Goal: Task Accomplishment & Management: Complete application form

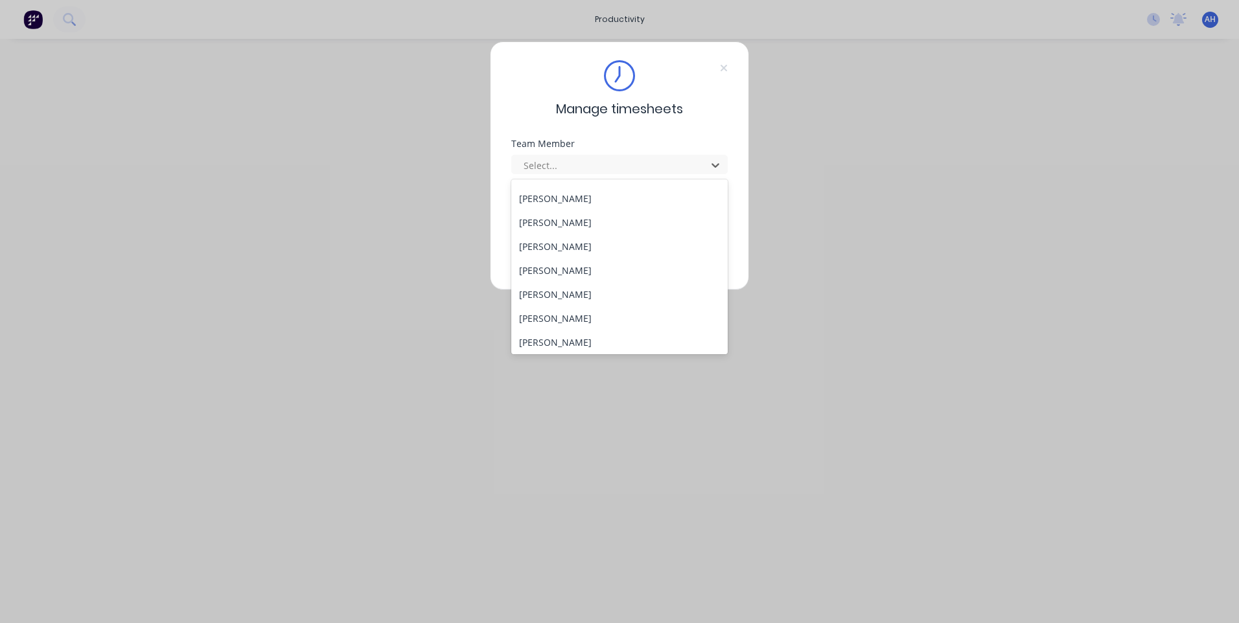
scroll to position [598, 0]
click at [637, 336] on div "[PERSON_NAME]" at bounding box center [619, 340] width 216 height 24
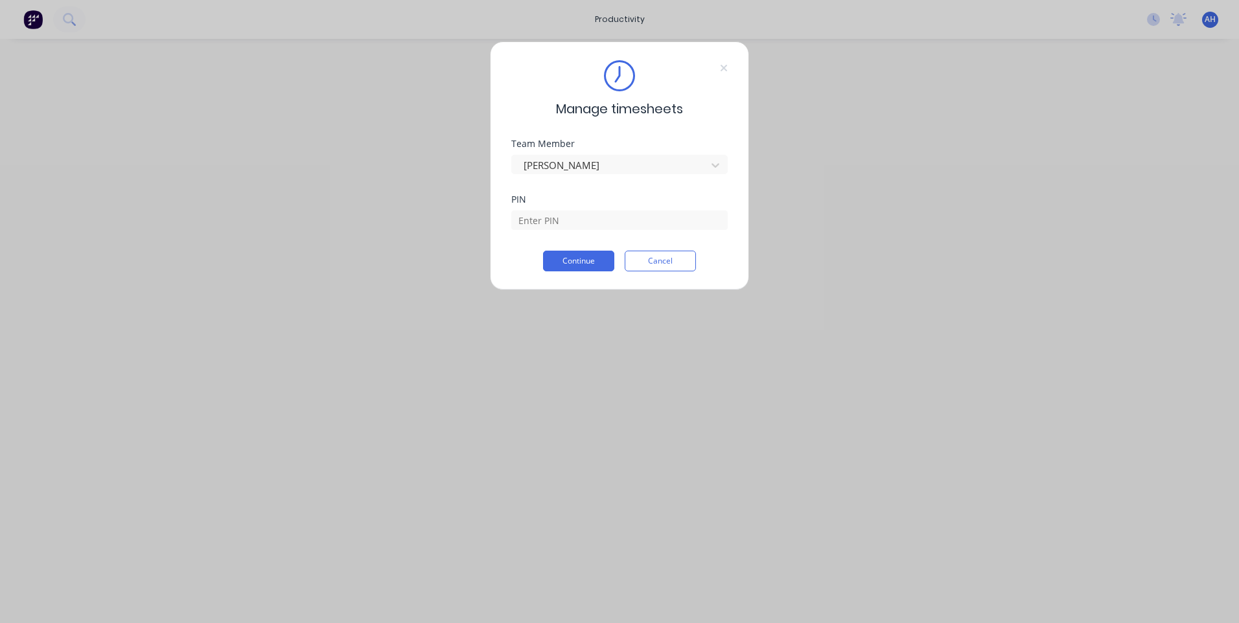
click at [624, 210] on div at bounding box center [619, 218] width 216 height 23
click at [626, 214] on input at bounding box center [619, 220] width 216 height 19
type input "9576"
click at [578, 258] on button "Continue" at bounding box center [578, 261] width 71 height 21
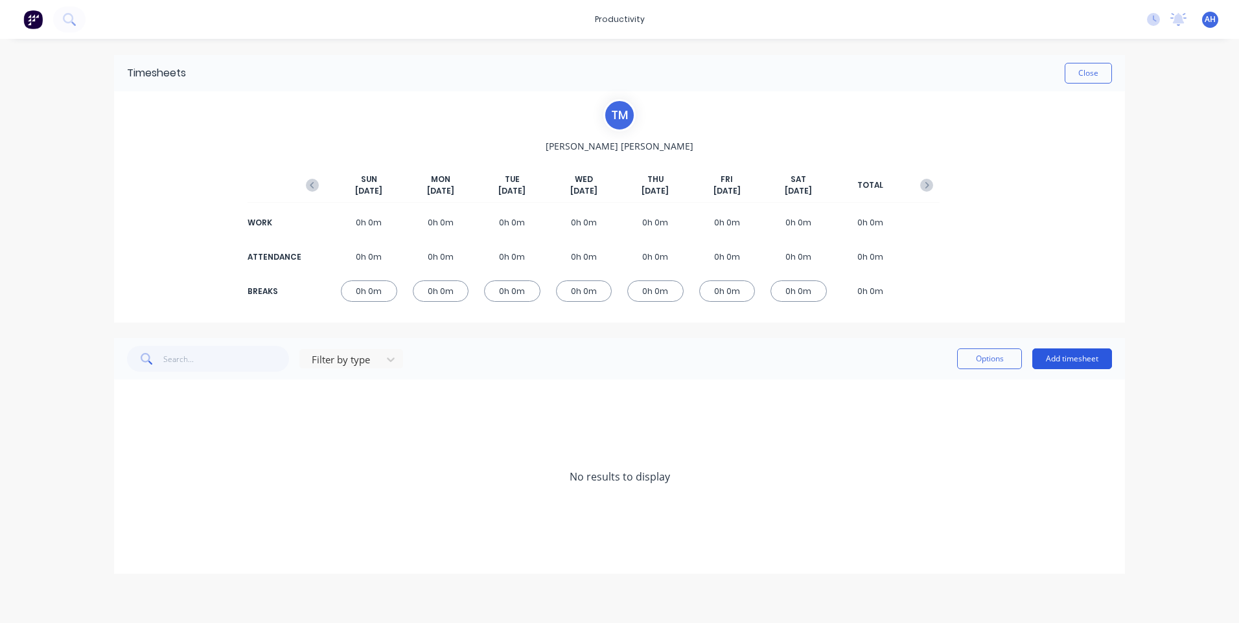
click at [1092, 355] on button "Add timesheet" at bounding box center [1072, 359] width 80 height 21
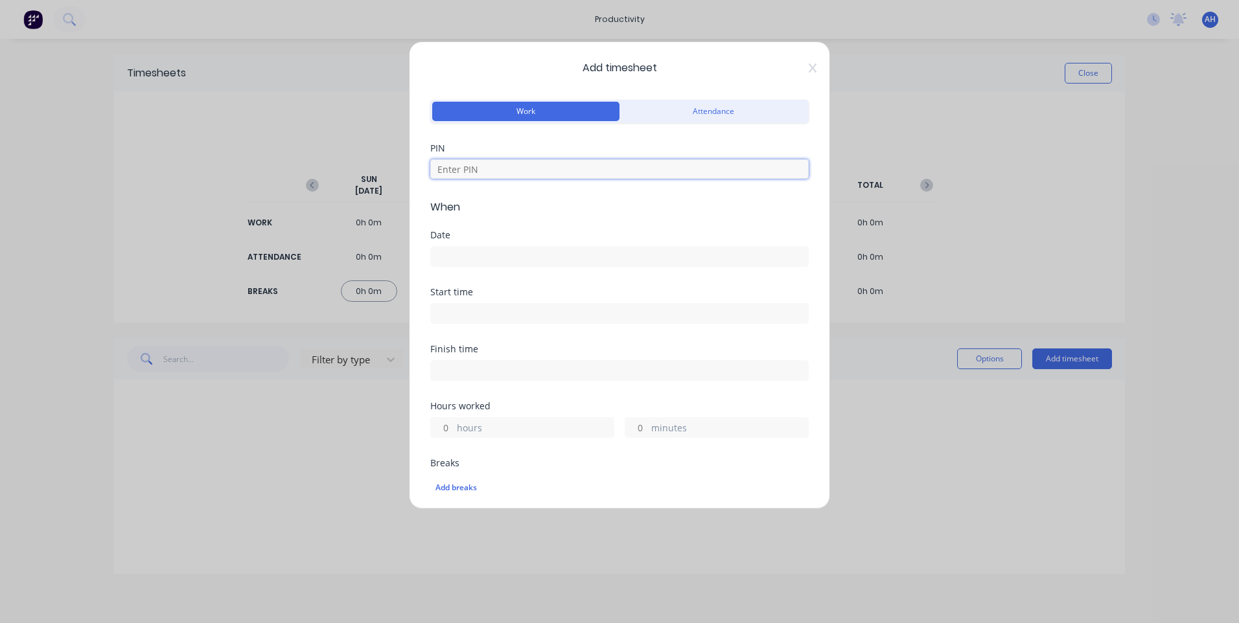
click at [587, 174] on input at bounding box center [619, 168] width 378 height 19
type input "9576"
click at [533, 245] on div "Date" at bounding box center [619, 249] width 378 height 36
click at [535, 246] on label at bounding box center [619, 256] width 378 height 21
click at [535, 247] on input at bounding box center [619, 256] width 377 height 19
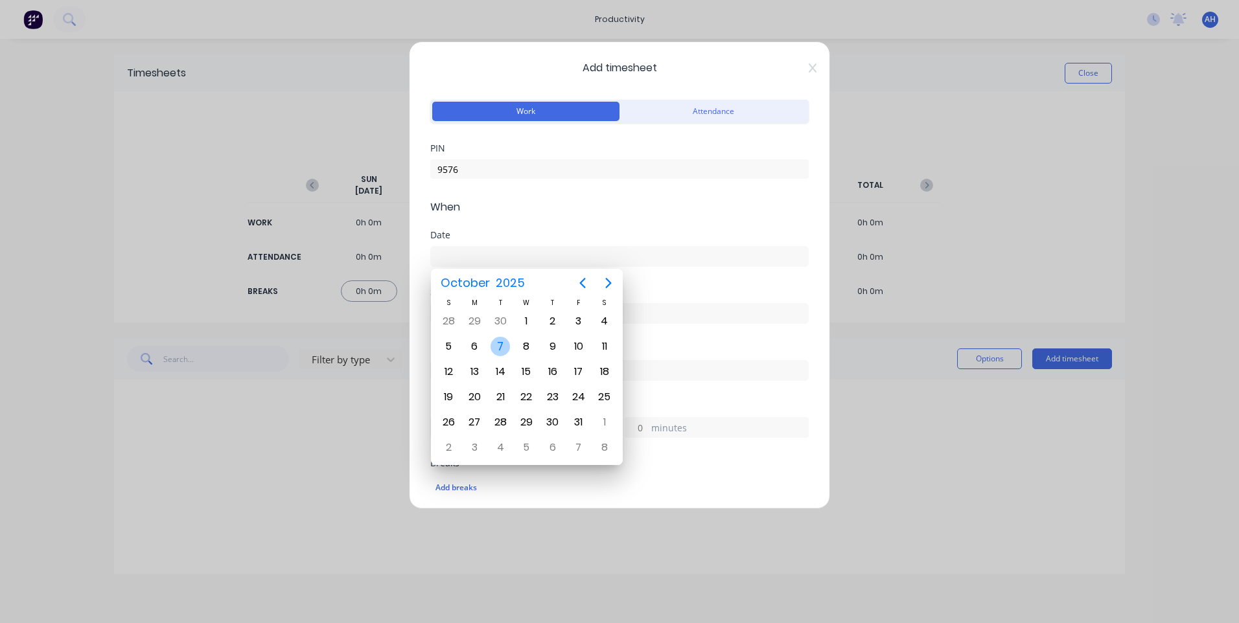
click at [503, 338] on div "7" at bounding box center [500, 346] width 19 height 19
type input "[DATE]"
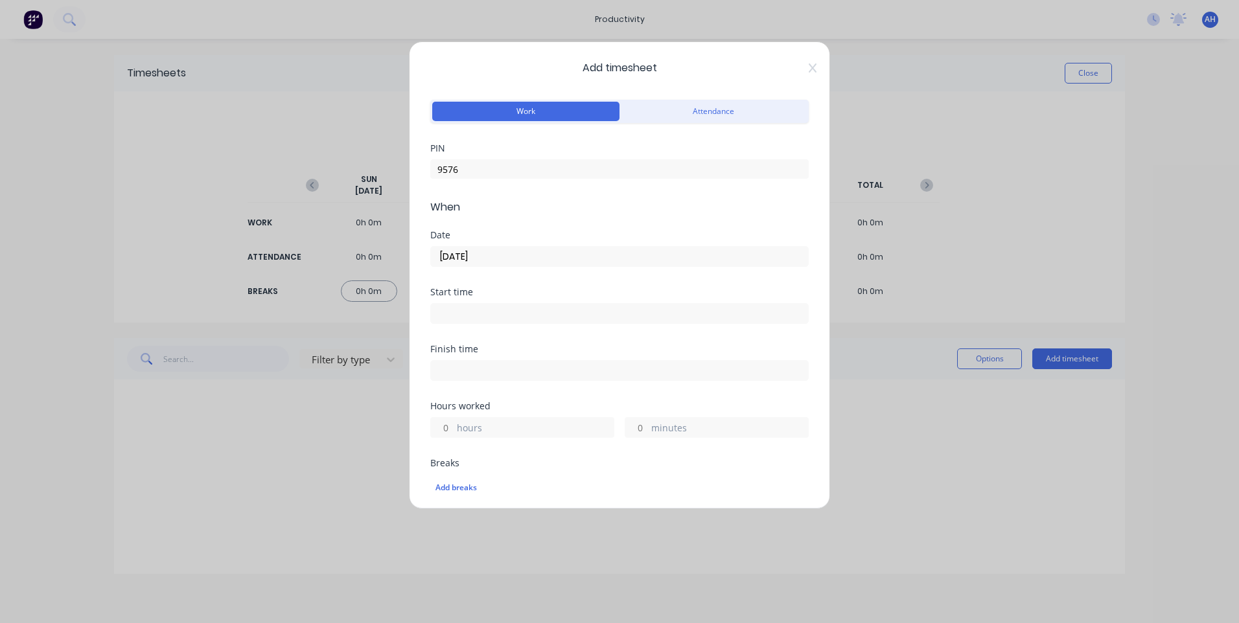
click at [508, 303] on div "Start time" at bounding box center [619, 306] width 378 height 36
drag, startPoint x: 507, startPoint y: 303, endPoint x: 513, endPoint y: 312, distance: 10.5
click at [507, 310] on label at bounding box center [619, 313] width 378 height 21
click at [507, 310] on input at bounding box center [619, 313] width 377 height 19
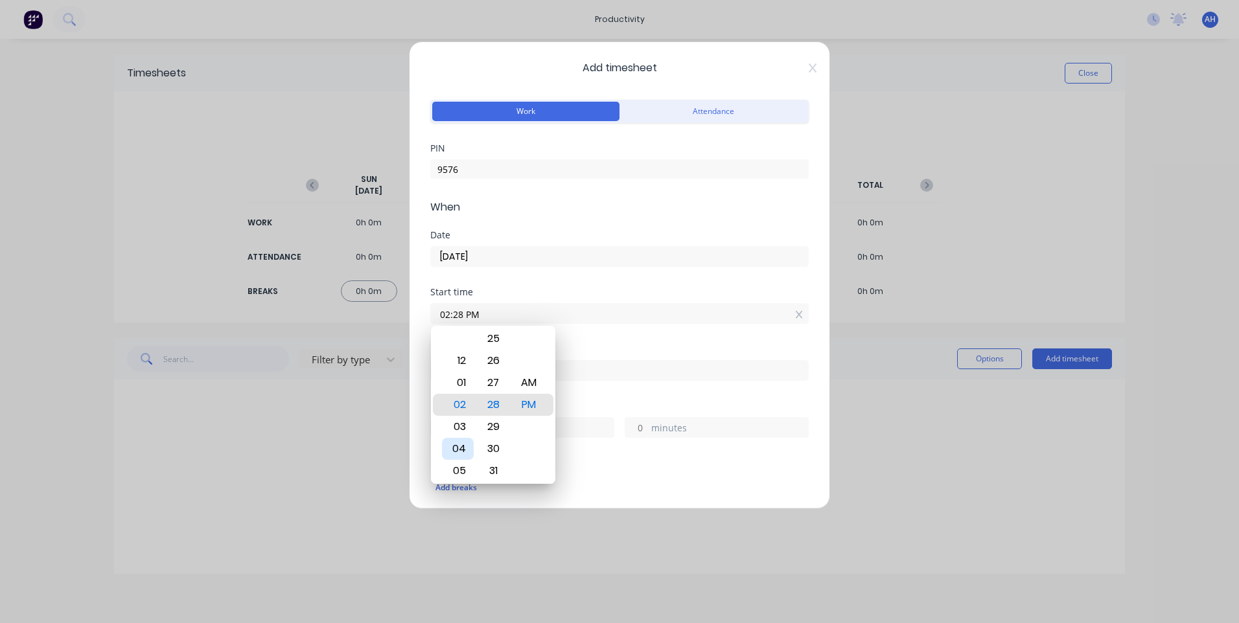
click at [458, 445] on div "04" at bounding box center [458, 449] width 32 height 22
click at [546, 382] on div "AM PM" at bounding box center [529, 405] width 36 height 1785
click at [528, 382] on div "AM" at bounding box center [529, 383] width 32 height 22
type input "04:00 AM"
click at [593, 380] on label at bounding box center [619, 370] width 378 height 21
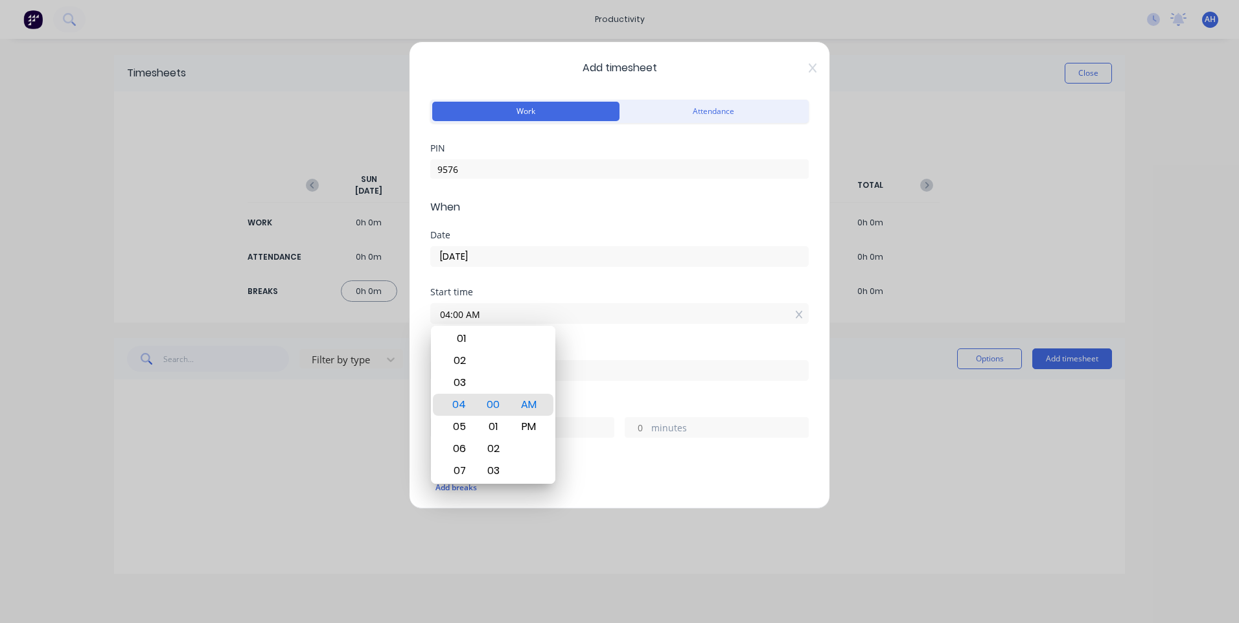
click at [593, 380] on input at bounding box center [619, 370] width 377 height 19
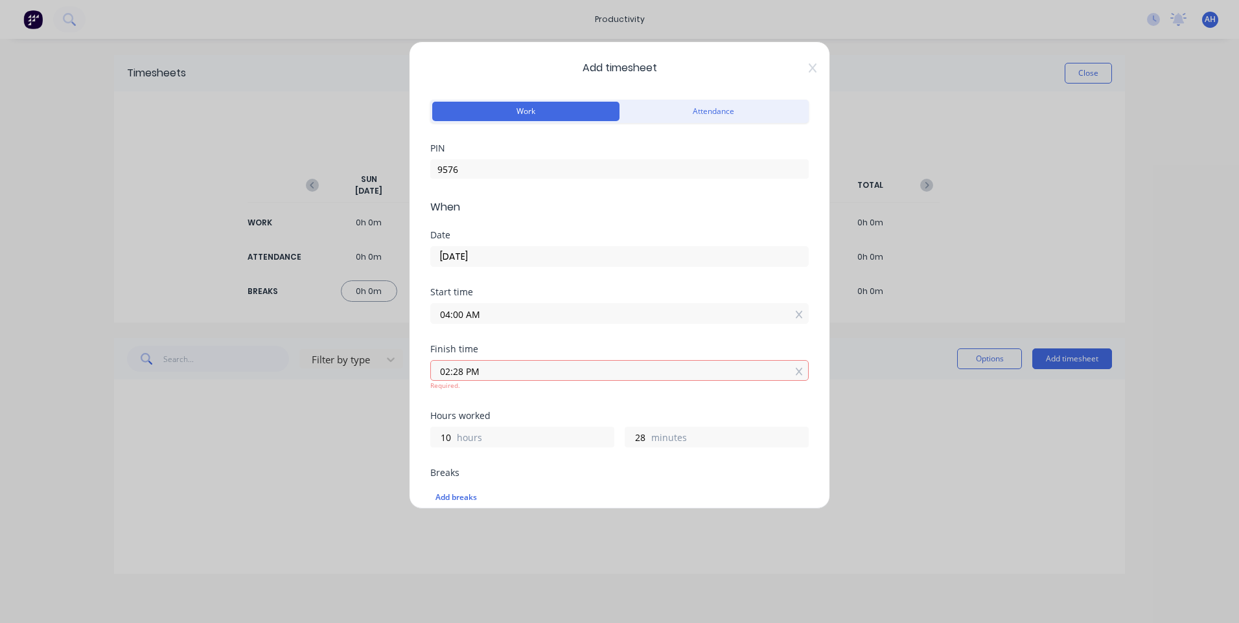
type input "02:28 PM"
type input "10"
type input "28"
click at [529, 334] on div "Start time 04:00 AM" at bounding box center [619, 316] width 378 height 57
click at [536, 371] on input "02:28 PM" at bounding box center [619, 370] width 377 height 19
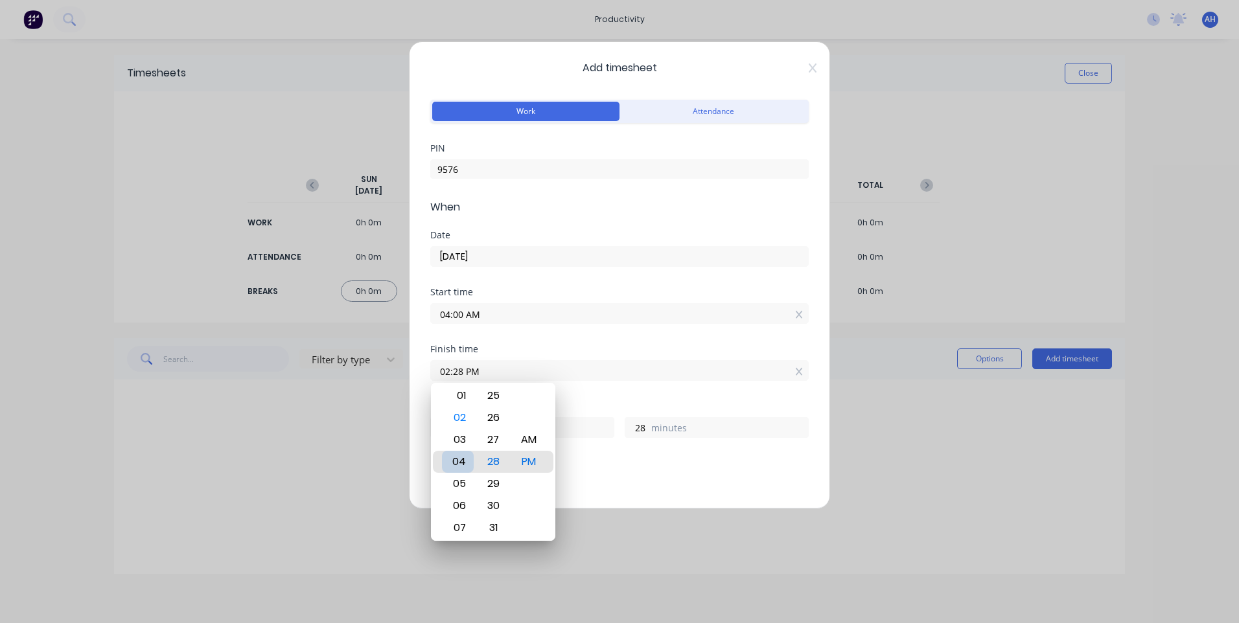
type input "04:28 PM"
type input "12"
click at [458, 528] on div "07" at bounding box center [458, 528] width 32 height 22
type input "07:28 PM"
type input "15"
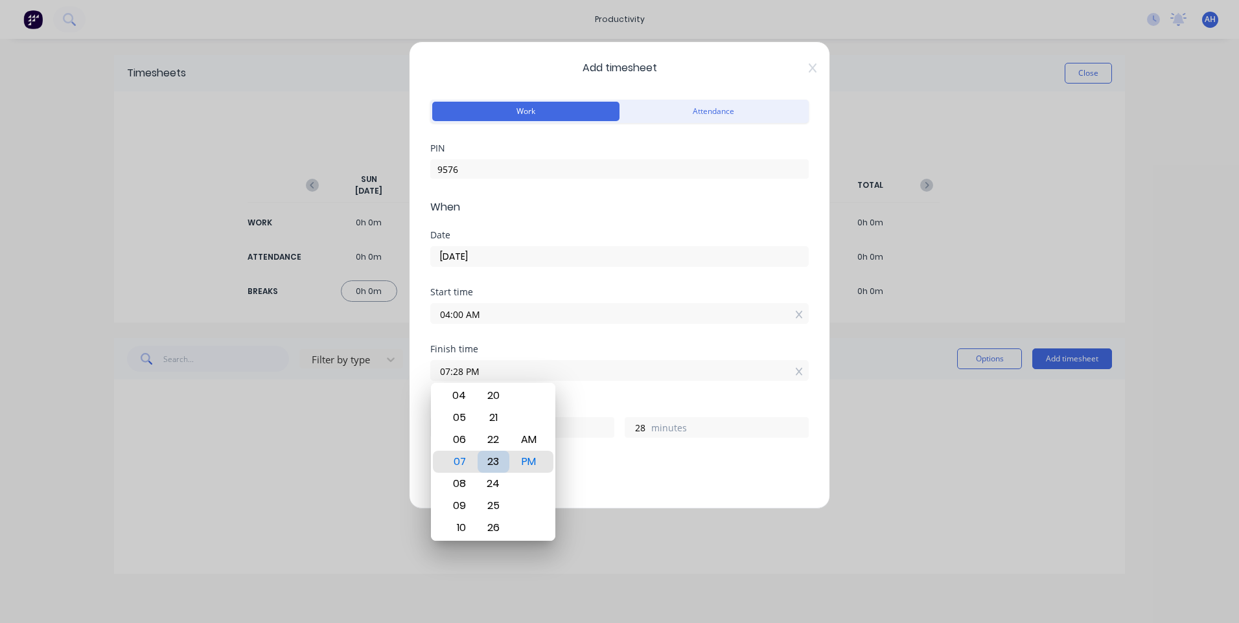
type input "07:23 PM"
type input "23"
type input "07:19 PM"
type input "19"
type input "07:14 PM"
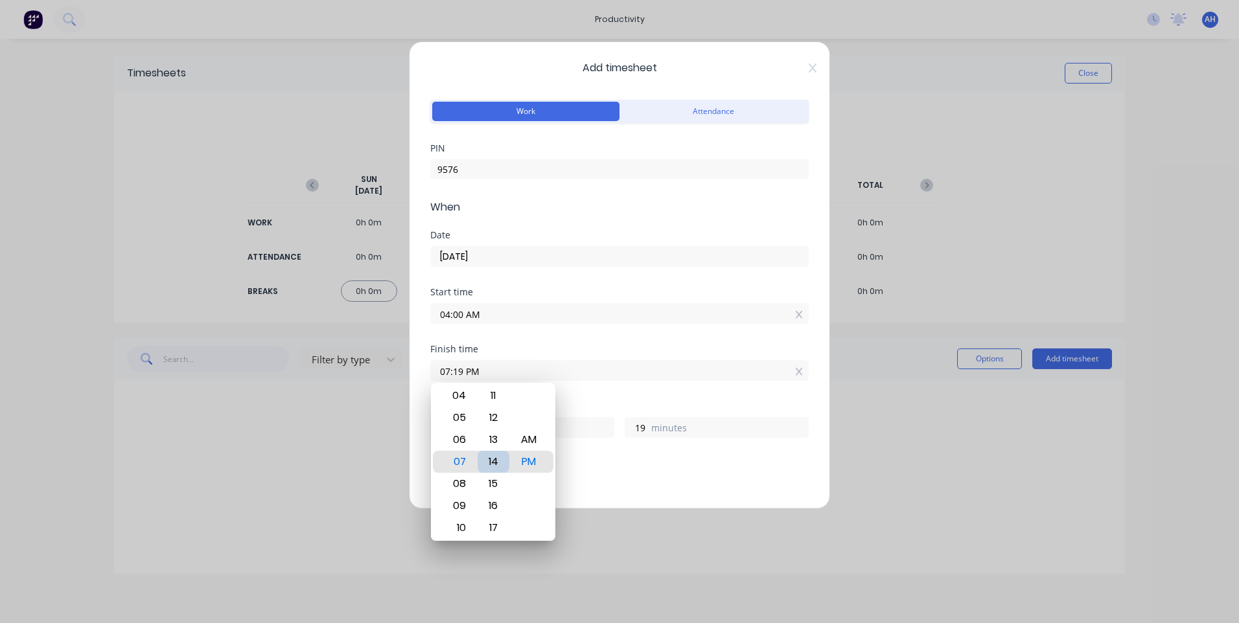
type input "14"
type input "07:09 PM"
type input "9"
type input "07:05 PM"
type input "5"
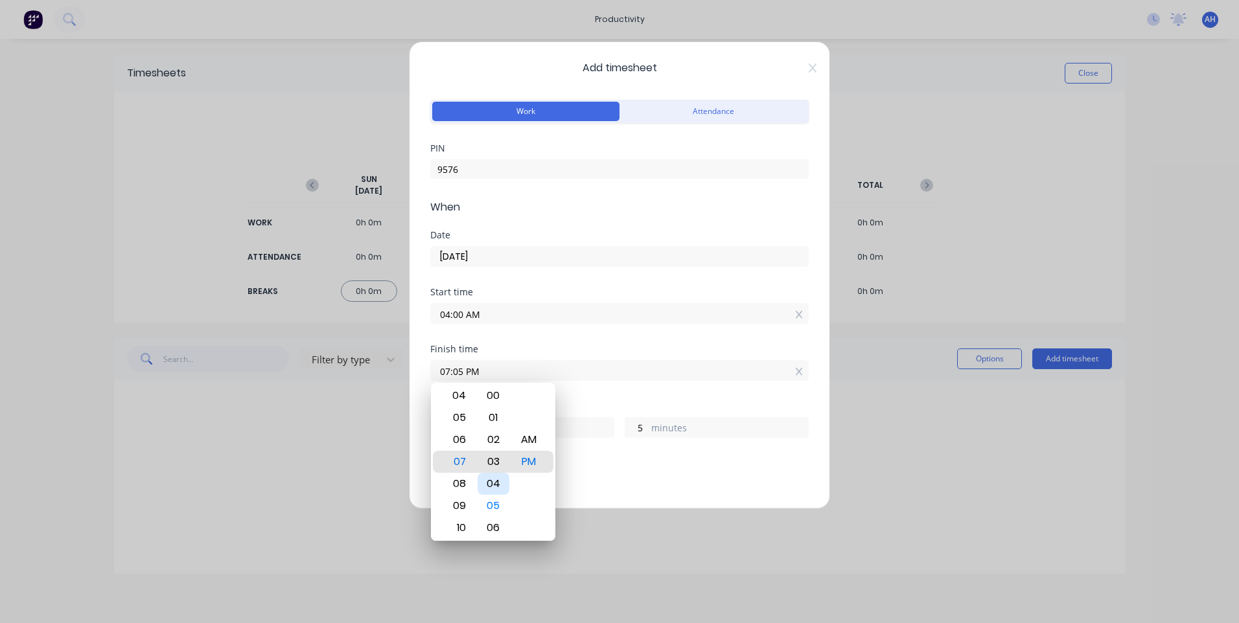
type input "07:02 PM"
type input "2"
type input "07:00 PM"
type input "0"
click at [527, 431] on div "AM" at bounding box center [529, 440] width 32 height 22
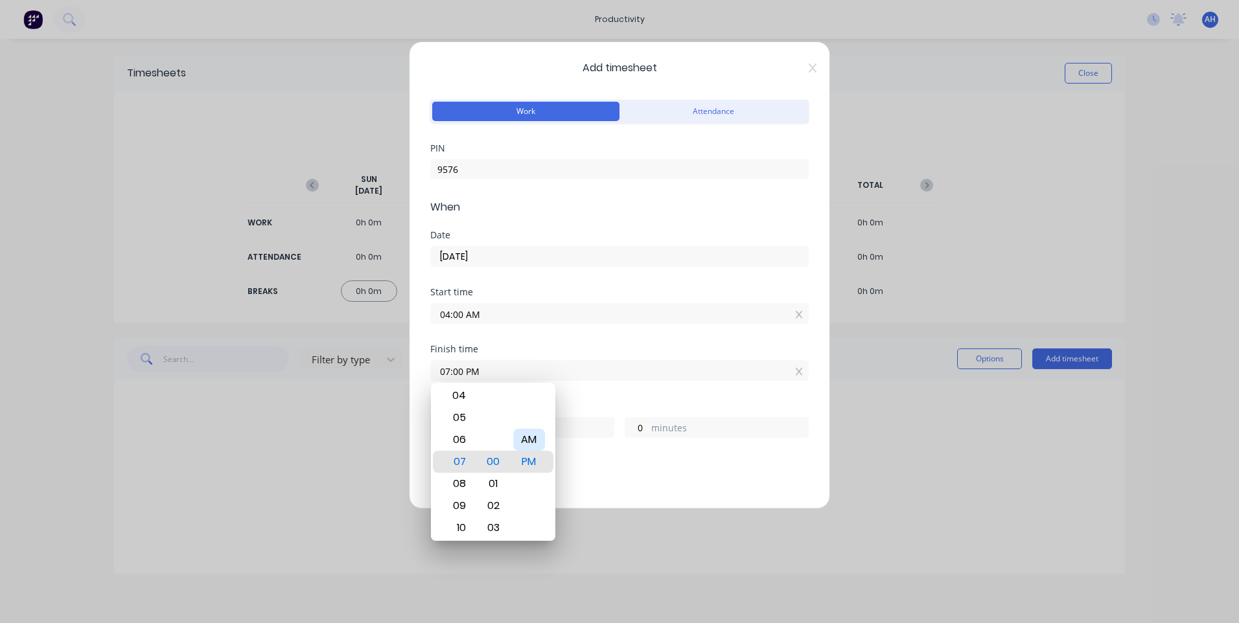
type input "07:00 AM"
type input "3"
click at [589, 397] on div "Finish time 07:00 AM" at bounding box center [619, 373] width 378 height 57
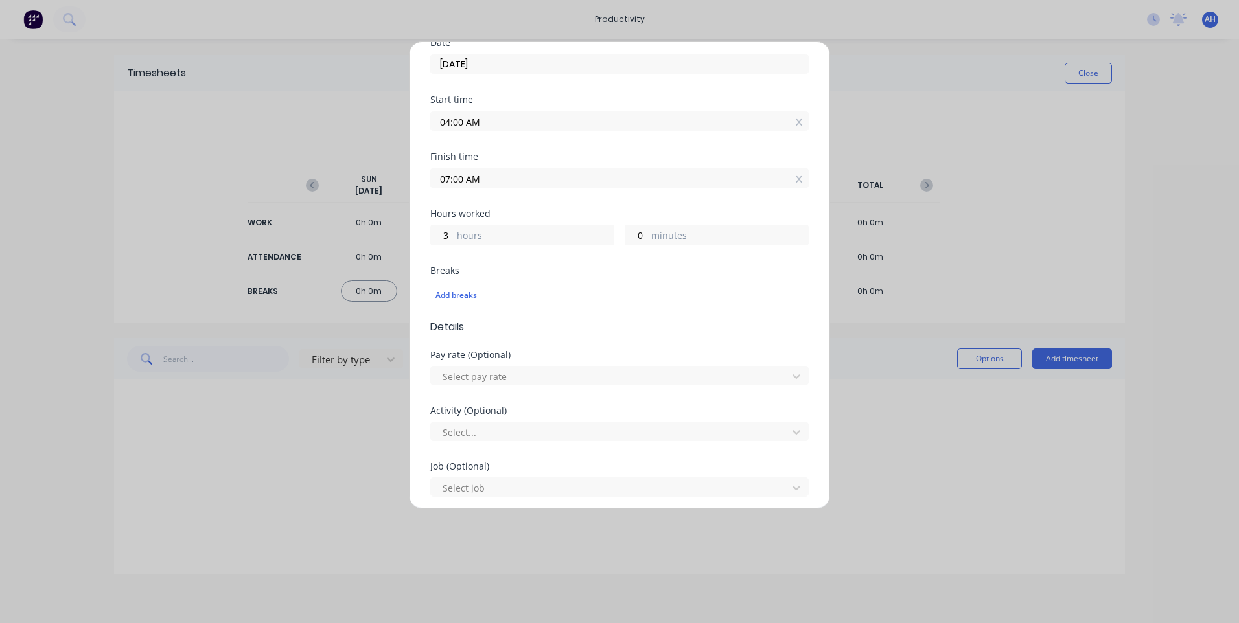
scroll to position [194, 0]
click at [555, 376] on div at bounding box center [611, 375] width 340 height 16
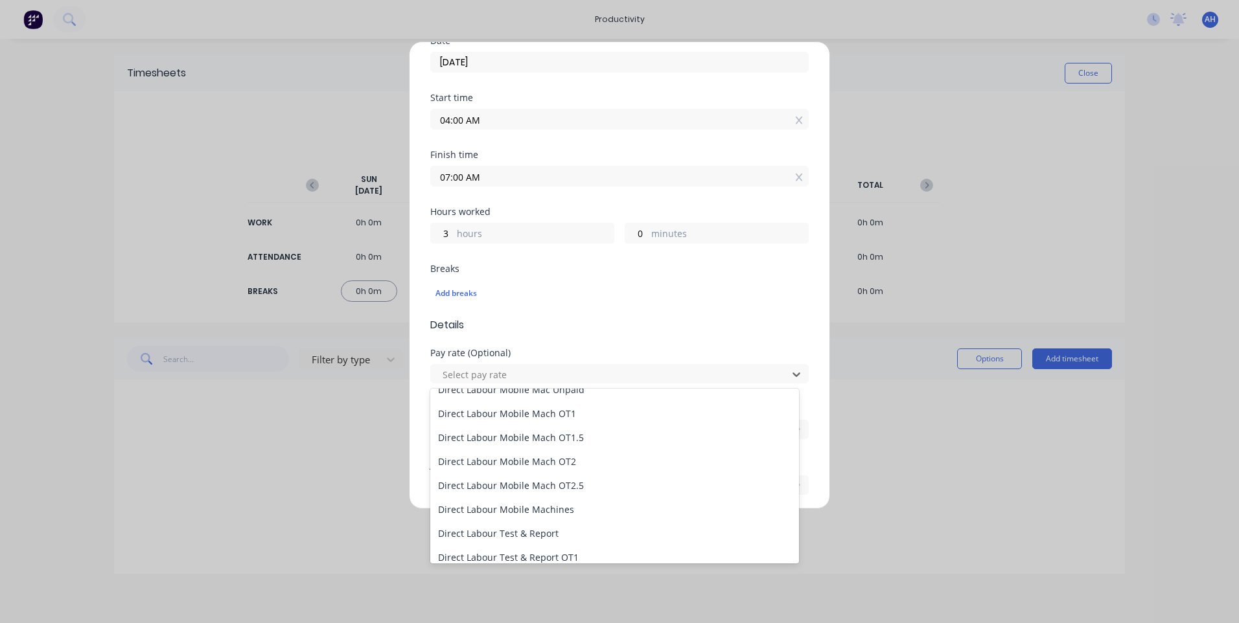
scroll to position [907, 0]
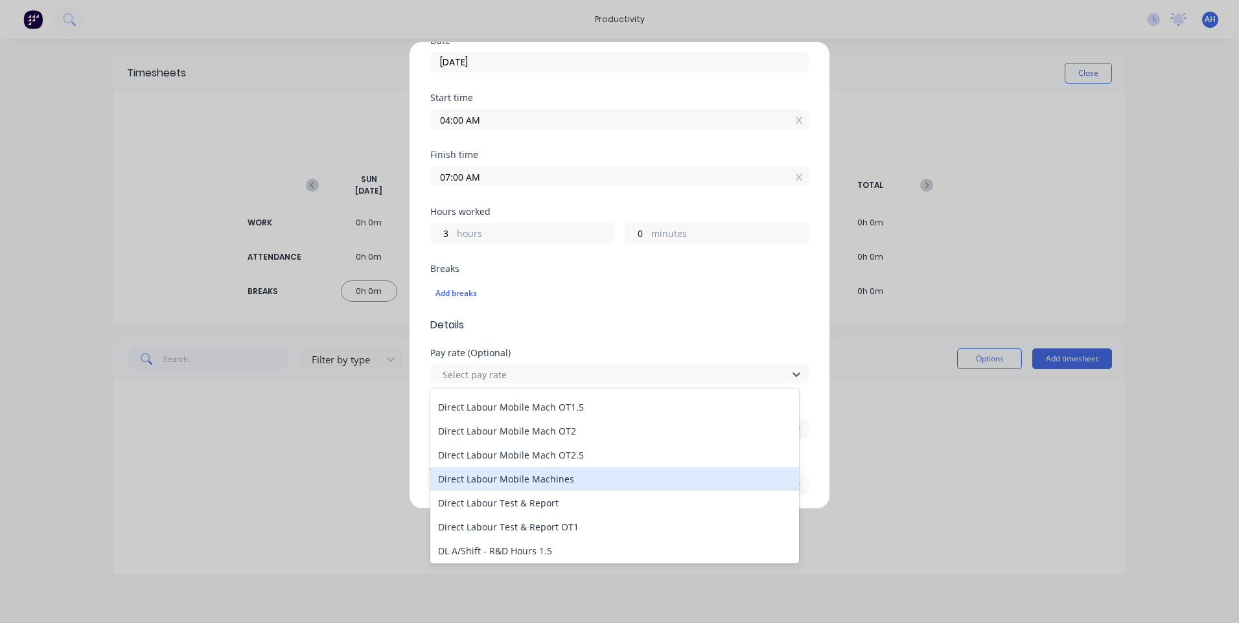
click at [559, 474] on div "Direct Labour Mobile Machines" at bounding box center [614, 479] width 369 height 24
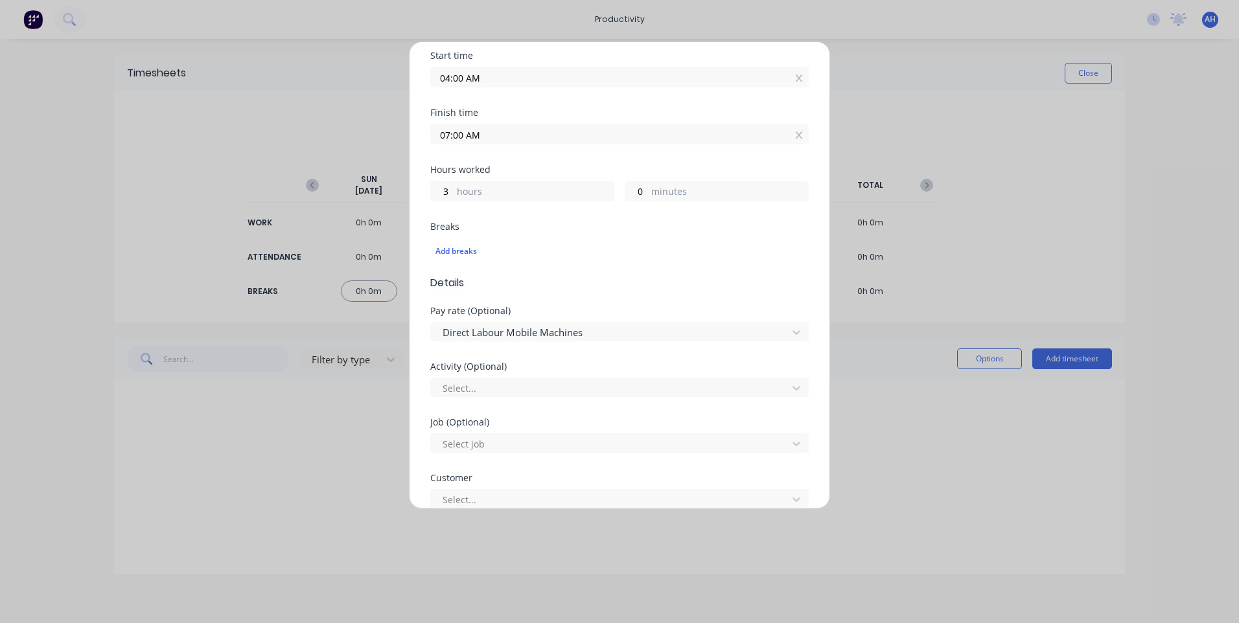
scroll to position [259, 0]
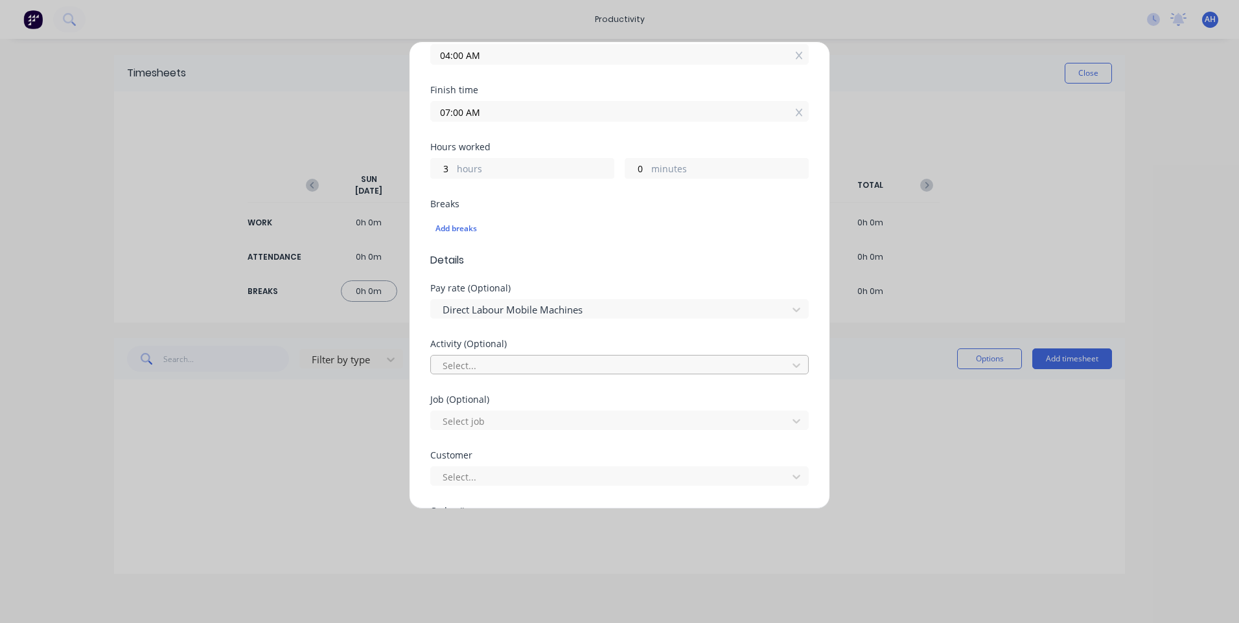
click at [535, 367] on div at bounding box center [611, 366] width 340 height 16
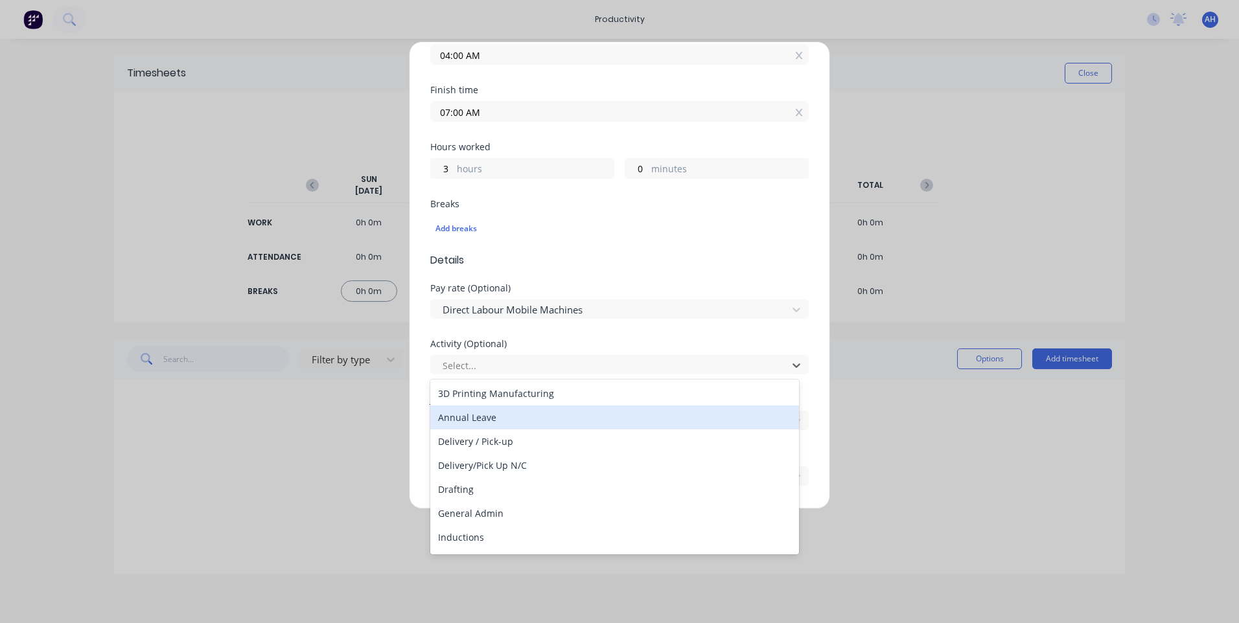
scroll to position [130, 0]
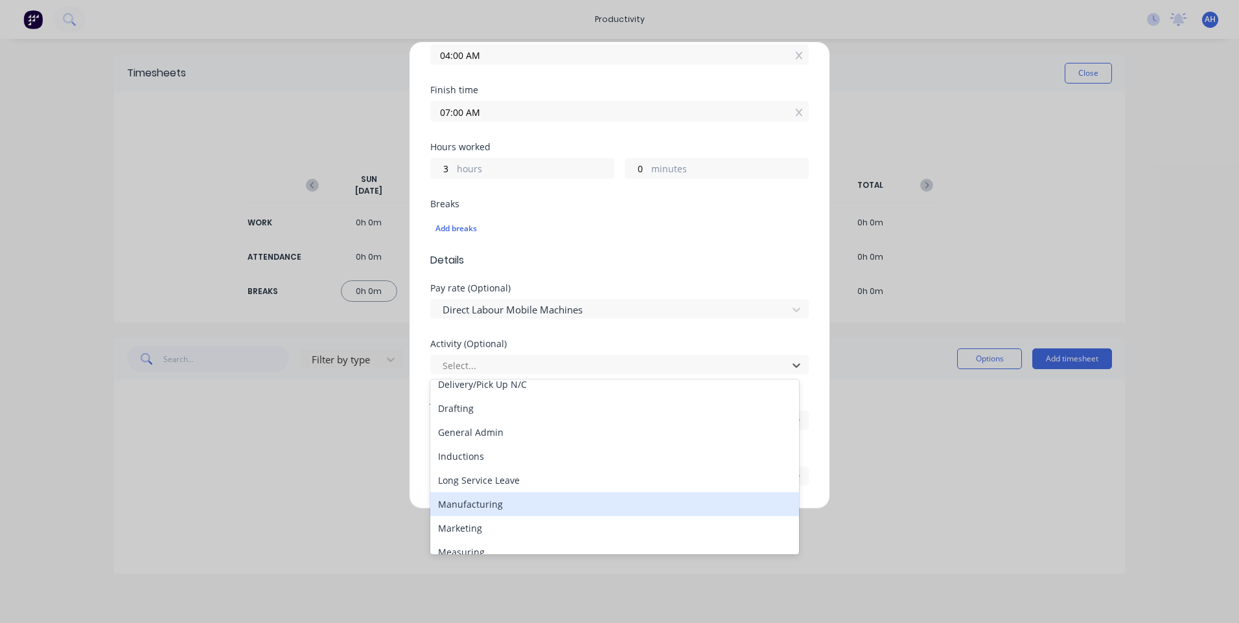
click at [519, 502] on div "Manufacturing" at bounding box center [614, 505] width 369 height 24
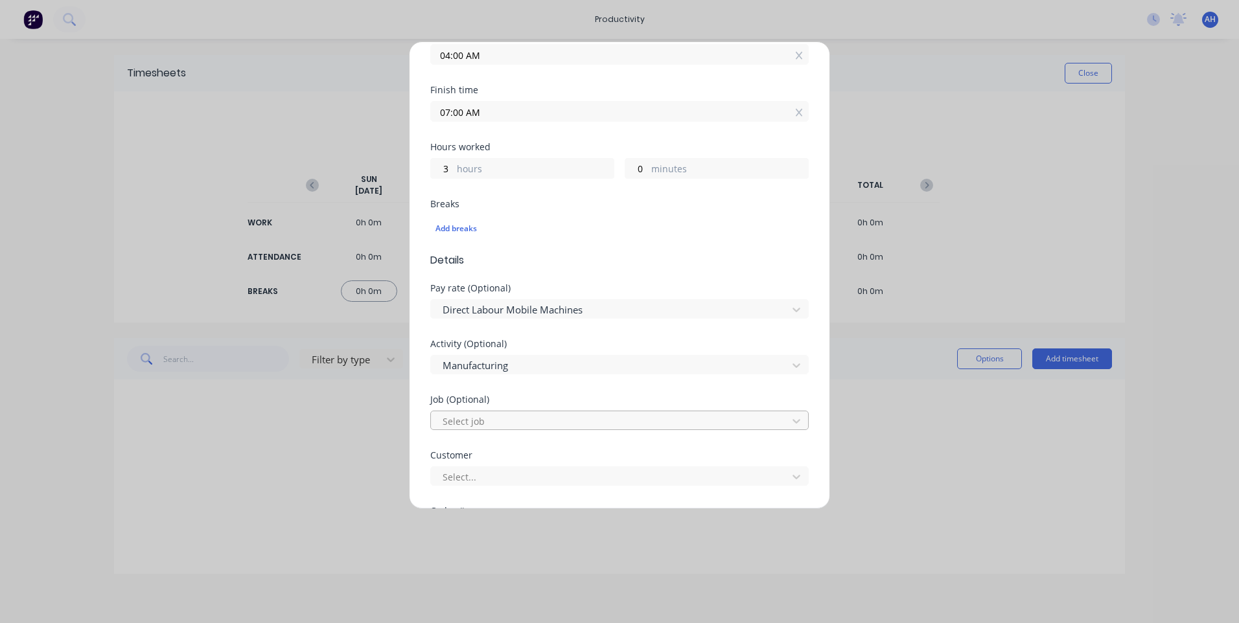
click at [524, 422] on div at bounding box center [611, 421] width 340 height 16
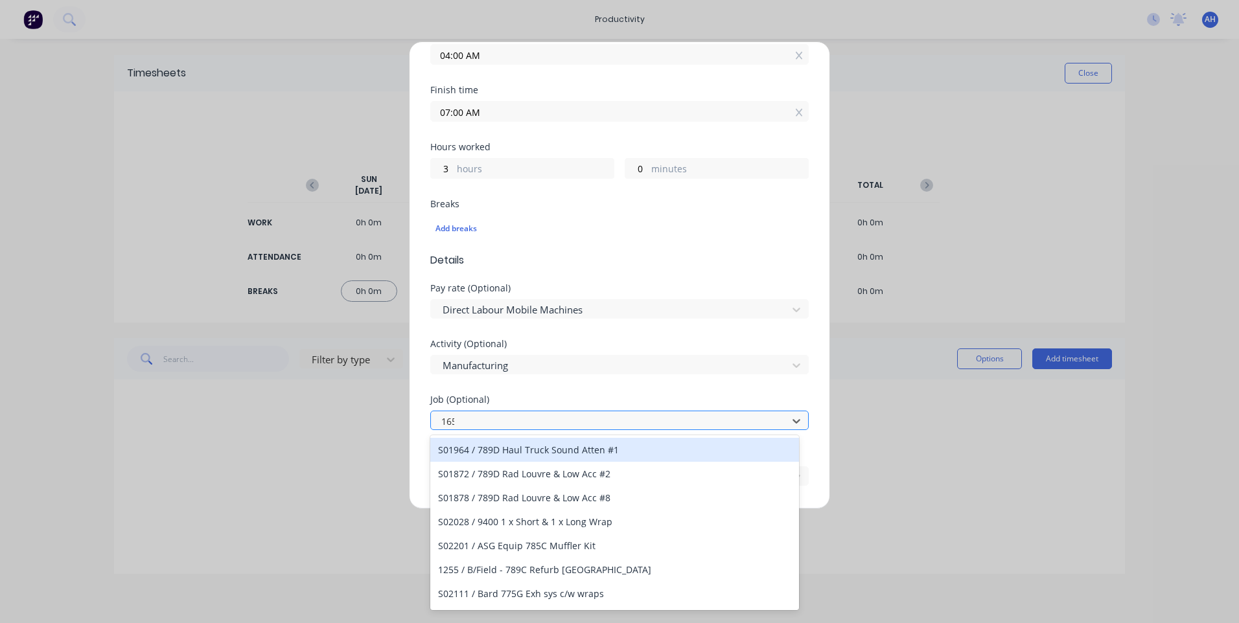
type input "1654"
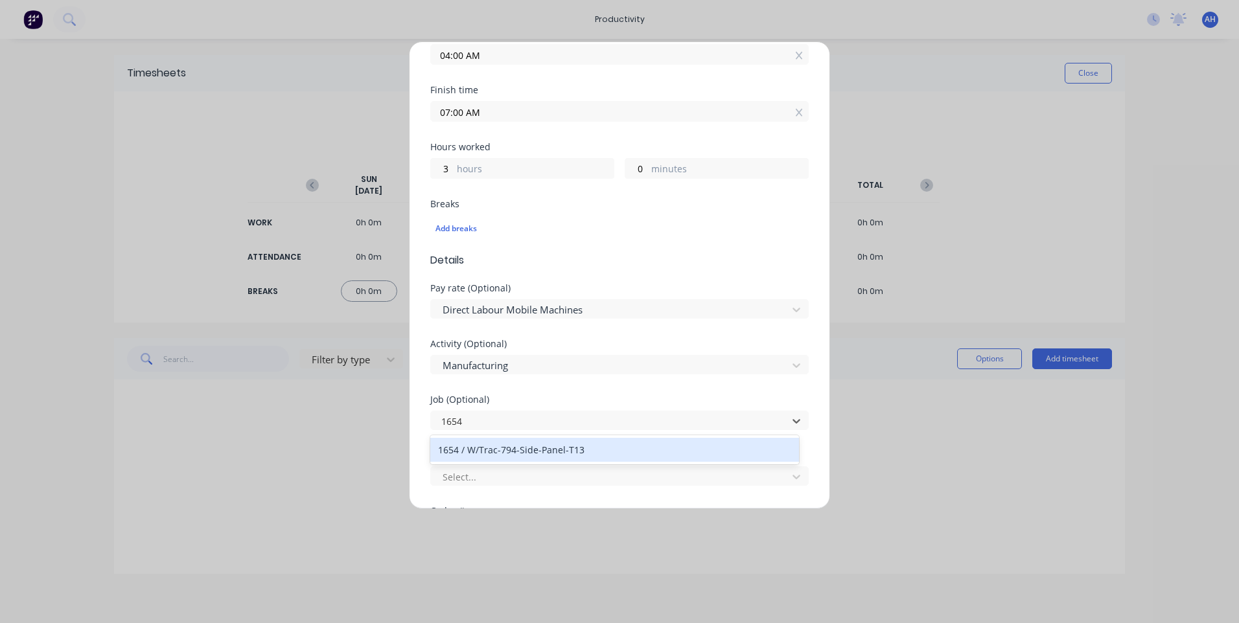
click at [522, 450] on div "1654 / W/Trac-794-Side-Panel-T13" at bounding box center [614, 450] width 369 height 24
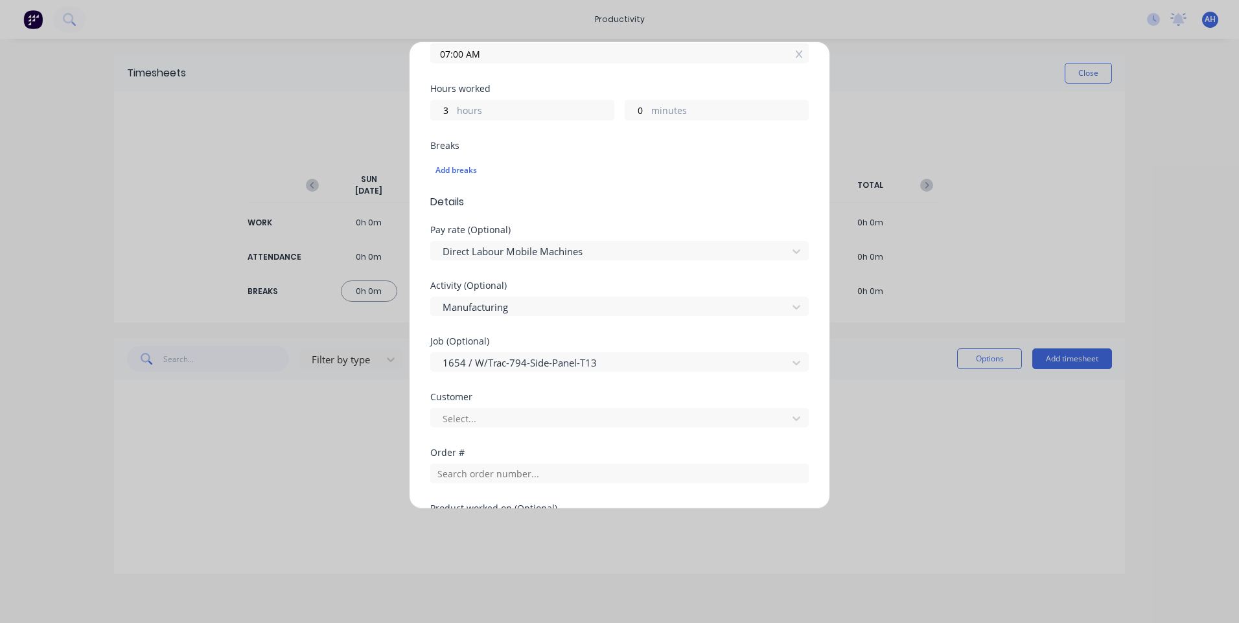
scroll to position [389, 0]
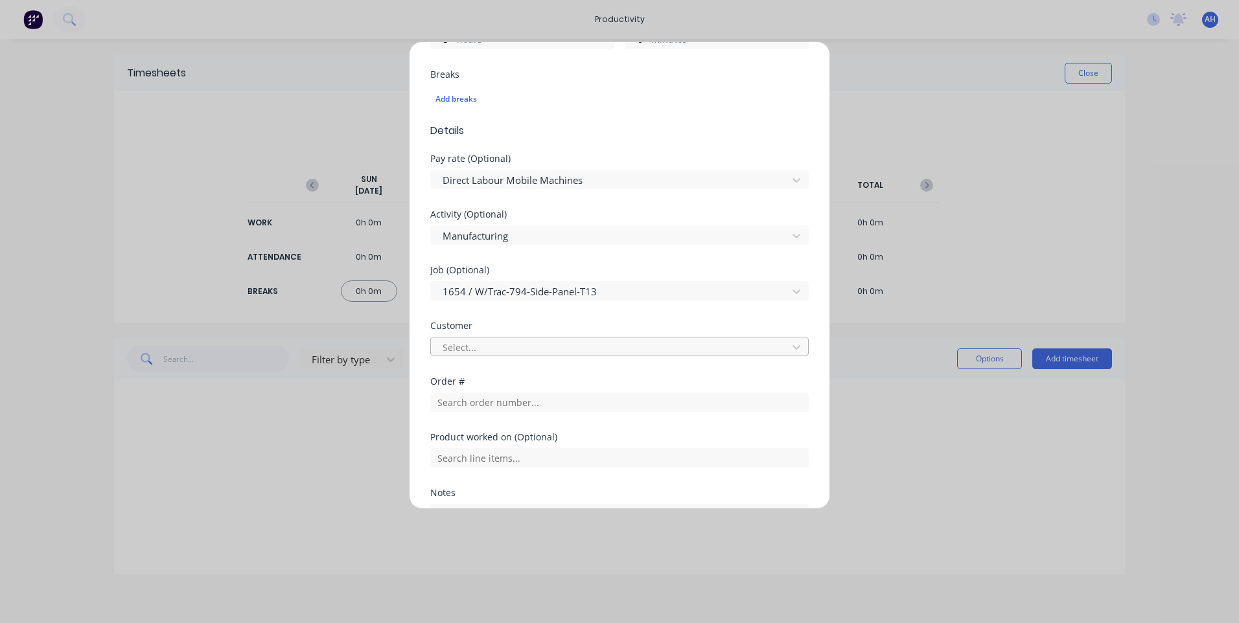
click at [520, 347] on div at bounding box center [611, 348] width 340 height 16
click at [521, 377] on div "Select customer" at bounding box center [614, 376] width 369 height 24
click at [525, 403] on input "text" at bounding box center [619, 402] width 378 height 19
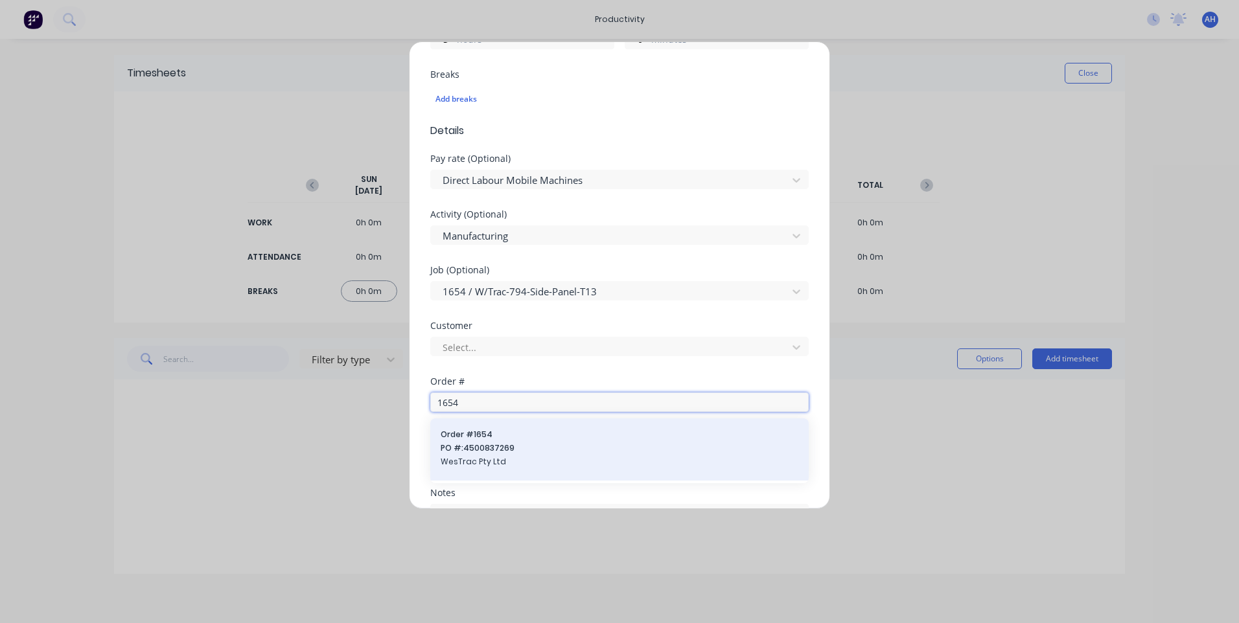
type input "1654"
click at [524, 447] on span "PO #: 4500837269" at bounding box center [620, 449] width 358 height 12
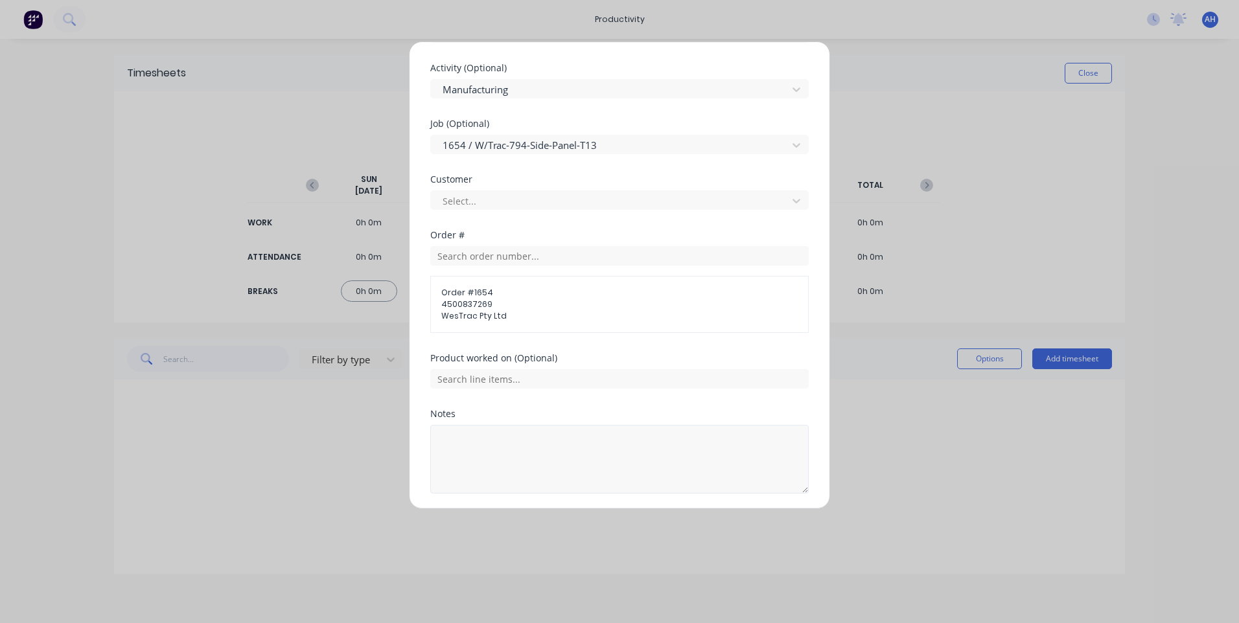
scroll to position [580, 0]
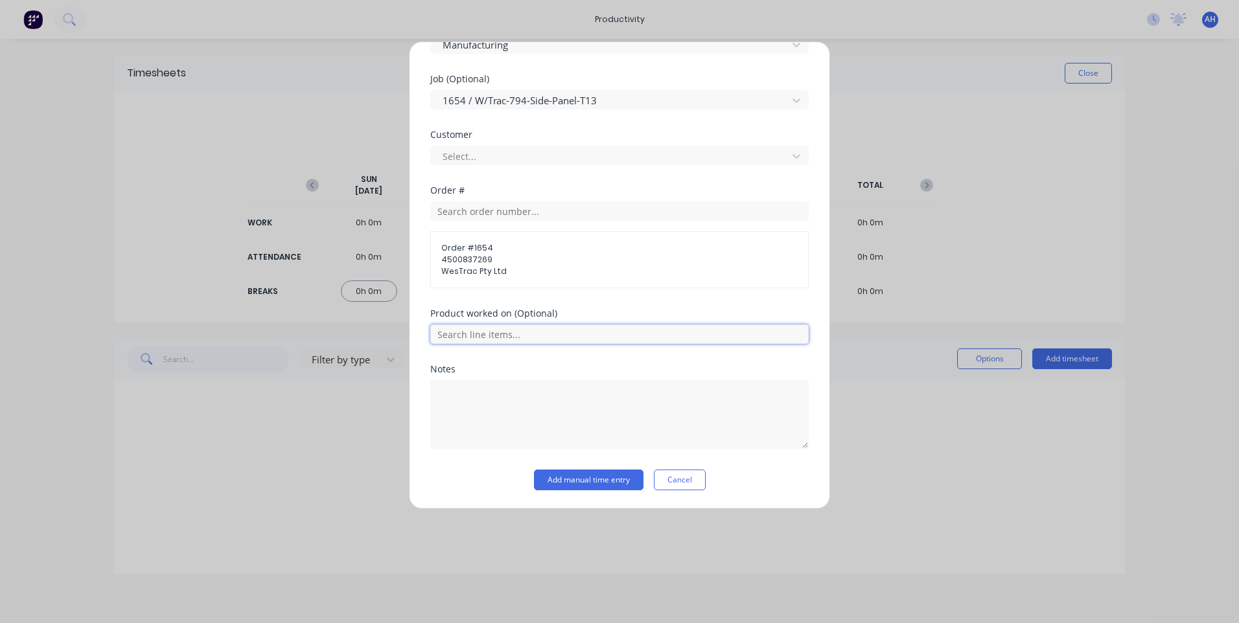
click at [534, 340] on input "text" at bounding box center [619, 334] width 378 height 19
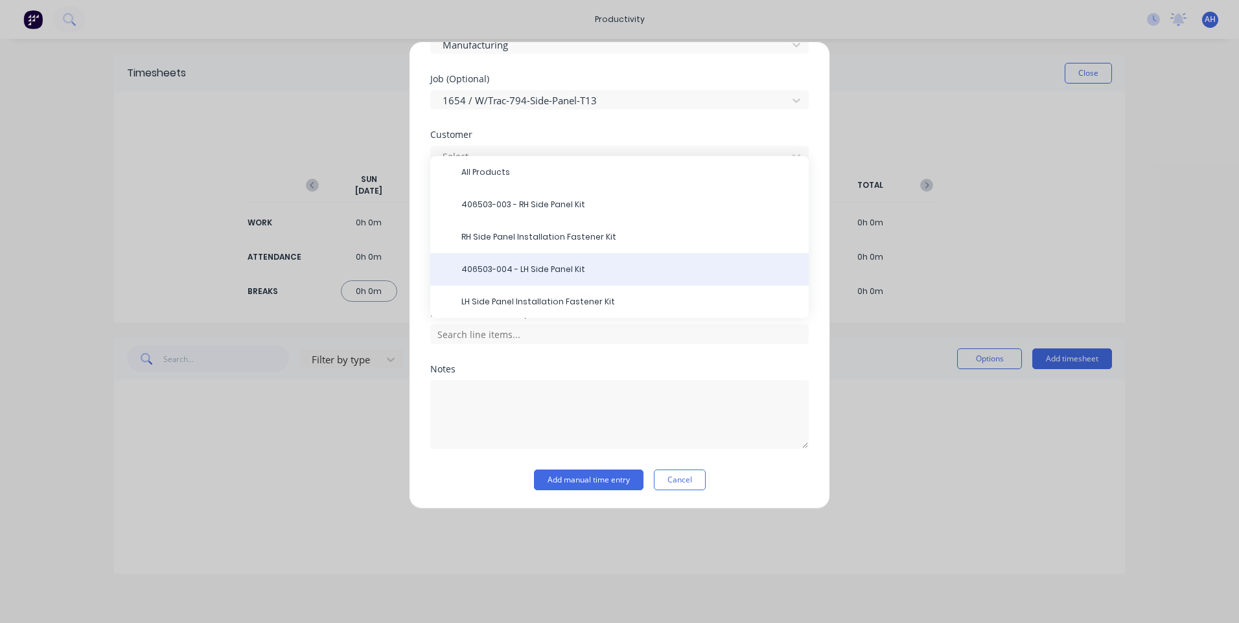
click at [548, 266] on span "406503-004 - LH Side Panel Kit" at bounding box center [629, 270] width 337 height 12
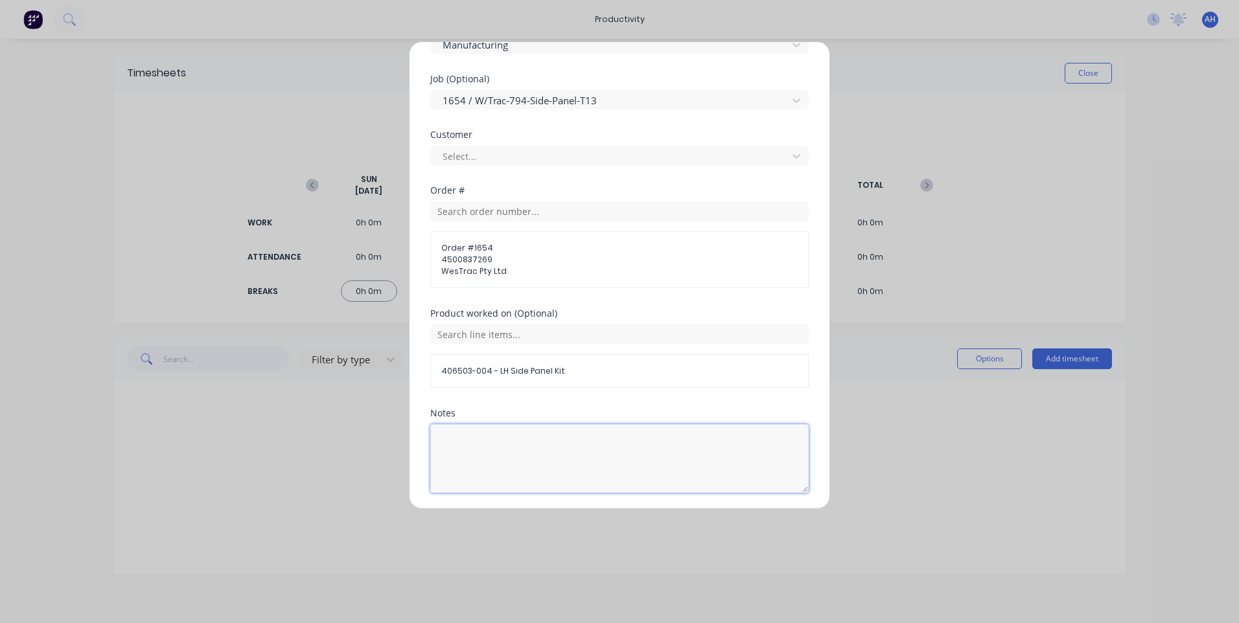
click at [519, 458] on textarea at bounding box center [619, 459] width 378 height 69
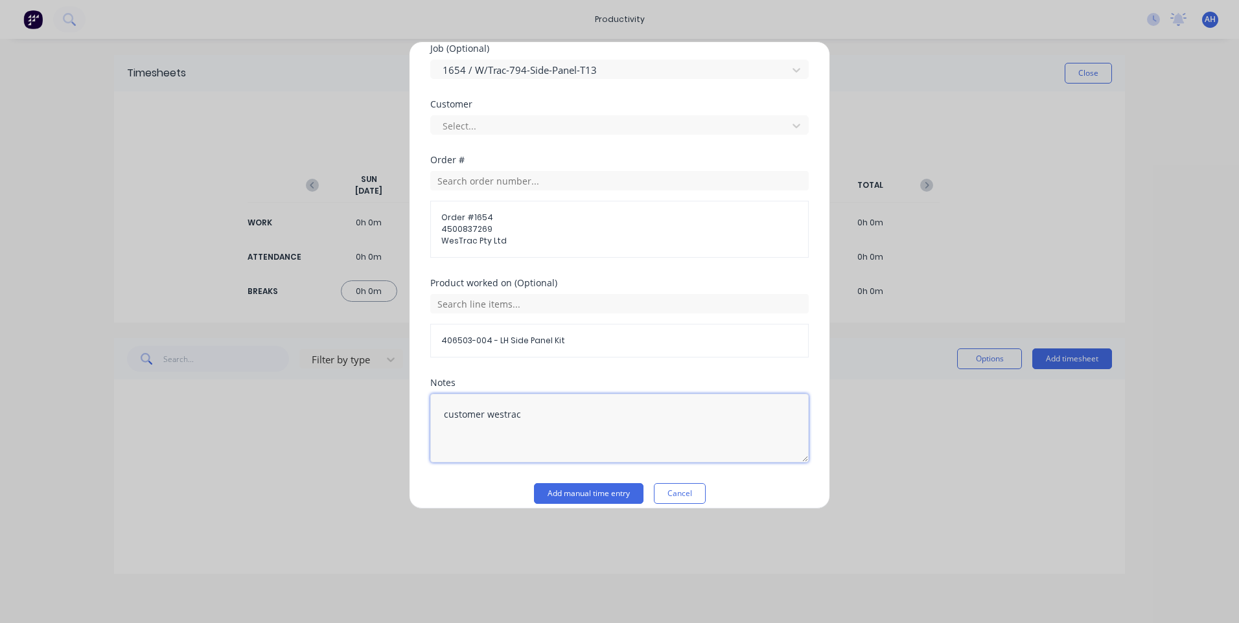
scroll to position [624, 0]
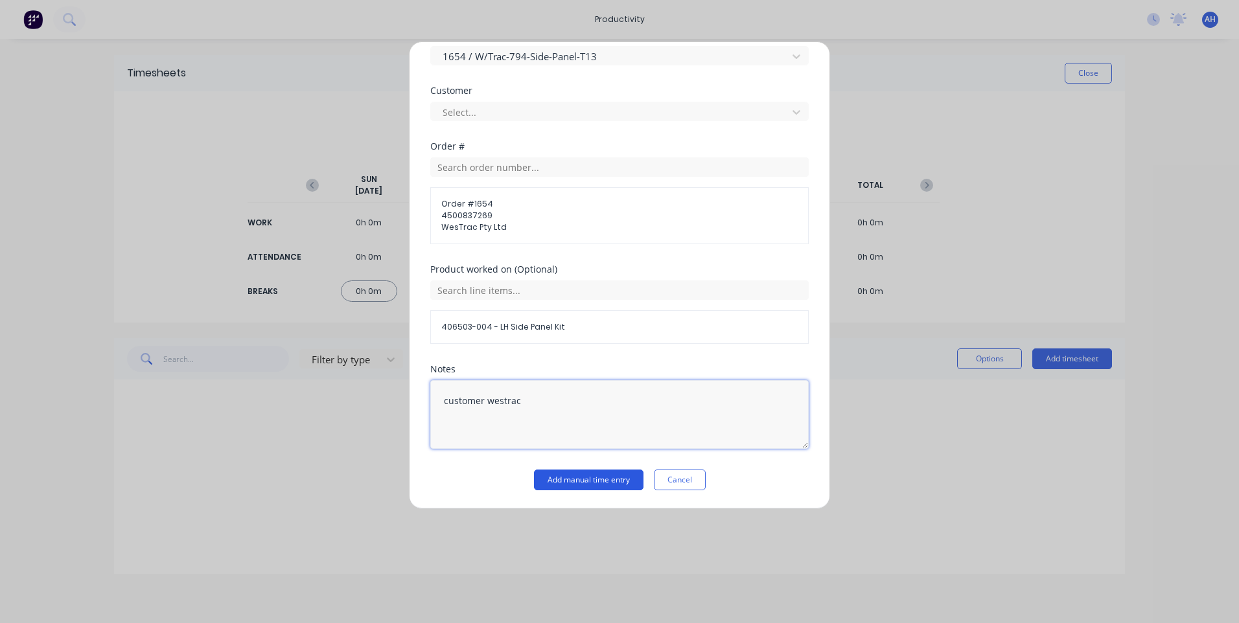
type textarea "customer westrac"
click at [596, 475] on button "Add manual time entry" at bounding box center [589, 480] width 110 height 21
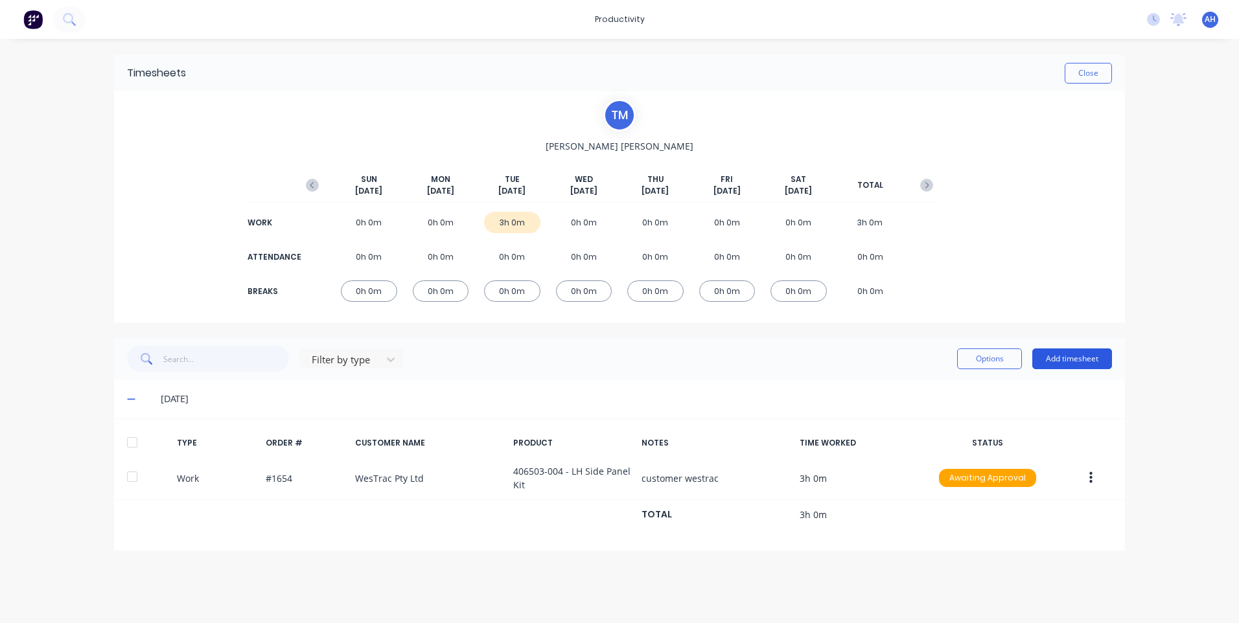
click at [1058, 355] on button "Add timesheet" at bounding box center [1072, 359] width 80 height 21
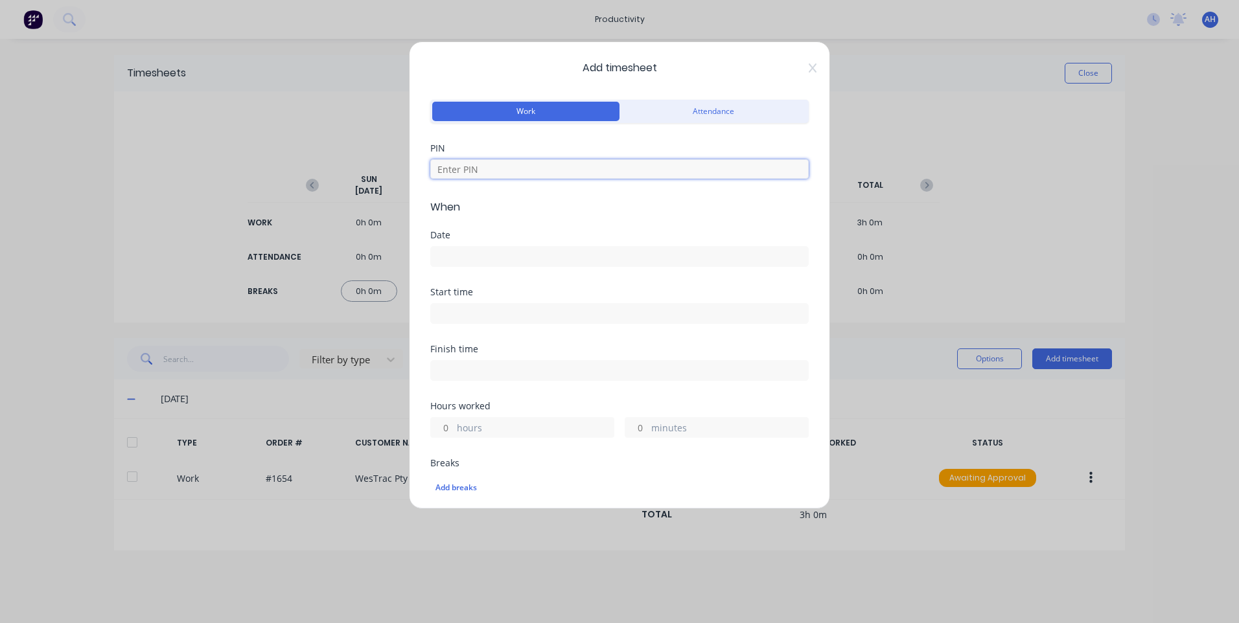
click at [554, 172] on input at bounding box center [619, 168] width 378 height 19
type input "9576"
click at [539, 286] on div "Date" at bounding box center [619, 259] width 378 height 57
click at [561, 246] on label at bounding box center [619, 256] width 378 height 21
click at [561, 247] on input at bounding box center [619, 256] width 377 height 19
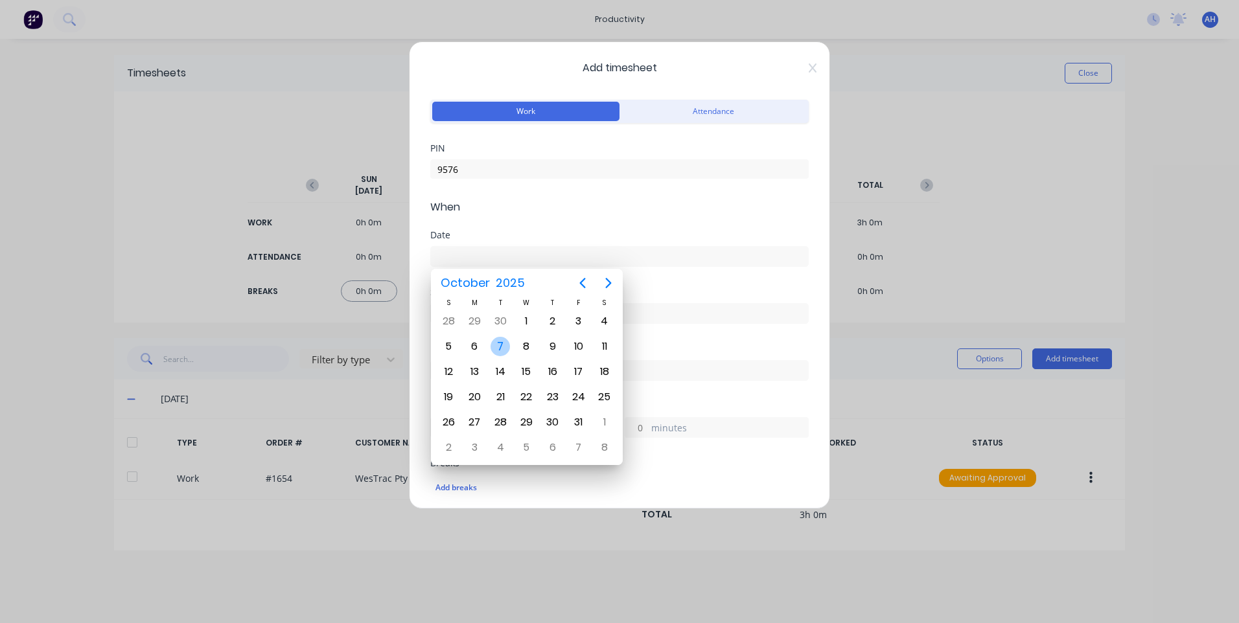
click at [502, 343] on div "7" at bounding box center [500, 346] width 19 height 19
type input "[DATE]"
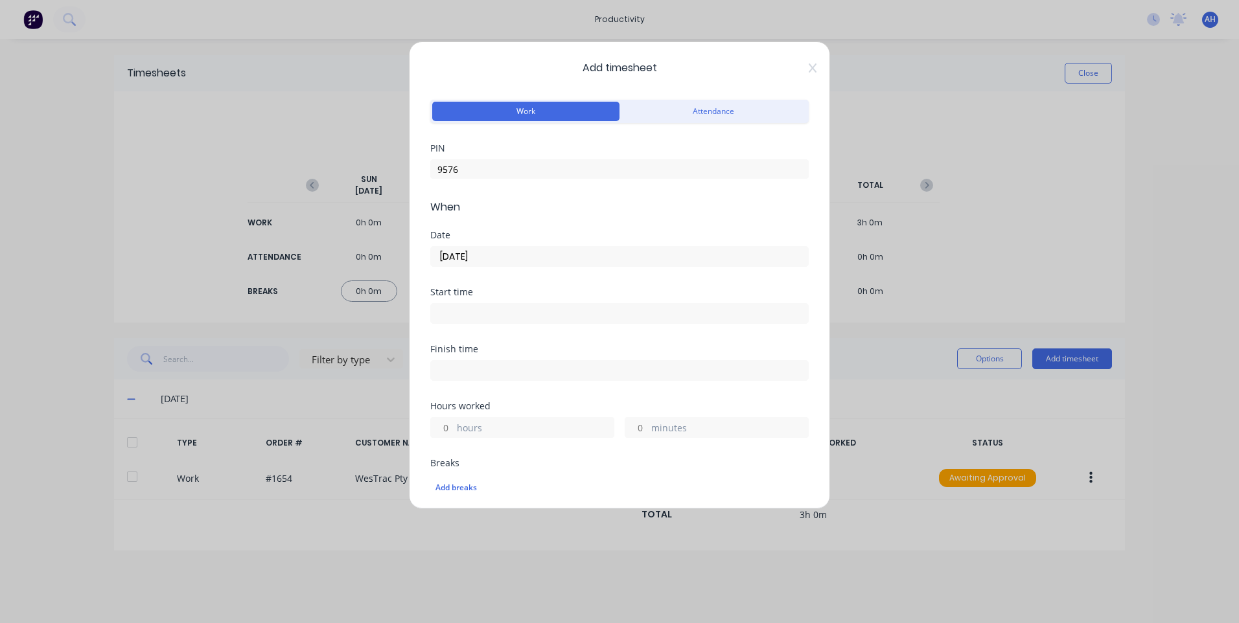
click at [526, 308] on input at bounding box center [619, 313] width 377 height 19
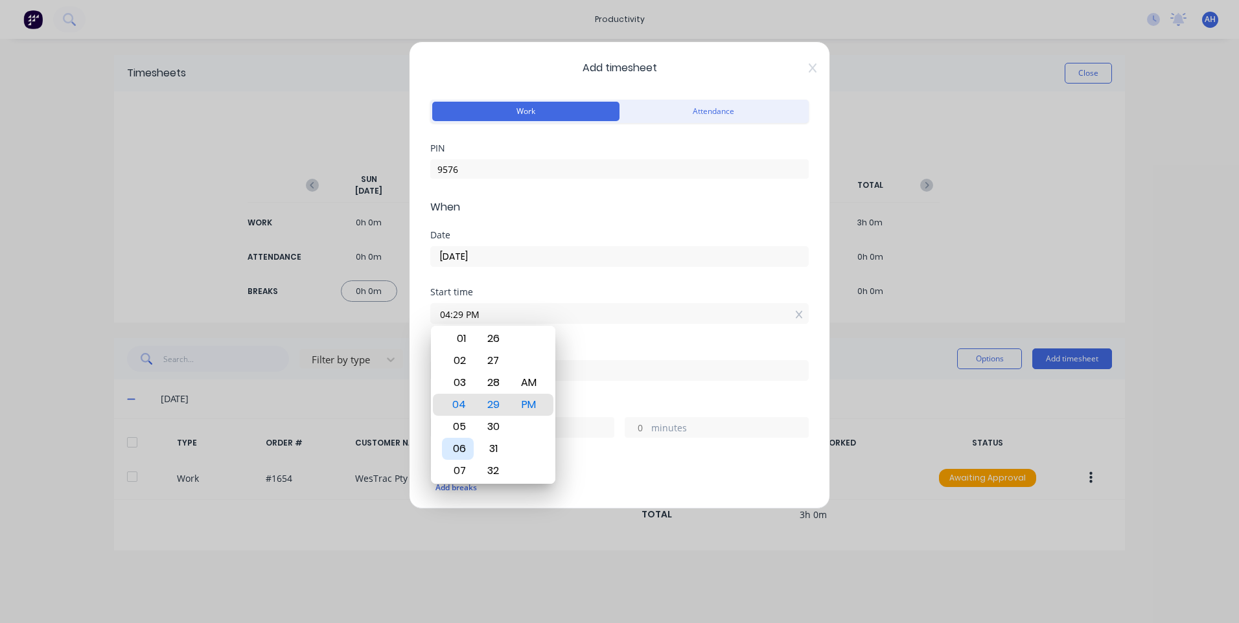
click at [461, 445] on div "06" at bounding box center [458, 449] width 32 height 22
drag, startPoint x: 492, startPoint y: 422, endPoint x: 529, endPoint y: 387, distance: 50.9
click at [493, 421] on div "30" at bounding box center [494, 427] width 32 height 22
click at [536, 379] on div "AM" at bounding box center [529, 383] width 32 height 22
type input "06:30 AM"
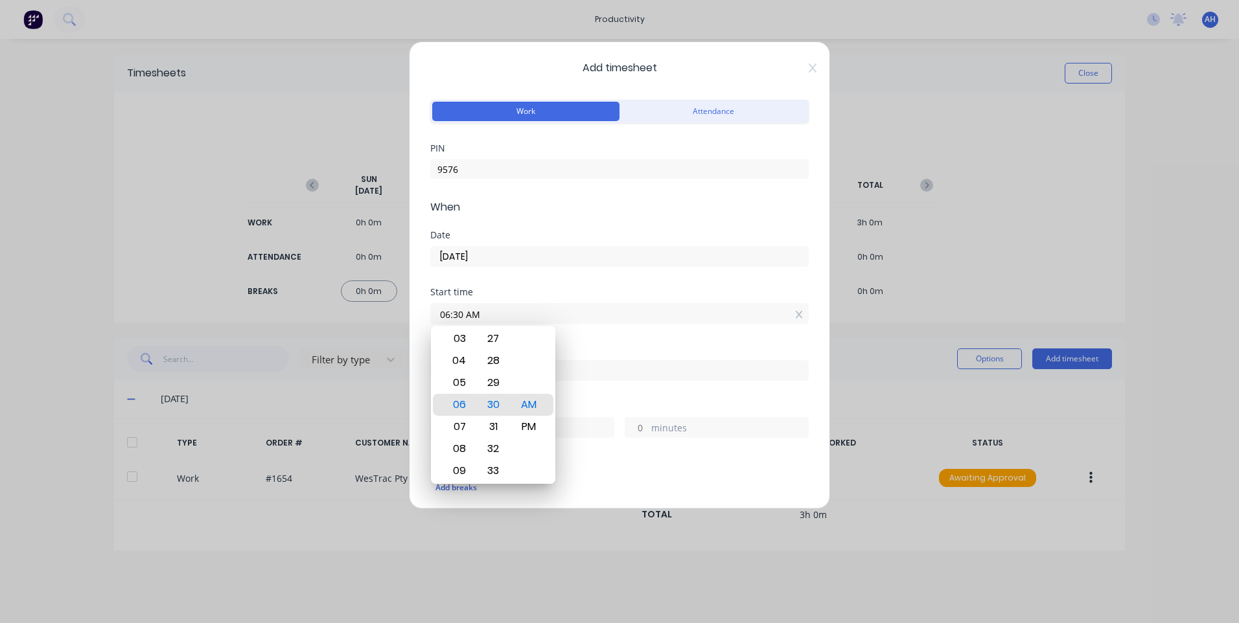
click at [588, 418] on div "hours" at bounding box center [522, 427] width 184 height 21
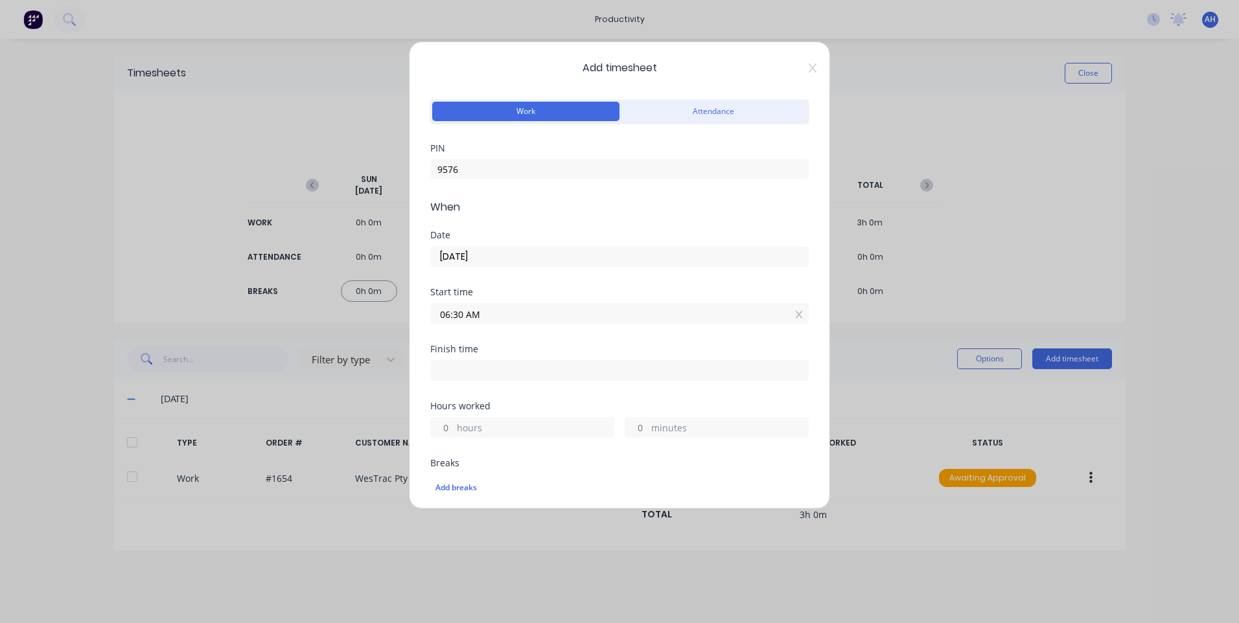
click at [543, 376] on input at bounding box center [619, 370] width 377 height 19
type input "02:29 PM"
type input "7"
type input "59"
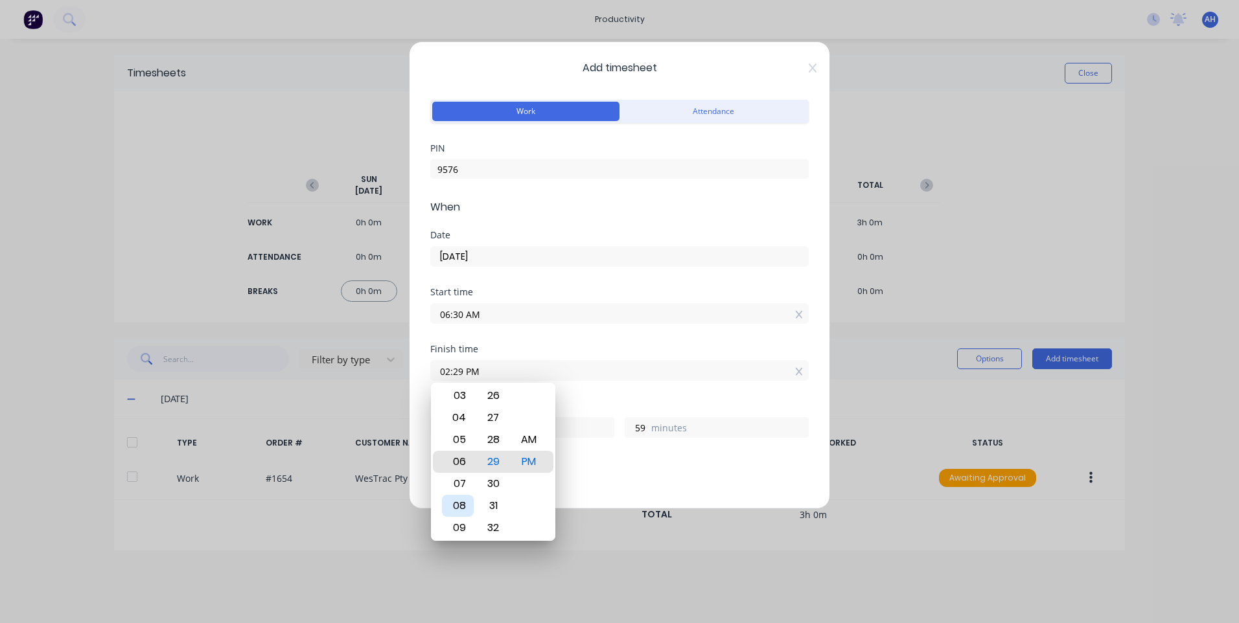
type input "06:29 PM"
type input "11"
click at [460, 503] on div "08" at bounding box center [458, 506] width 32 height 22
type input "08:29 PM"
type input "13"
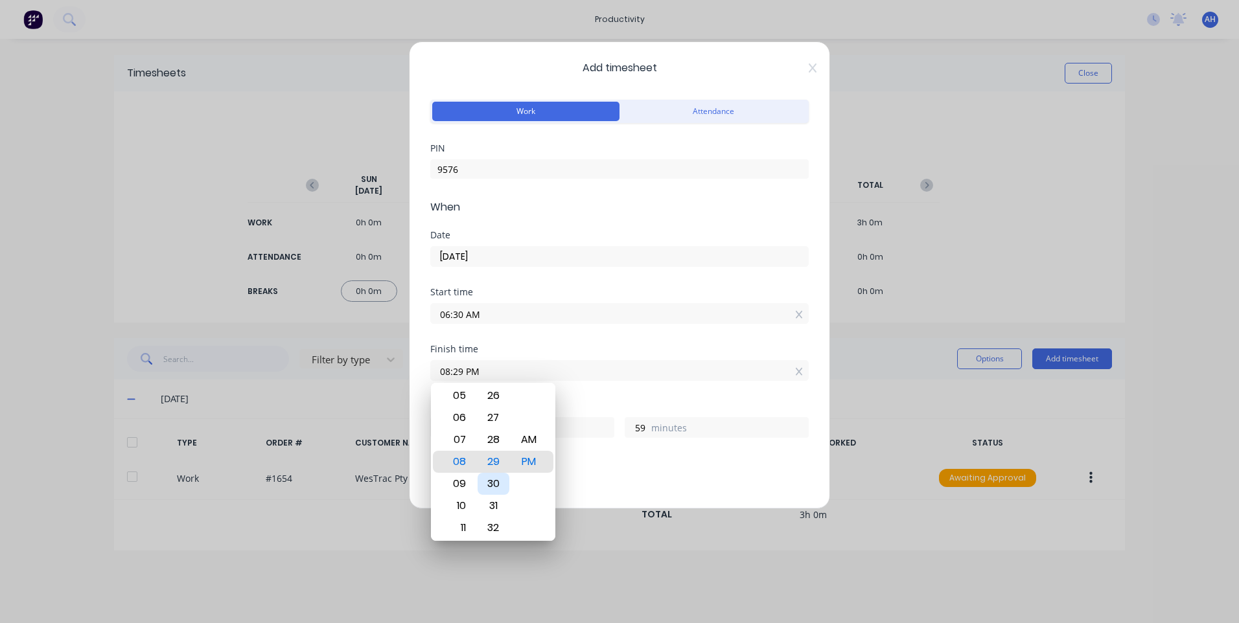
click at [500, 481] on div "30" at bounding box center [494, 484] width 32 height 22
type input "08:30 PM"
type input "14"
type input "0"
click at [530, 438] on div "AM" at bounding box center [529, 440] width 32 height 22
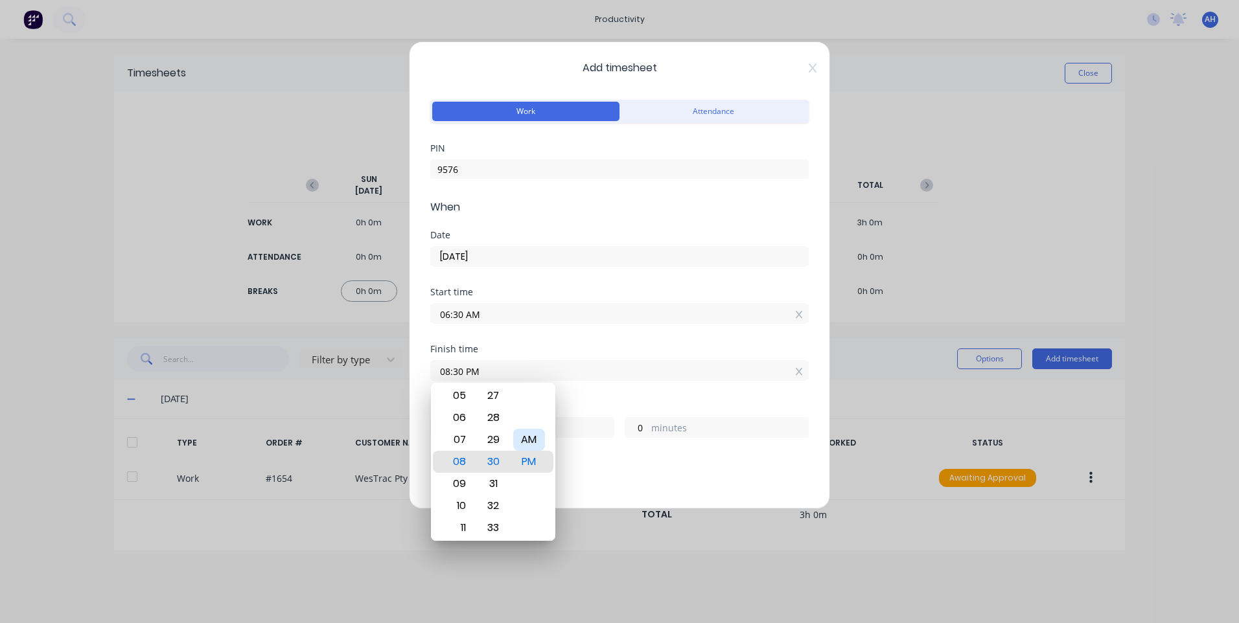
type input "08:30 AM"
type input "2"
click at [583, 461] on div "Breaks" at bounding box center [619, 463] width 378 height 9
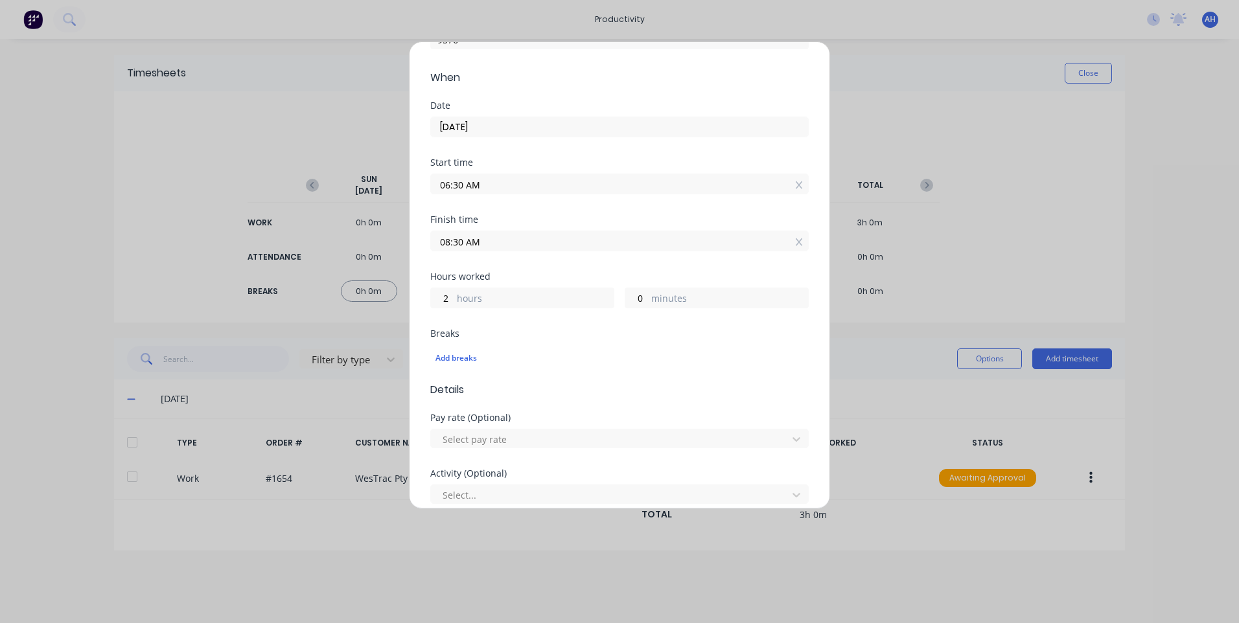
scroll to position [324, 0]
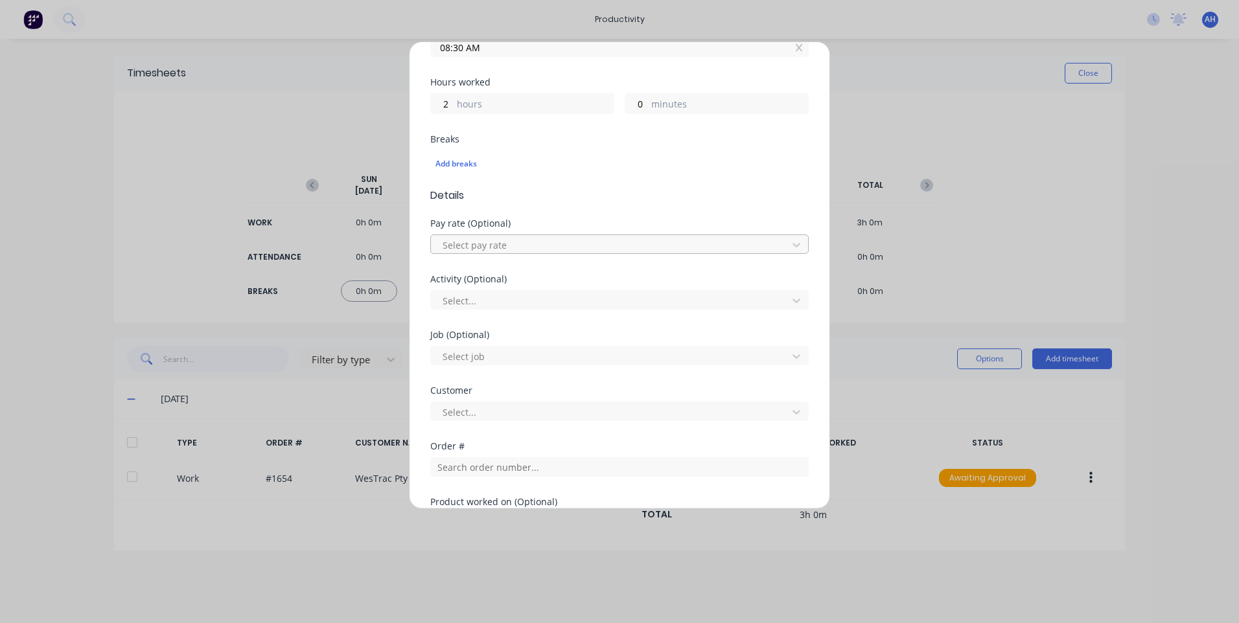
click at [489, 245] on div at bounding box center [611, 245] width 340 height 16
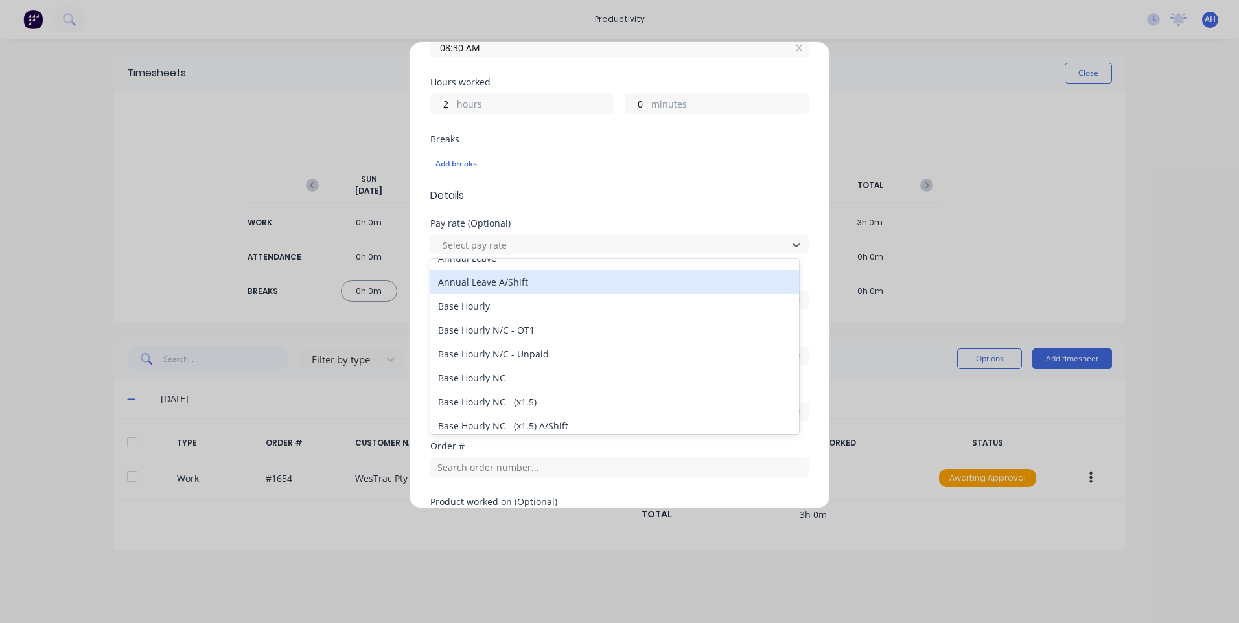
scroll to position [130, 0]
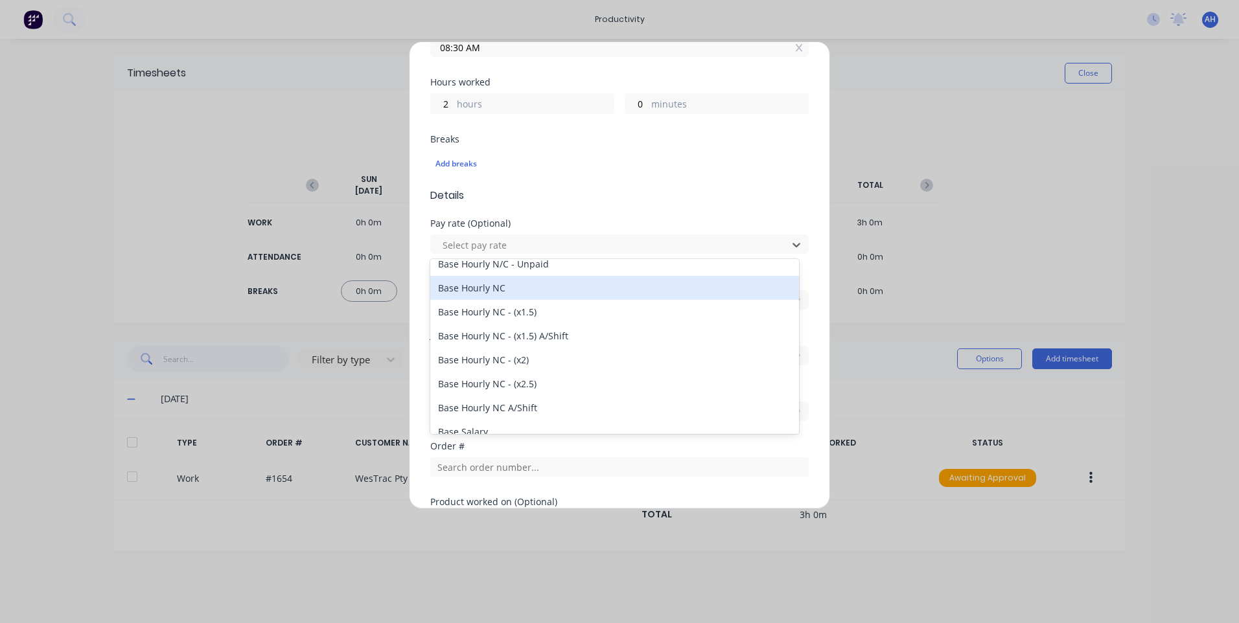
click at [513, 282] on div "Base Hourly NC" at bounding box center [614, 288] width 369 height 24
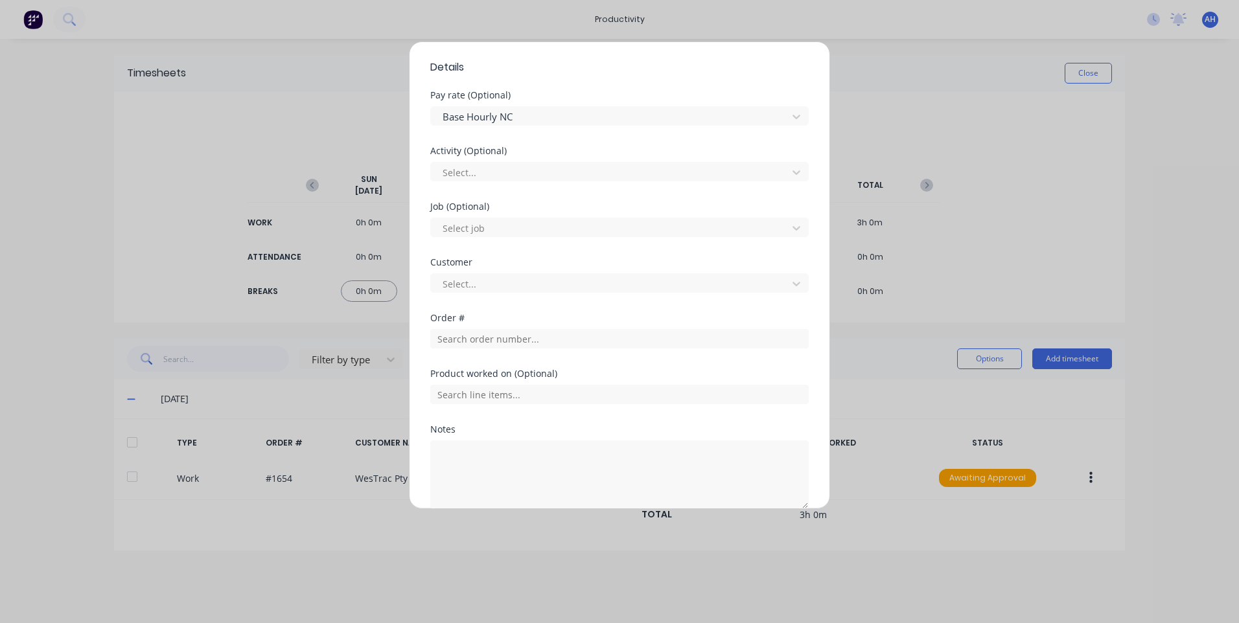
scroll to position [454, 0]
click at [507, 176] on div at bounding box center [611, 171] width 340 height 16
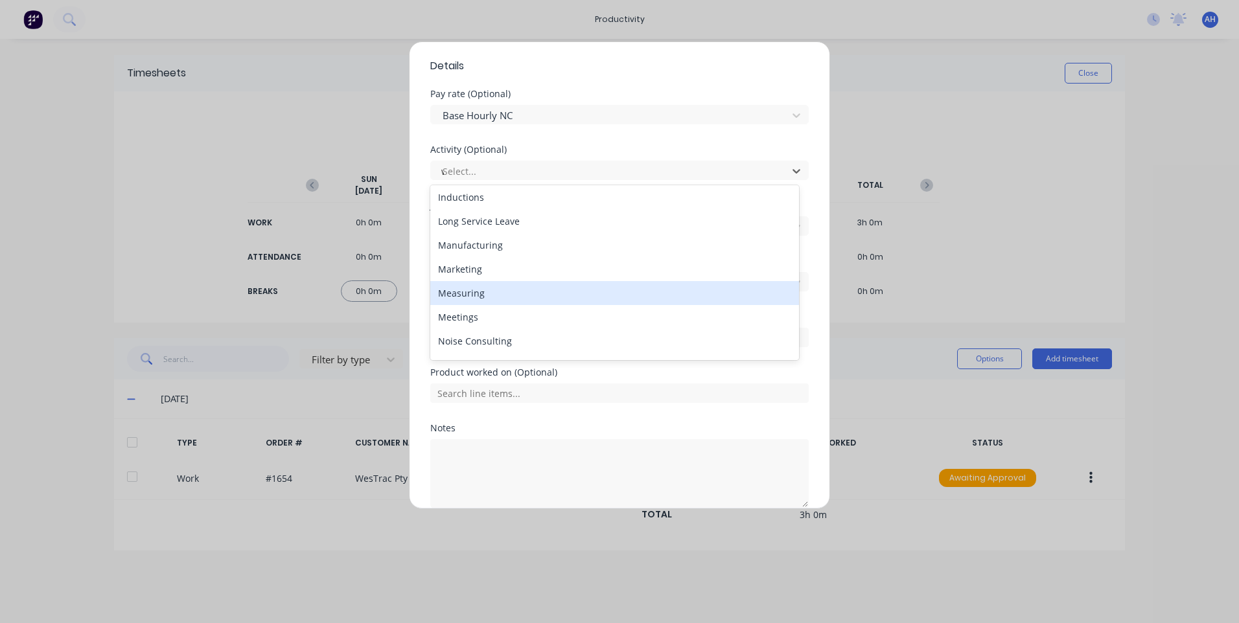
scroll to position [0, 0]
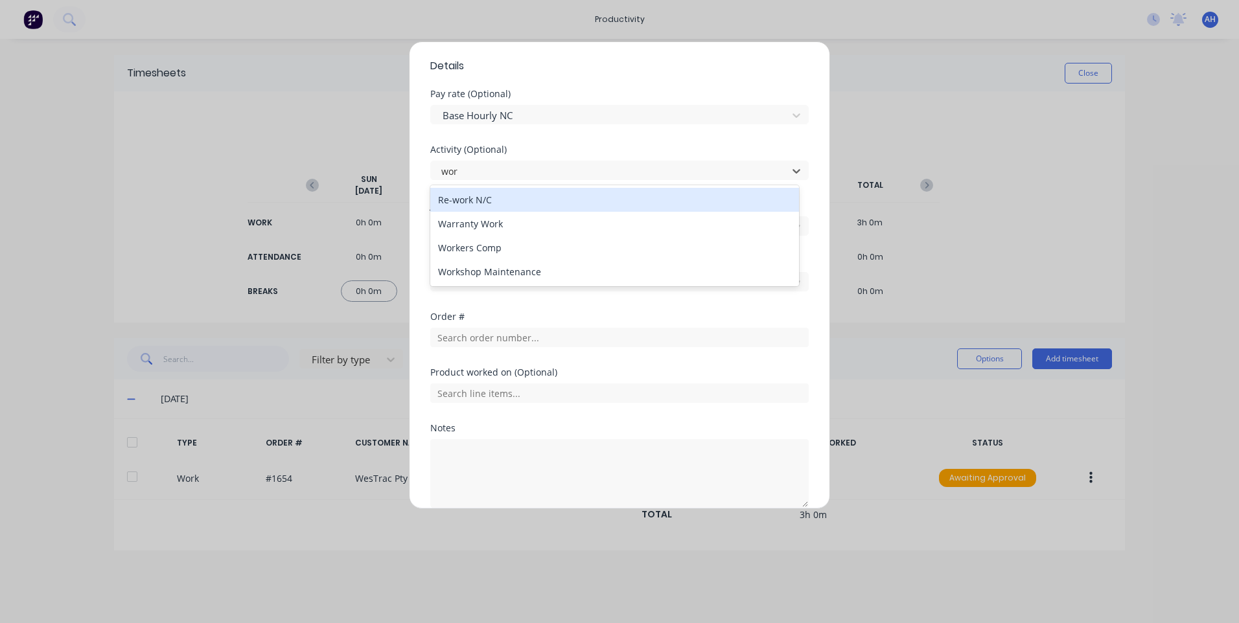
type input "work"
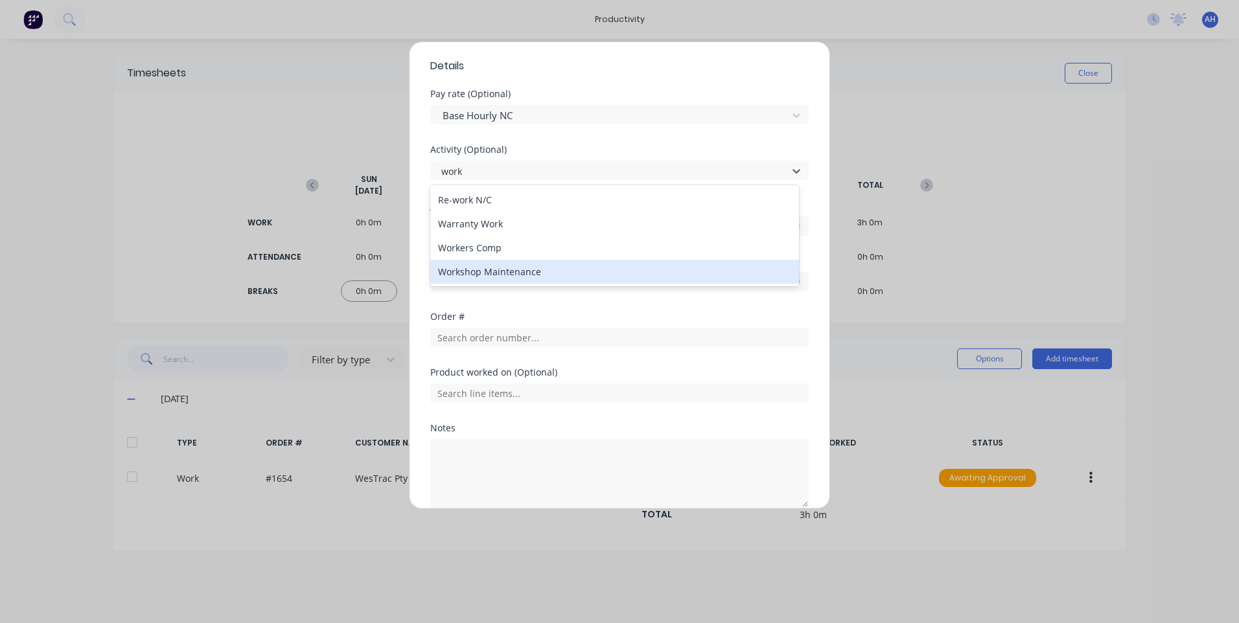
click at [505, 274] on div "Workshop Maintenance" at bounding box center [614, 272] width 369 height 24
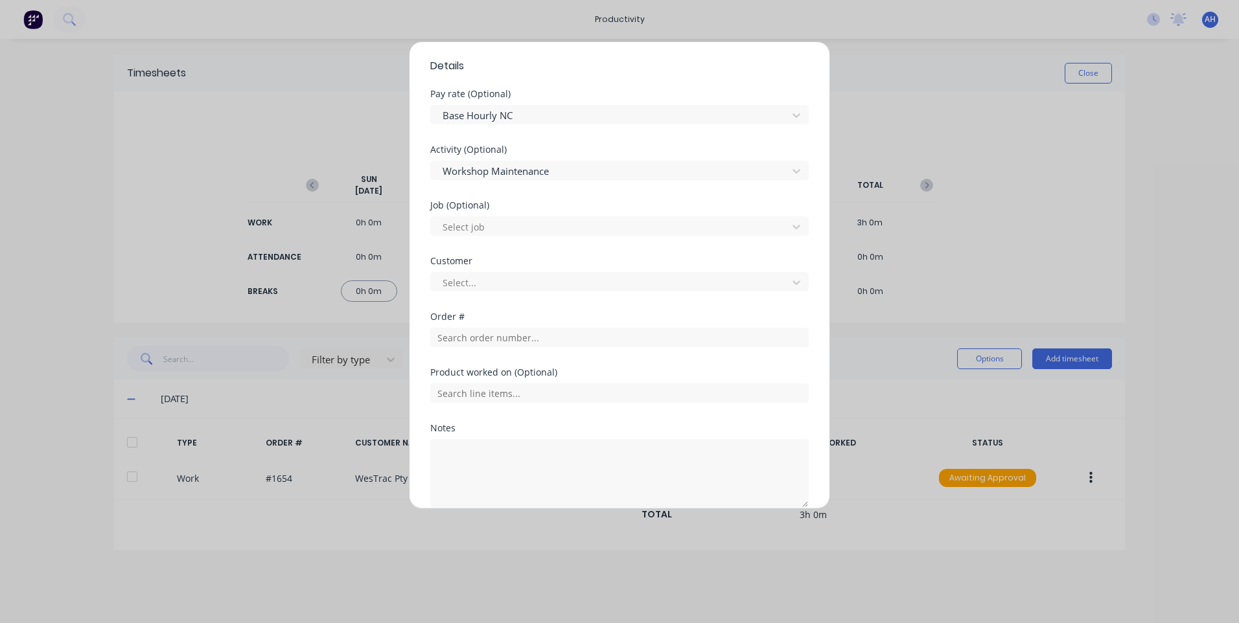
click at [511, 237] on div "Job (Optional) Select job" at bounding box center [619, 229] width 378 height 56
click at [515, 228] on div at bounding box center [611, 227] width 340 height 16
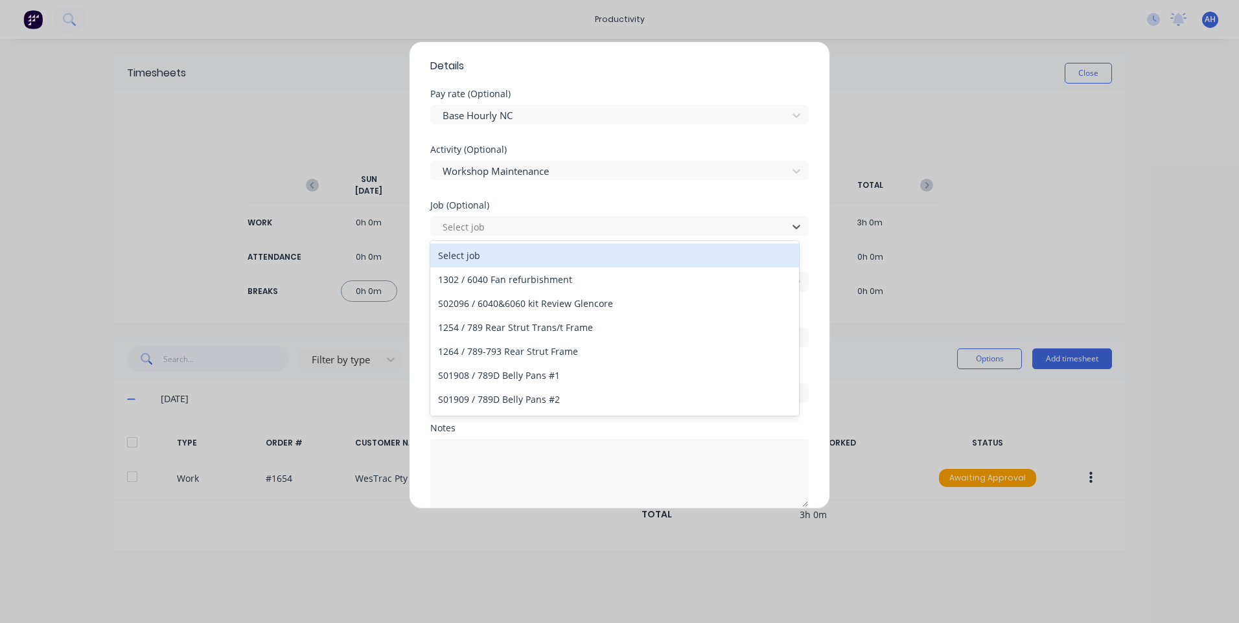
click at [557, 200] on div "Activity (Optional) Workshop Maintenance" at bounding box center [619, 173] width 378 height 56
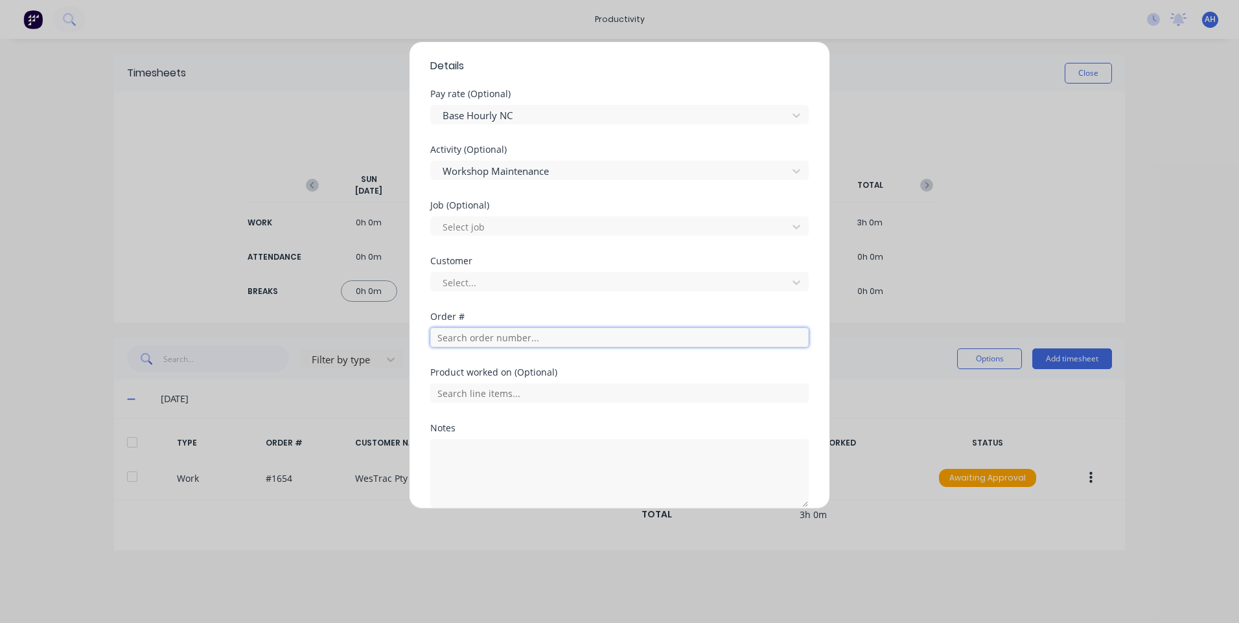
click at [526, 332] on input "text" at bounding box center [619, 337] width 378 height 19
type input "8835"
click at [516, 314] on div "Order #" at bounding box center [619, 316] width 378 height 9
drag, startPoint x: 507, startPoint y: 339, endPoint x: 316, endPoint y: 311, distance: 193.2
click at [299, 310] on div "Add timesheet Work Attendance PIN 9576 When Date [DATE] Start time 06:30 AM Fin…" at bounding box center [619, 311] width 1239 height 623
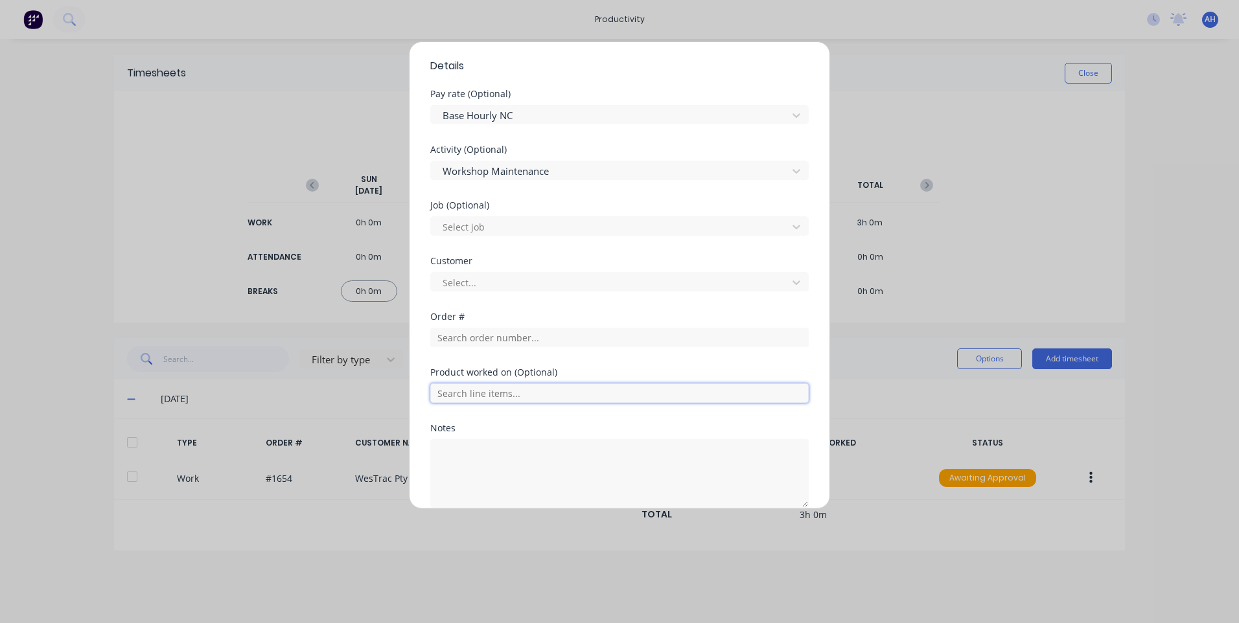
click at [480, 391] on input "text" at bounding box center [619, 393] width 378 height 19
click at [583, 360] on div "Order #" at bounding box center [619, 340] width 378 height 56
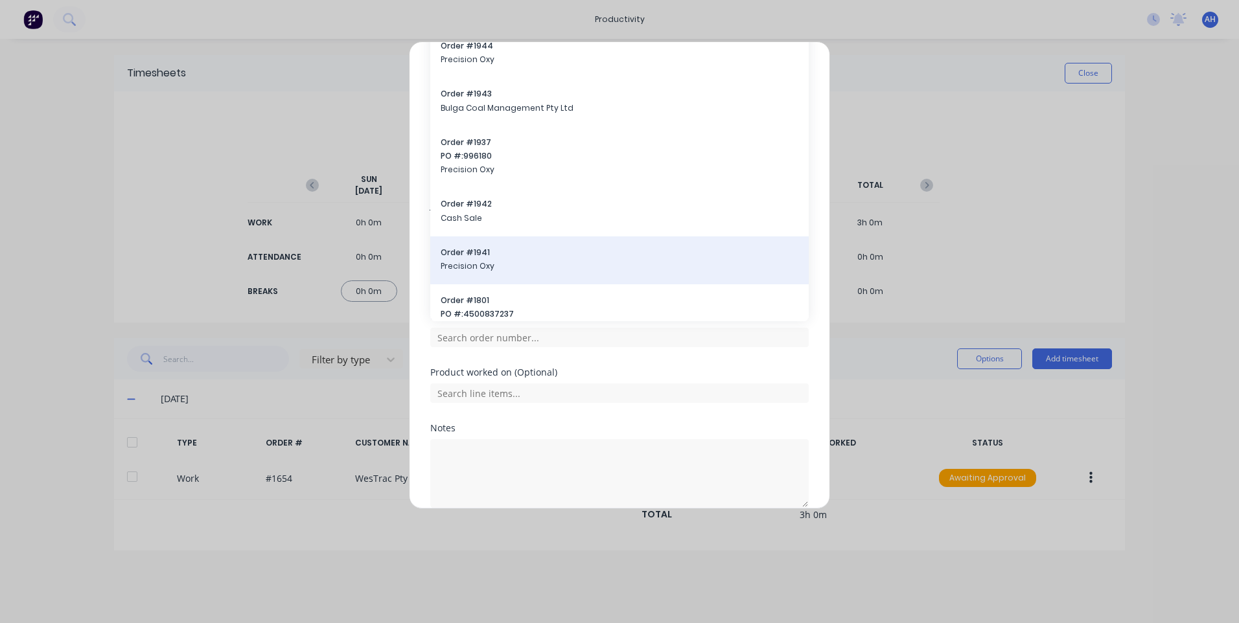
click at [495, 282] on div "Order # 1941 Precision Oxy" at bounding box center [619, 261] width 378 height 48
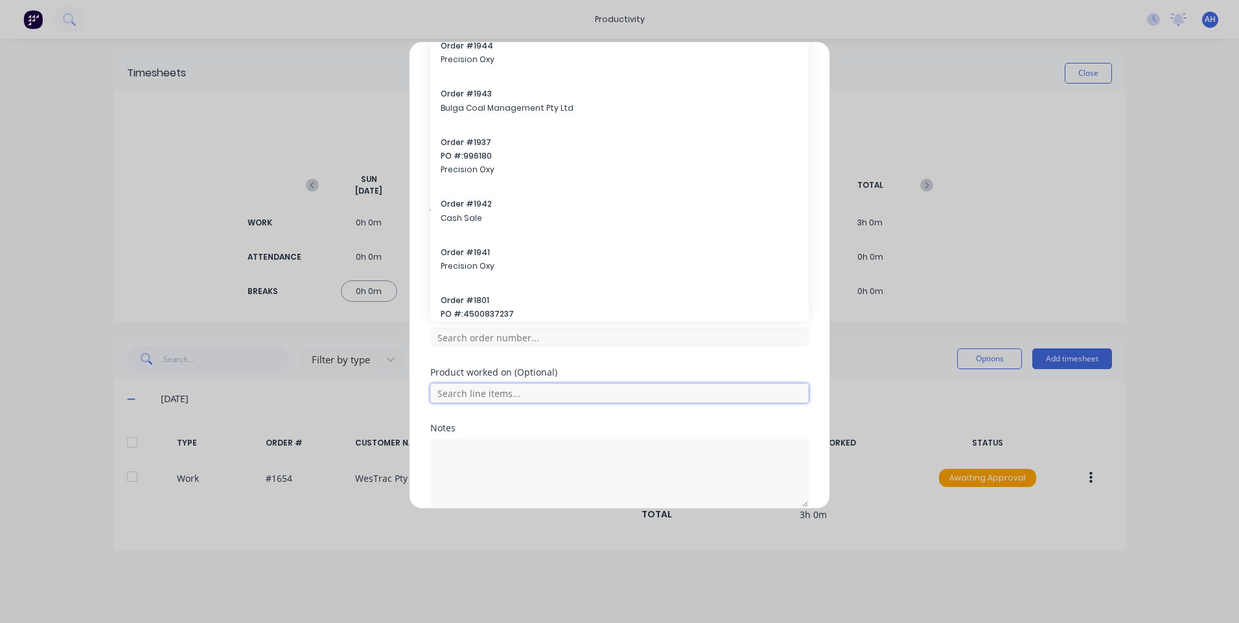
click at [543, 397] on input "text" at bounding box center [619, 393] width 378 height 19
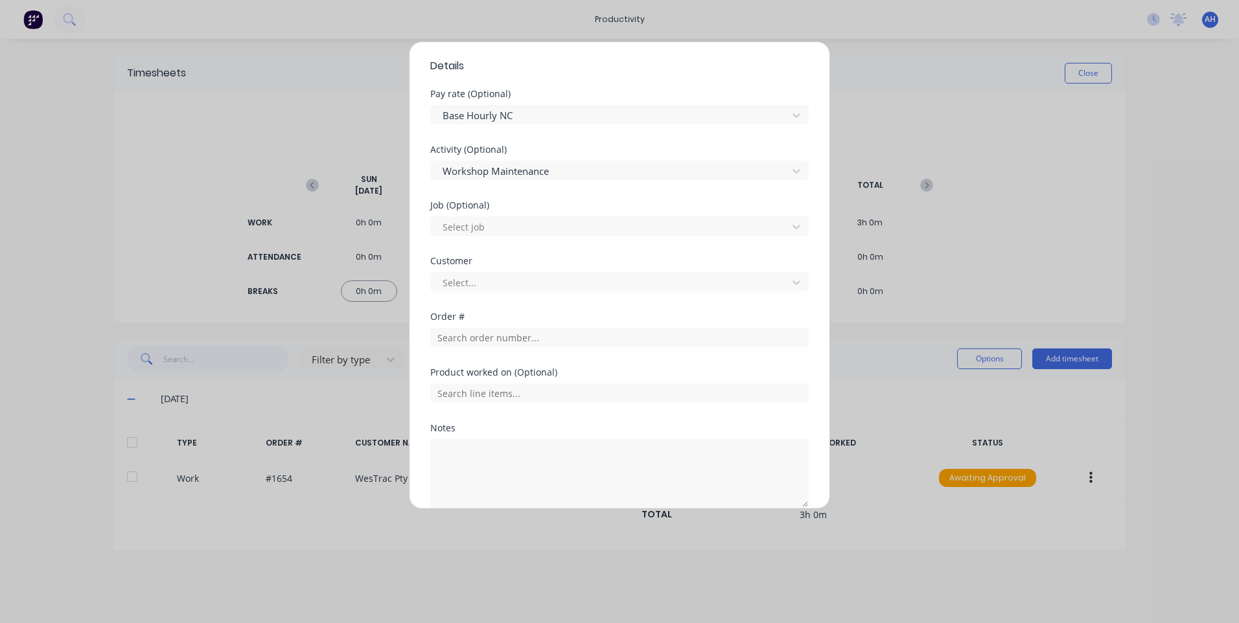
click at [564, 315] on div "Order #" at bounding box center [619, 316] width 378 height 9
click at [524, 285] on div at bounding box center [611, 283] width 340 height 16
click at [508, 315] on div "Select customer" at bounding box center [614, 311] width 369 height 24
click at [504, 474] on textarea at bounding box center [619, 473] width 378 height 69
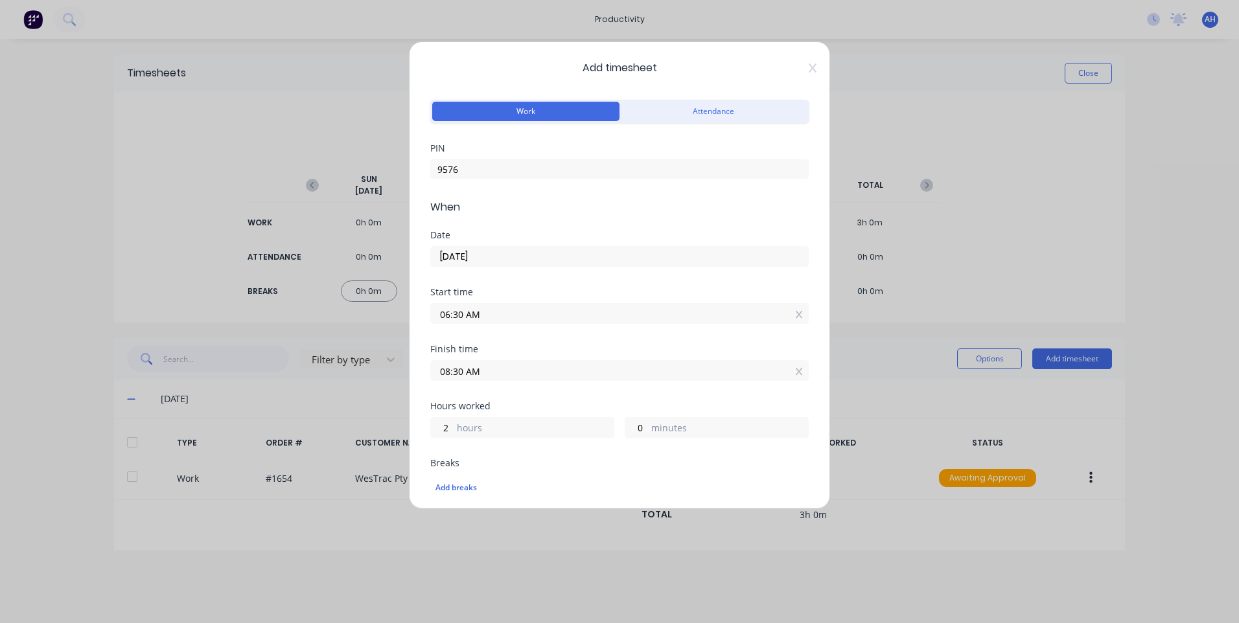
scroll to position [513, 0]
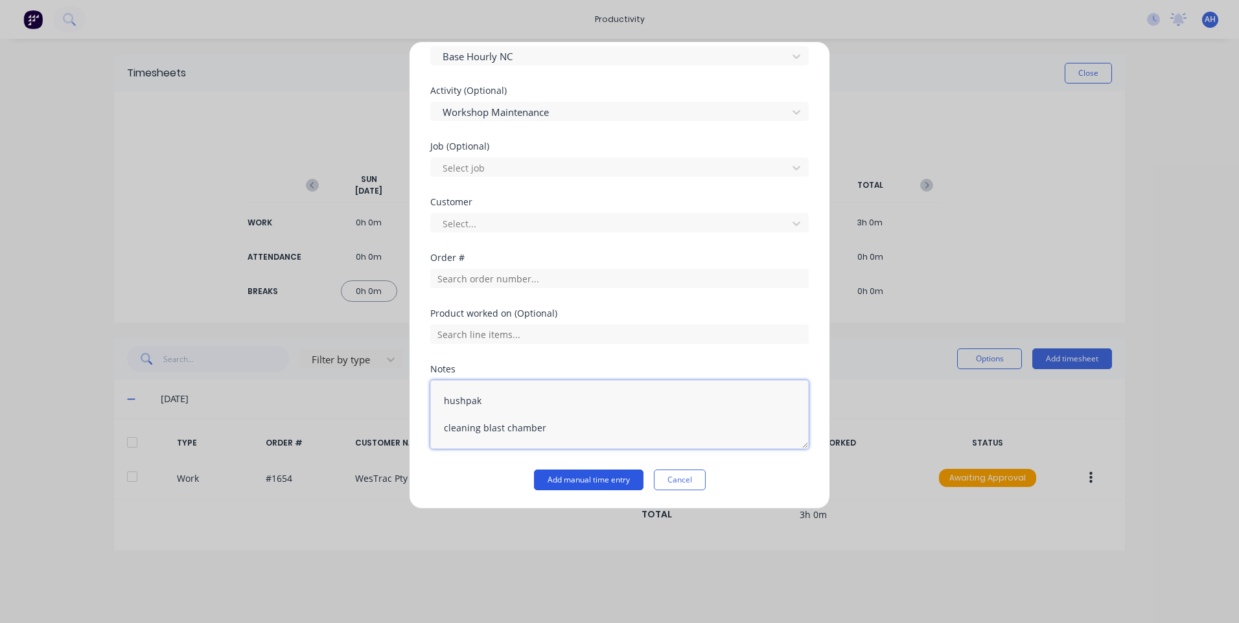
type textarea "hushpak cleaning blast chamber"
click at [589, 476] on button "Add manual time entry" at bounding box center [589, 480] width 110 height 21
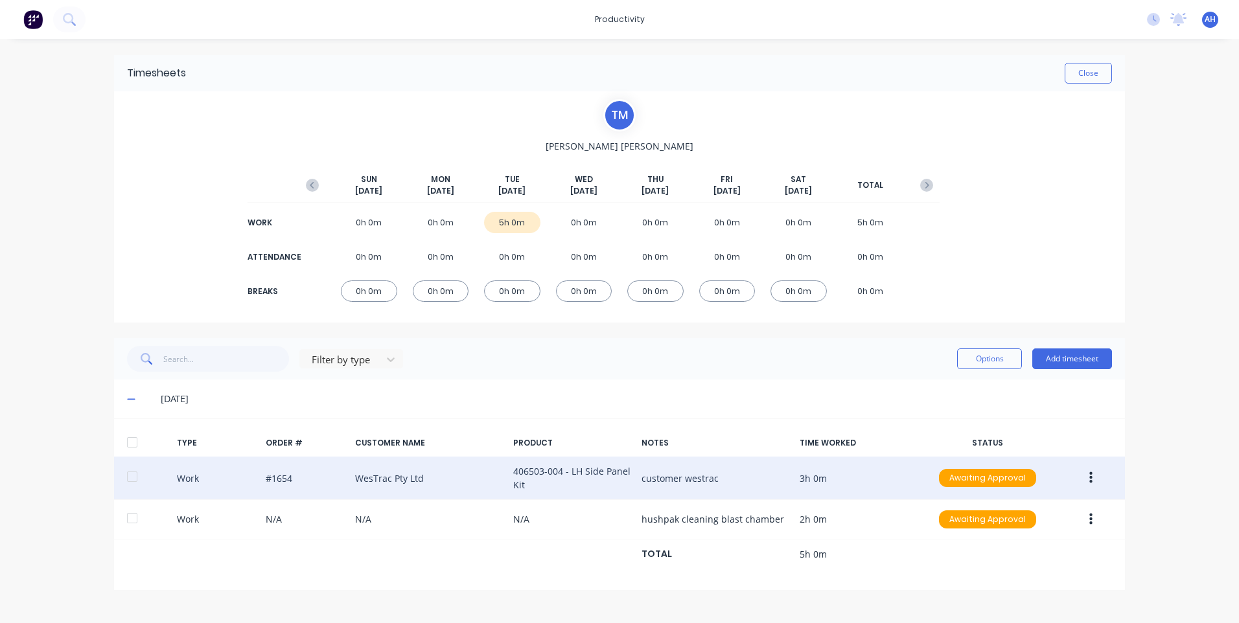
click at [1099, 471] on button "button" at bounding box center [1091, 478] width 30 height 23
click at [1056, 457] on div "Edit" at bounding box center [1045, 456] width 100 height 19
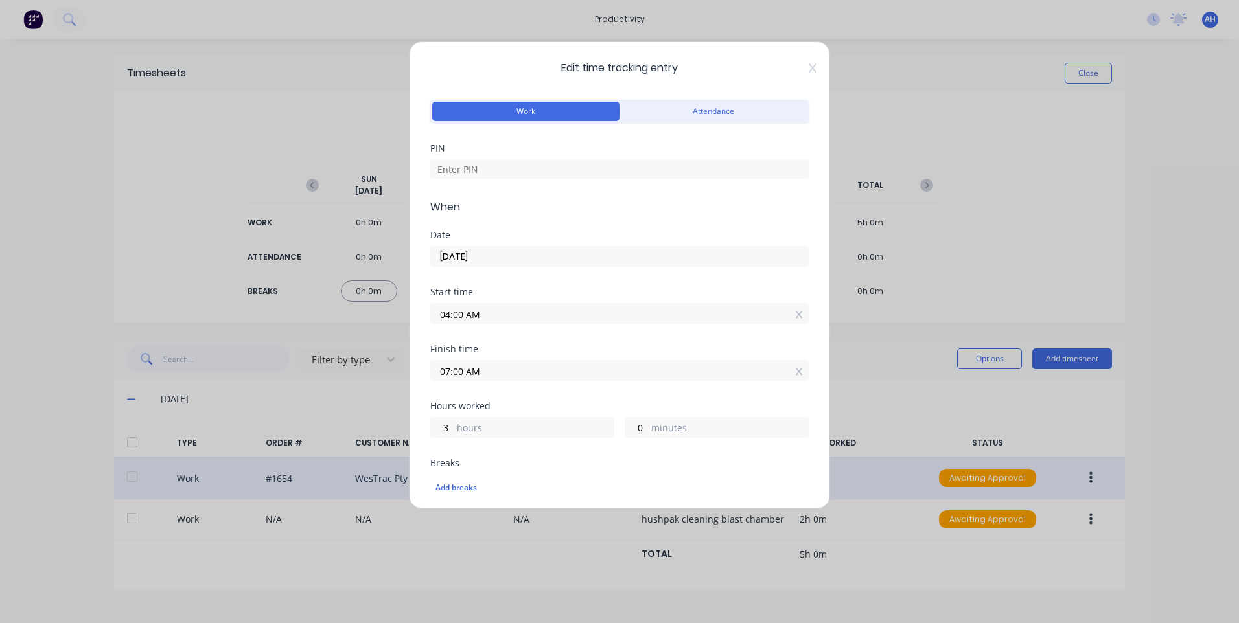
drag, startPoint x: 482, startPoint y: 377, endPoint x: 503, endPoint y: 373, distance: 21.1
click at [483, 377] on input "07:00 AM" at bounding box center [619, 370] width 377 height 19
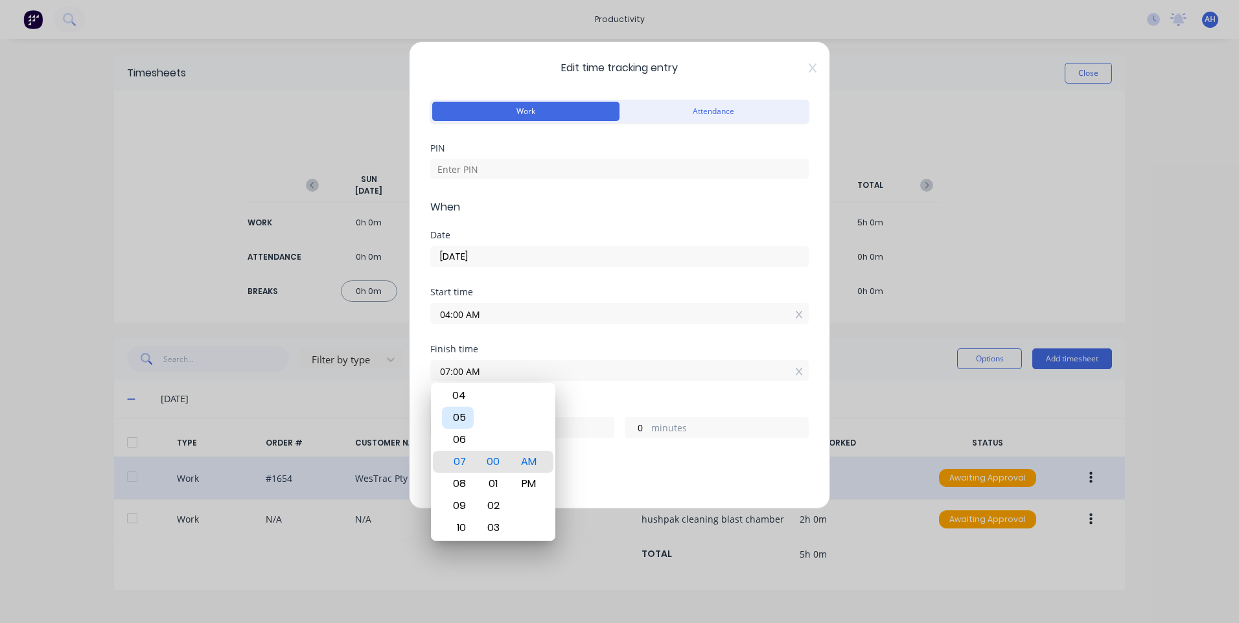
click at [461, 425] on div "05" at bounding box center [458, 418] width 32 height 22
type input "05:00 AM"
type input "1"
click at [453, 483] on div "06" at bounding box center [458, 484] width 32 height 22
type input "06:00 AM"
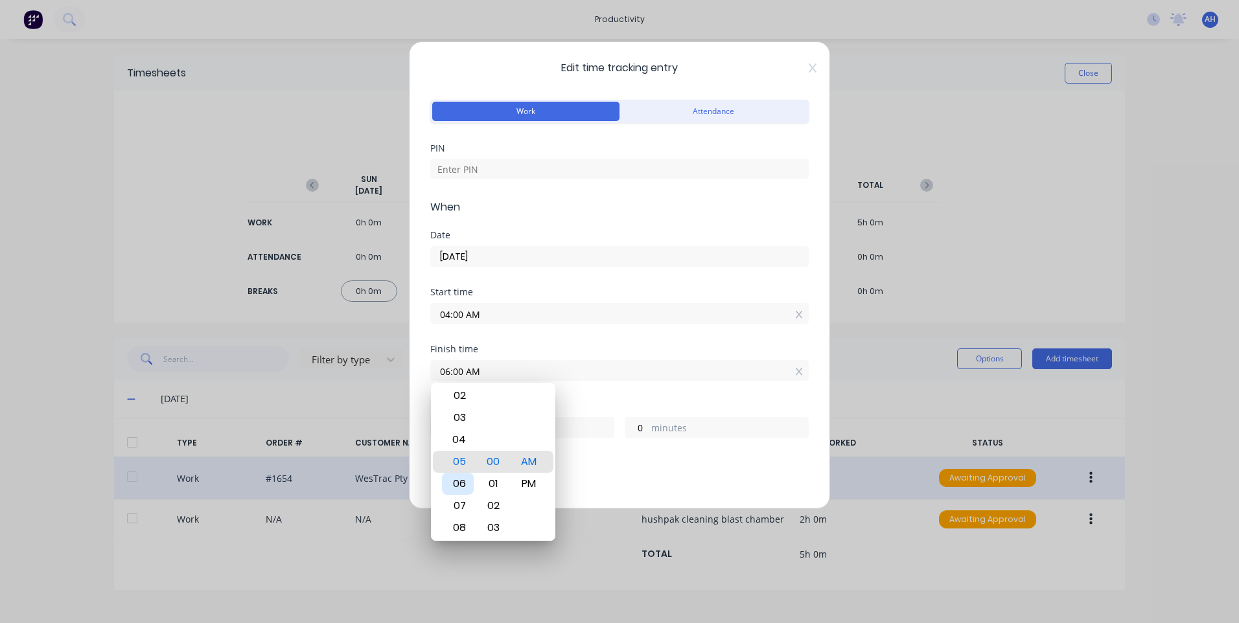
type input "2"
type input "06:28 AM"
type input "28"
type input "06:30 AM"
type input "30"
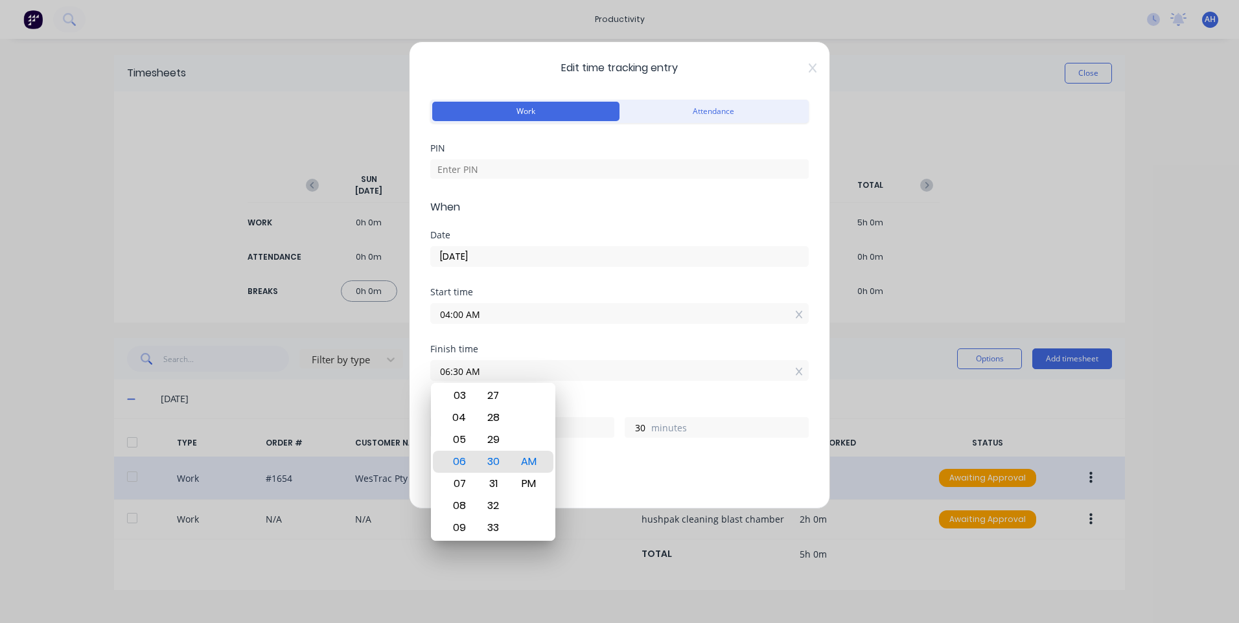
click at [587, 456] on div "Hours worked 2 hours 30 minutes" at bounding box center [619, 430] width 378 height 57
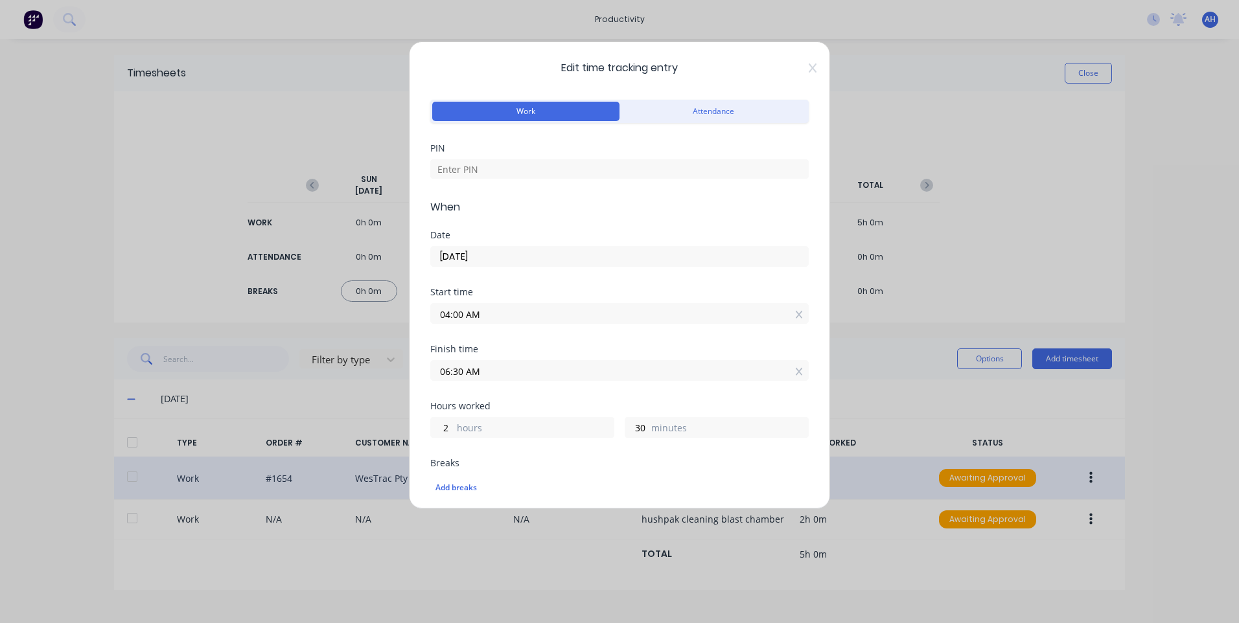
click at [547, 152] on div "PIN" at bounding box center [619, 148] width 378 height 9
click at [548, 156] on div at bounding box center [619, 167] width 378 height 23
click at [548, 157] on div at bounding box center [619, 167] width 378 height 23
click at [549, 162] on input at bounding box center [619, 168] width 378 height 19
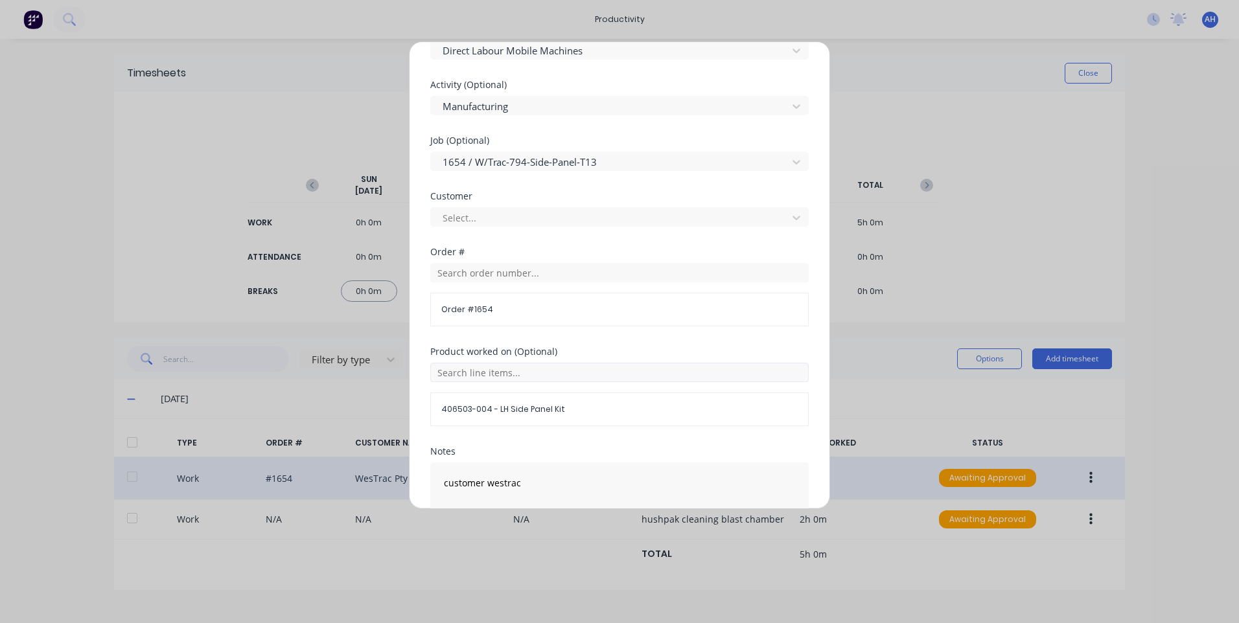
scroll to position [601, 0]
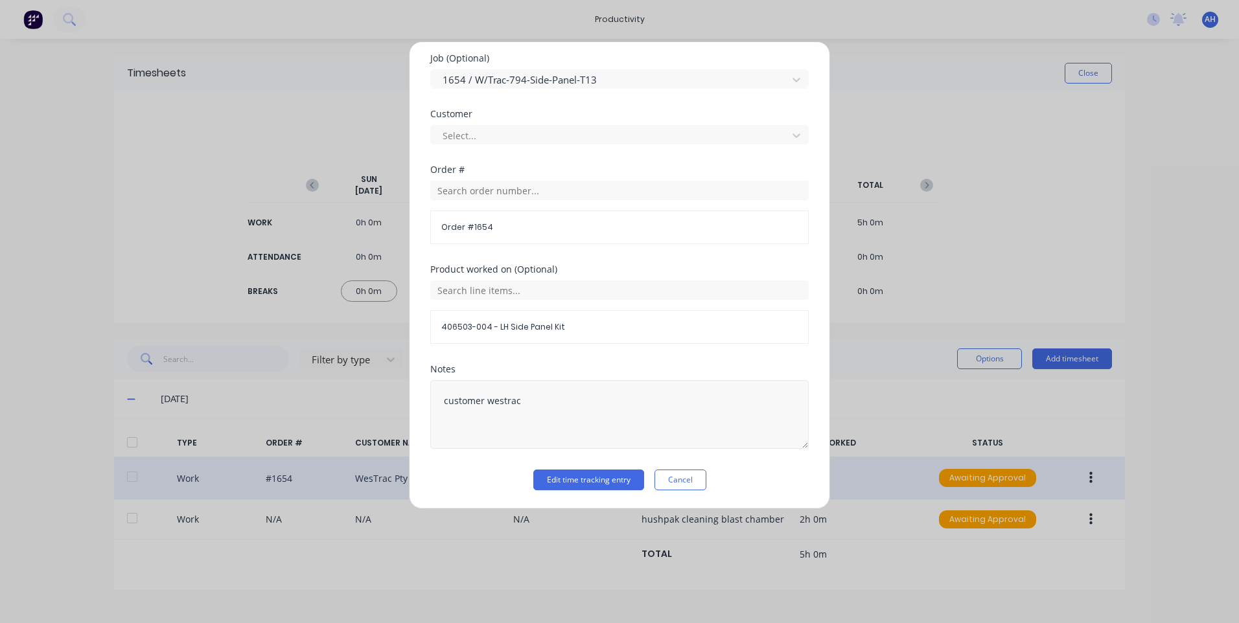
type input "9576"
click at [549, 408] on textarea "customer westrac" at bounding box center [619, 414] width 378 height 69
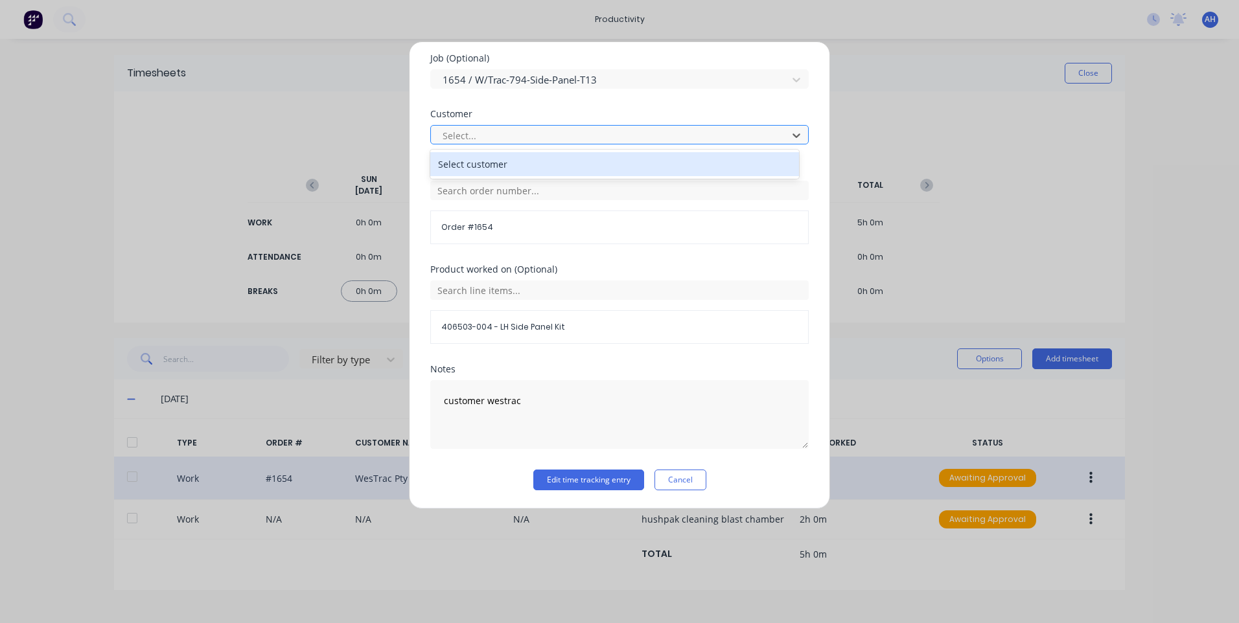
click at [533, 127] on div "Select..." at bounding box center [610, 135] width 347 height 19
click at [529, 167] on div "Select customer" at bounding box center [614, 164] width 369 height 24
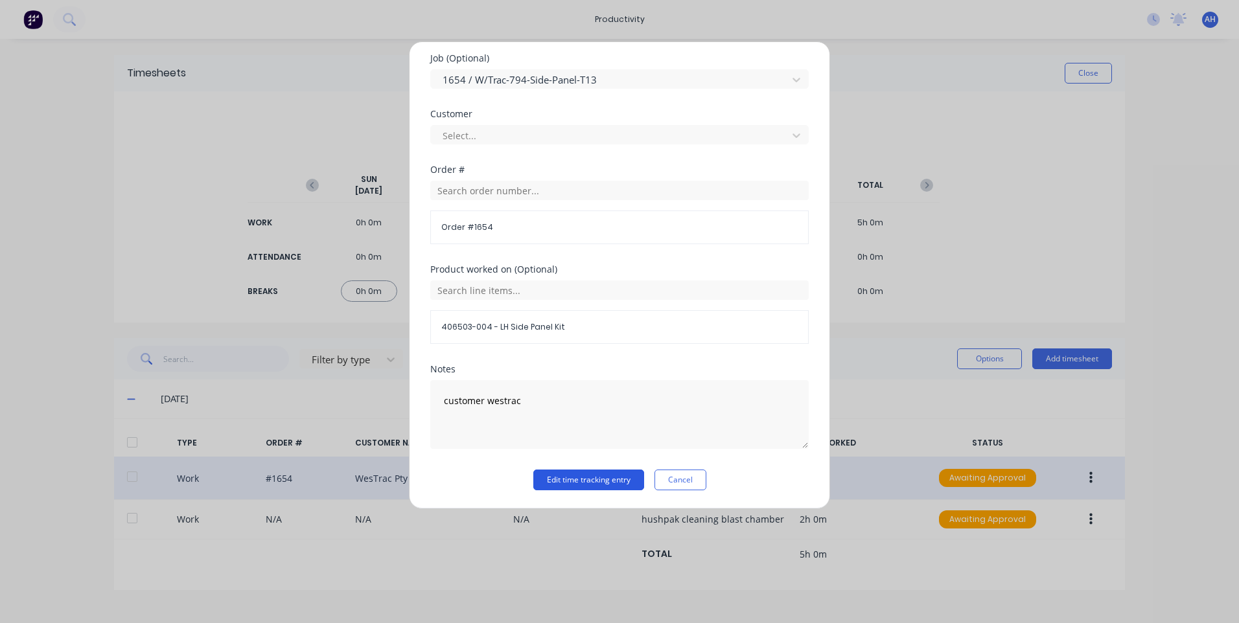
click at [598, 480] on button "Edit time tracking entry" at bounding box center [588, 480] width 111 height 21
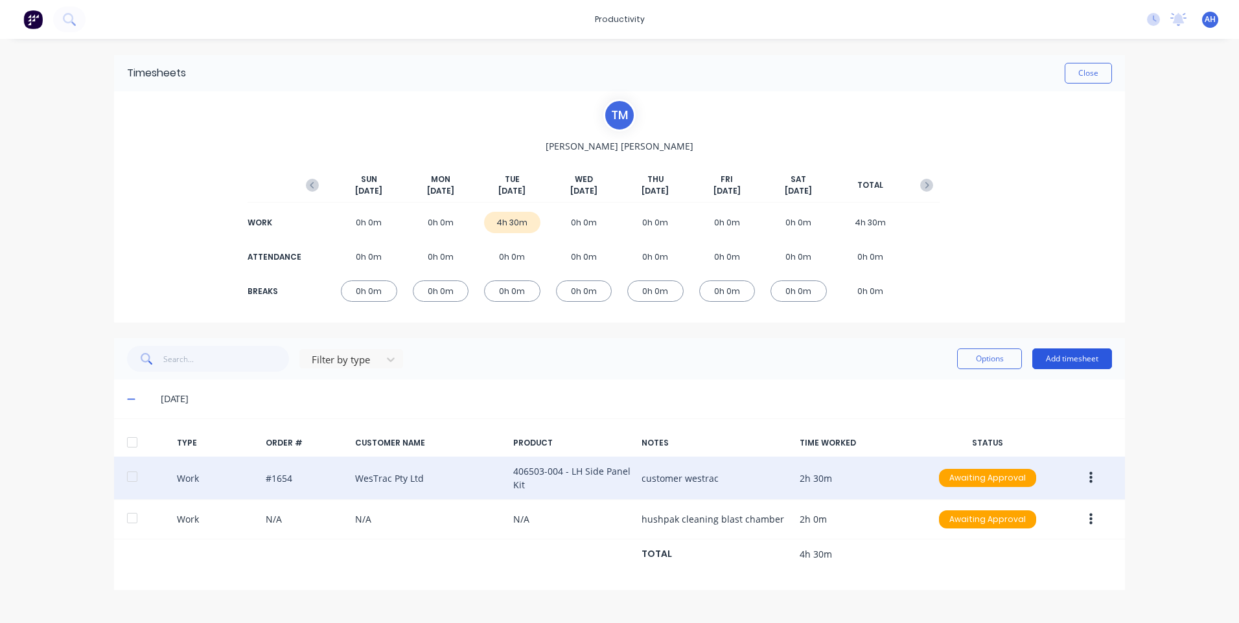
click at [1048, 365] on button "Add timesheet" at bounding box center [1072, 359] width 80 height 21
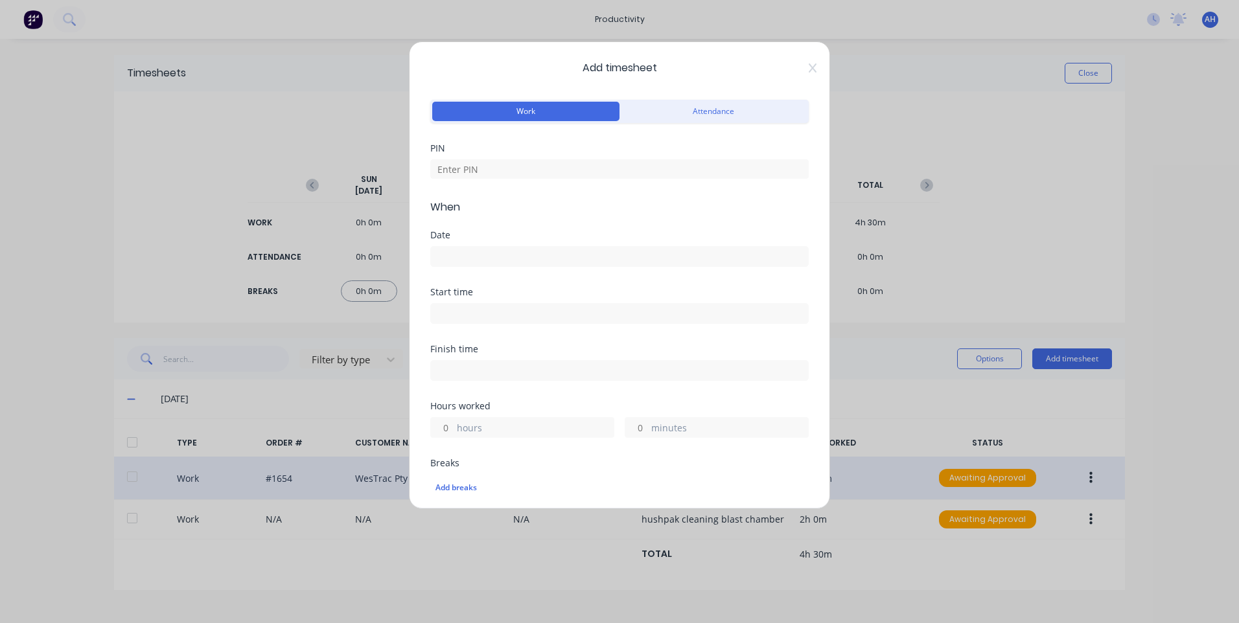
drag, startPoint x: 598, startPoint y: 166, endPoint x: 509, endPoint y: 311, distance: 170.2
click at [509, 311] on div at bounding box center [619, 312] width 378 height 24
click at [475, 161] on input at bounding box center [619, 168] width 378 height 19
type input "9576"
click at [485, 242] on div "Date" at bounding box center [619, 258] width 378 height 36
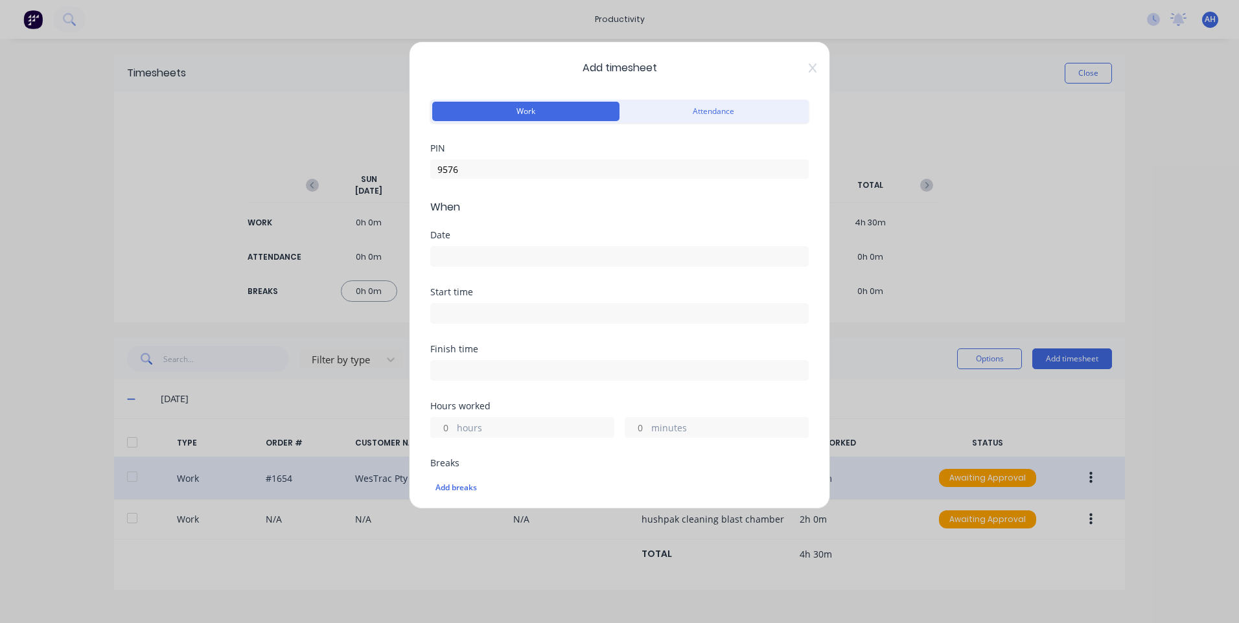
click at [480, 251] on input at bounding box center [619, 256] width 377 height 19
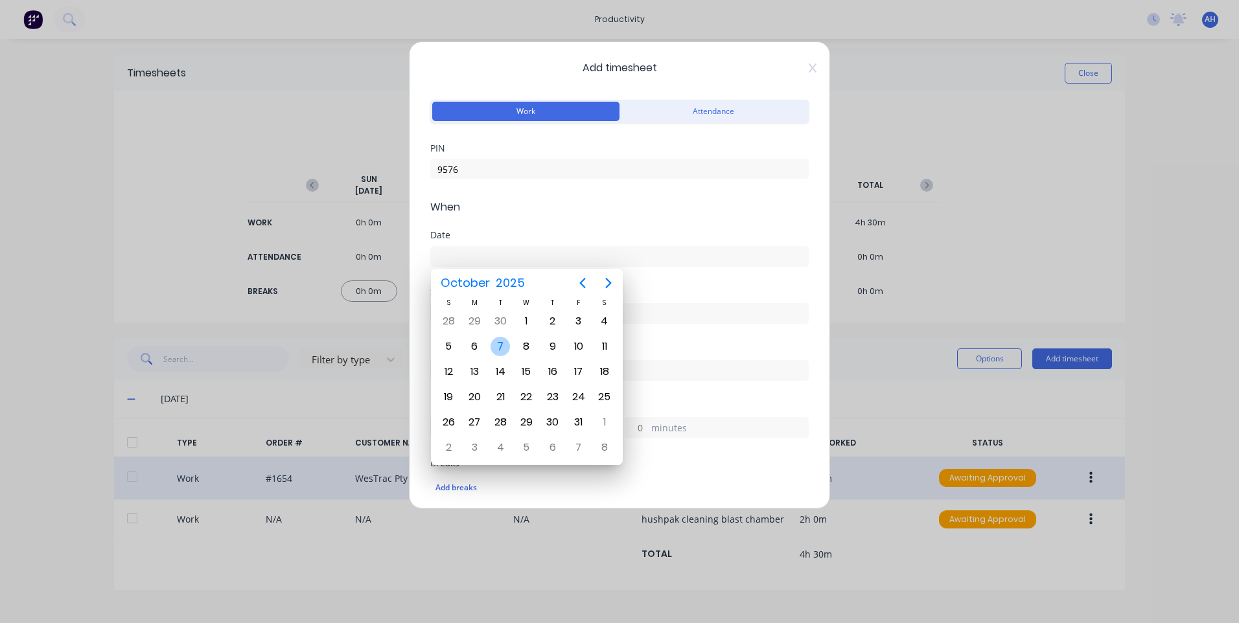
drag, startPoint x: 499, startPoint y: 345, endPoint x: 521, endPoint y: 322, distance: 32.1
click at [666, 320] on input at bounding box center [619, 313] width 377 height 19
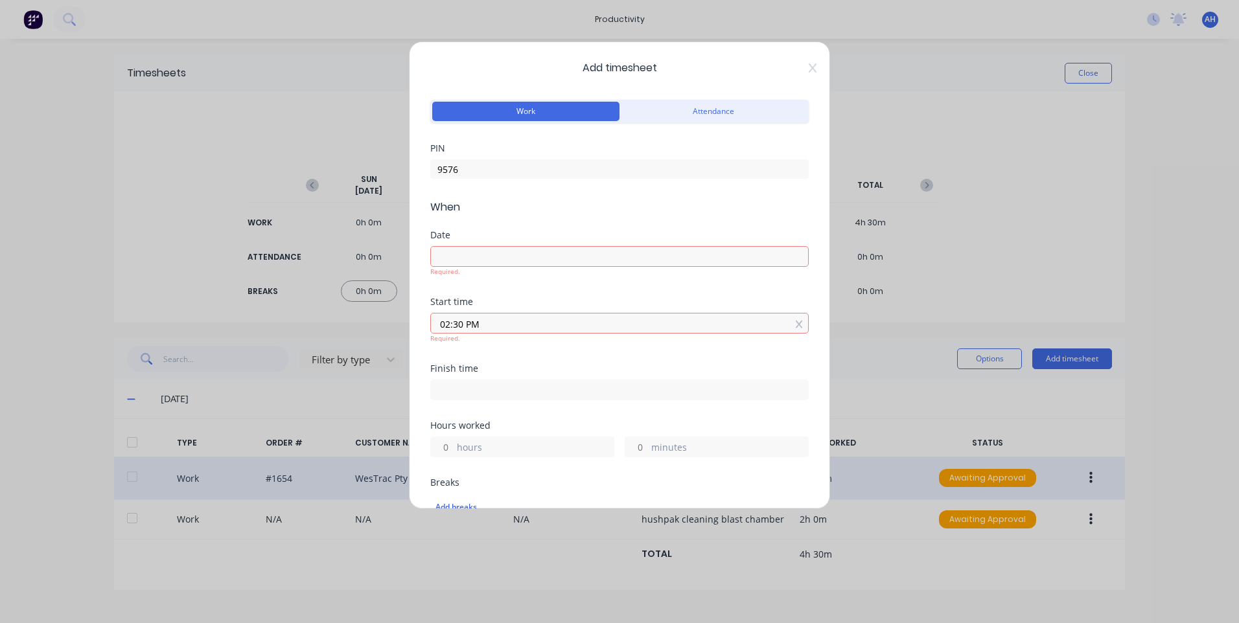
type input "02:30 PM"
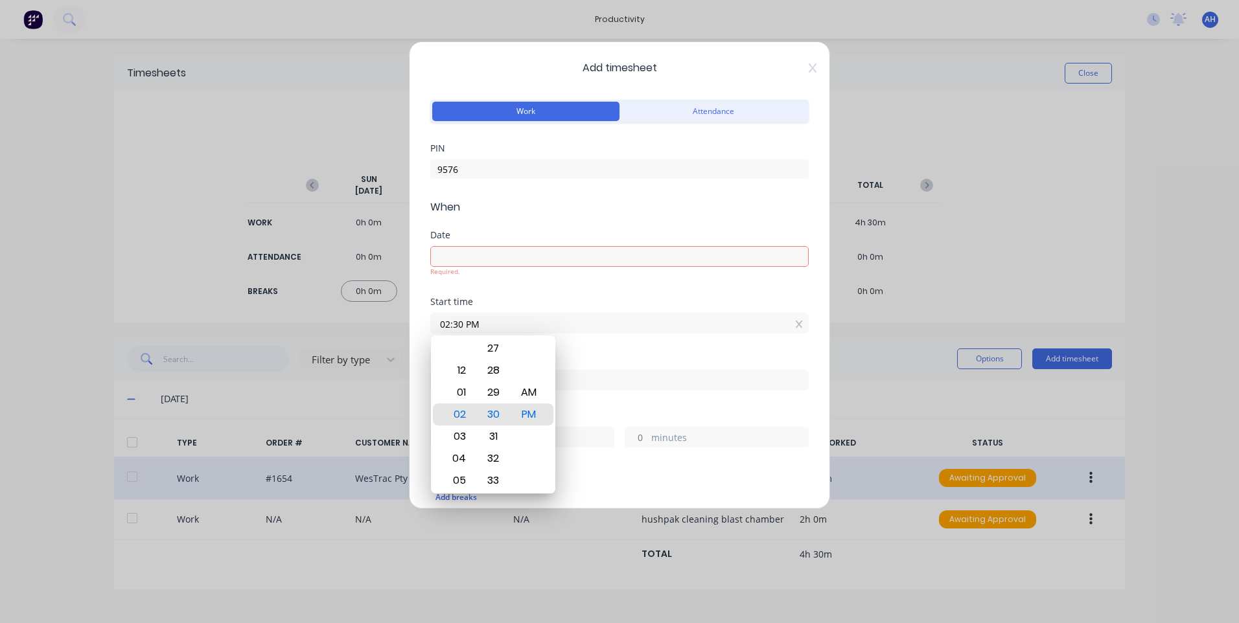
click at [495, 255] on input at bounding box center [619, 256] width 377 height 19
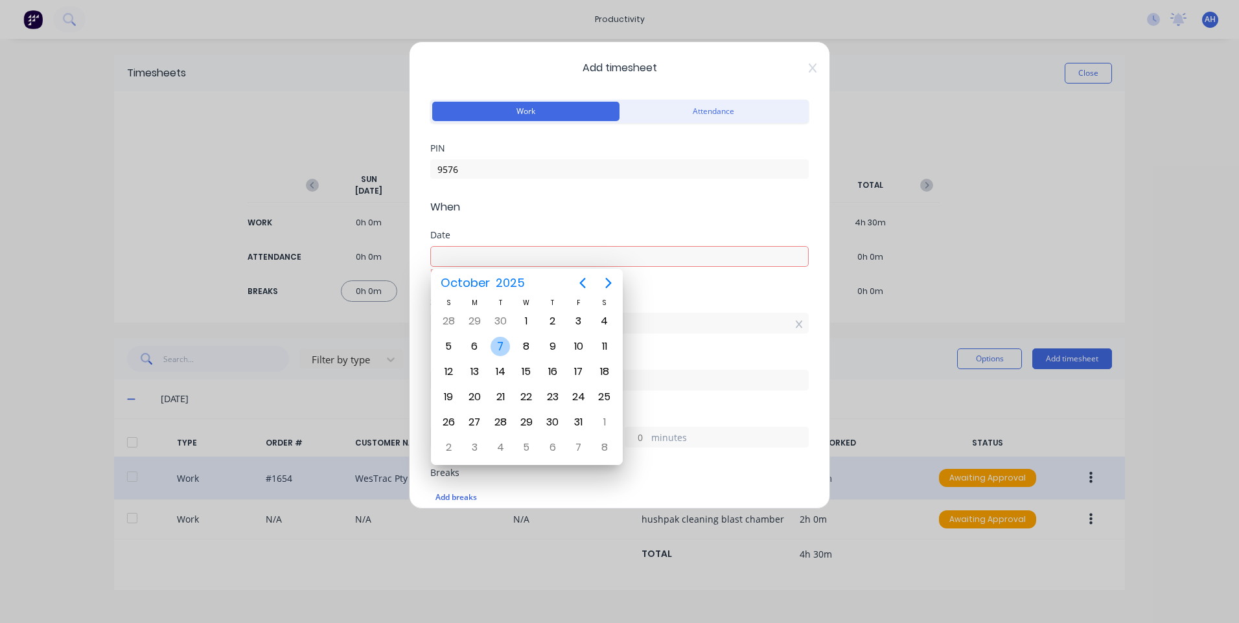
click at [500, 340] on div "7" at bounding box center [500, 346] width 19 height 19
type input "[DATE]"
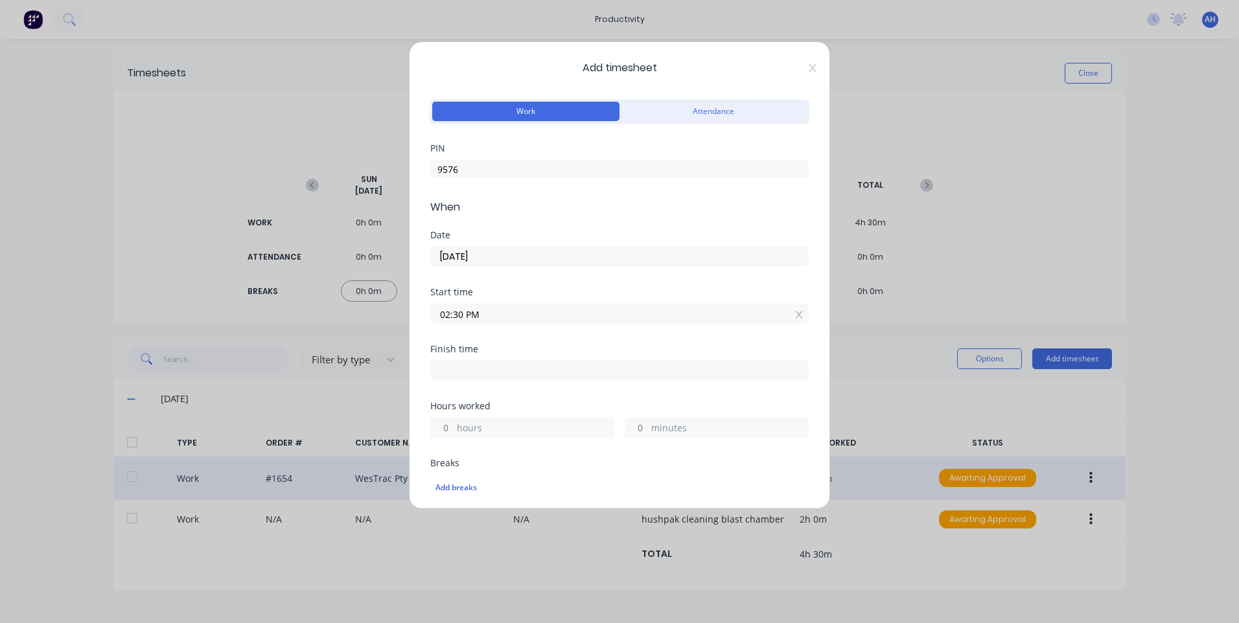
click at [511, 307] on input "02:30 PM" at bounding box center [619, 313] width 377 height 19
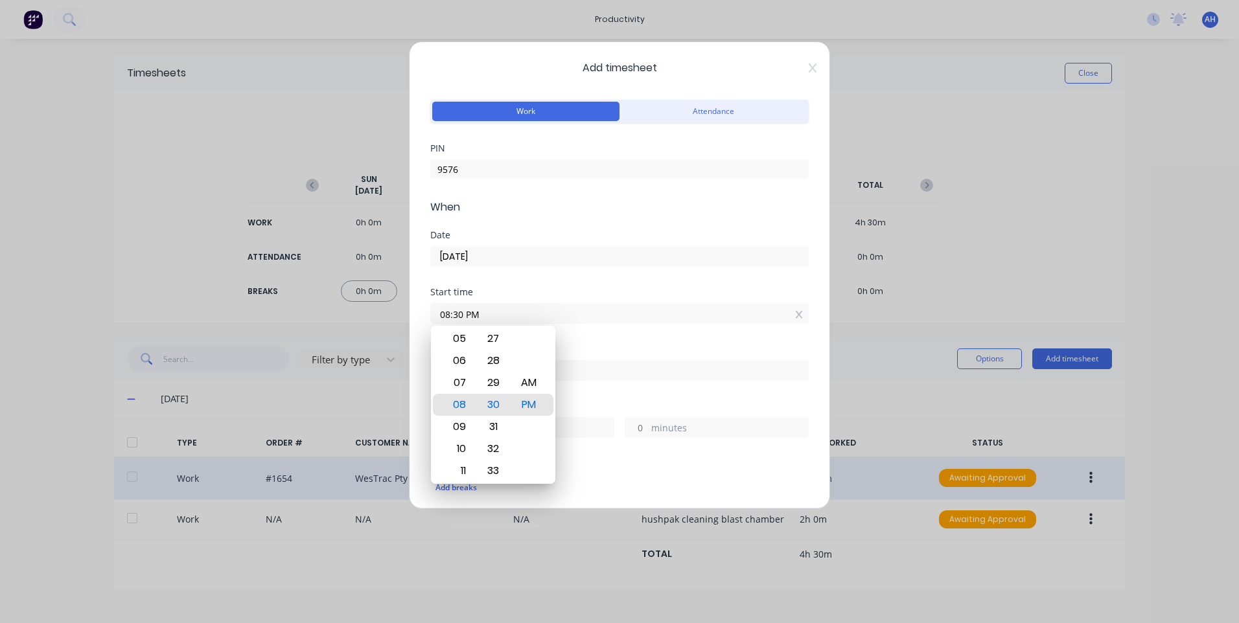
click at [520, 380] on div "AM" at bounding box center [529, 383] width 32 height 22
type input "08:30 AM"
click at [582, 378] on input at bounding box center [619, 370] width 377 height 19
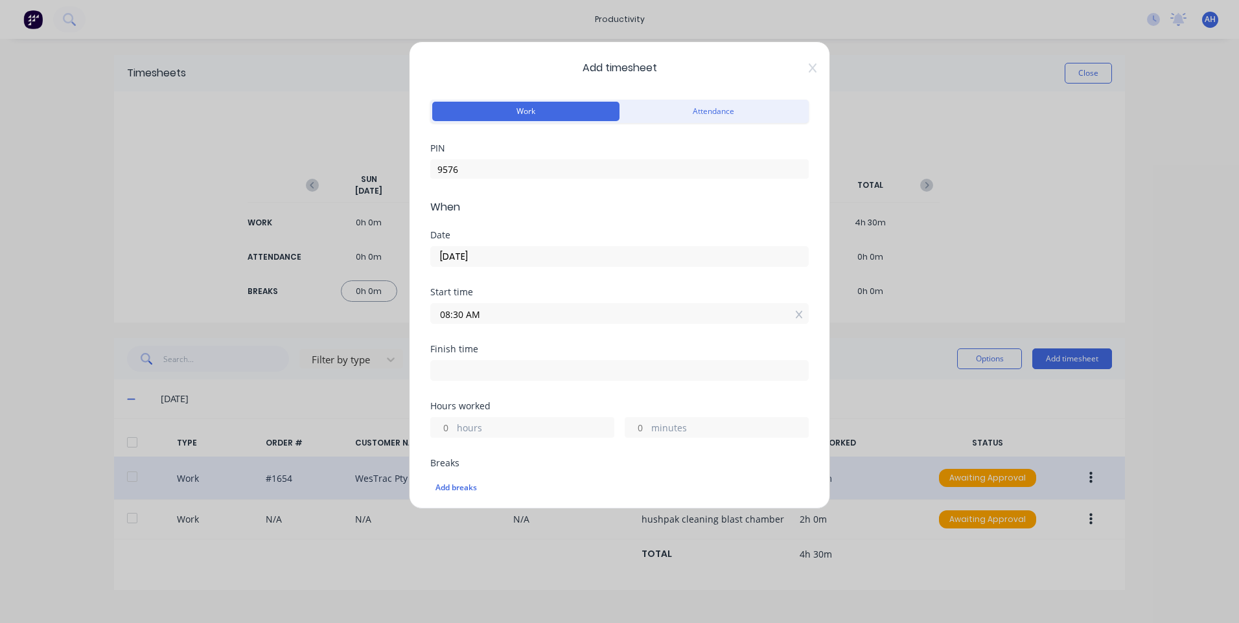
type input "02:31 PM"
type input "6"
type input "1"
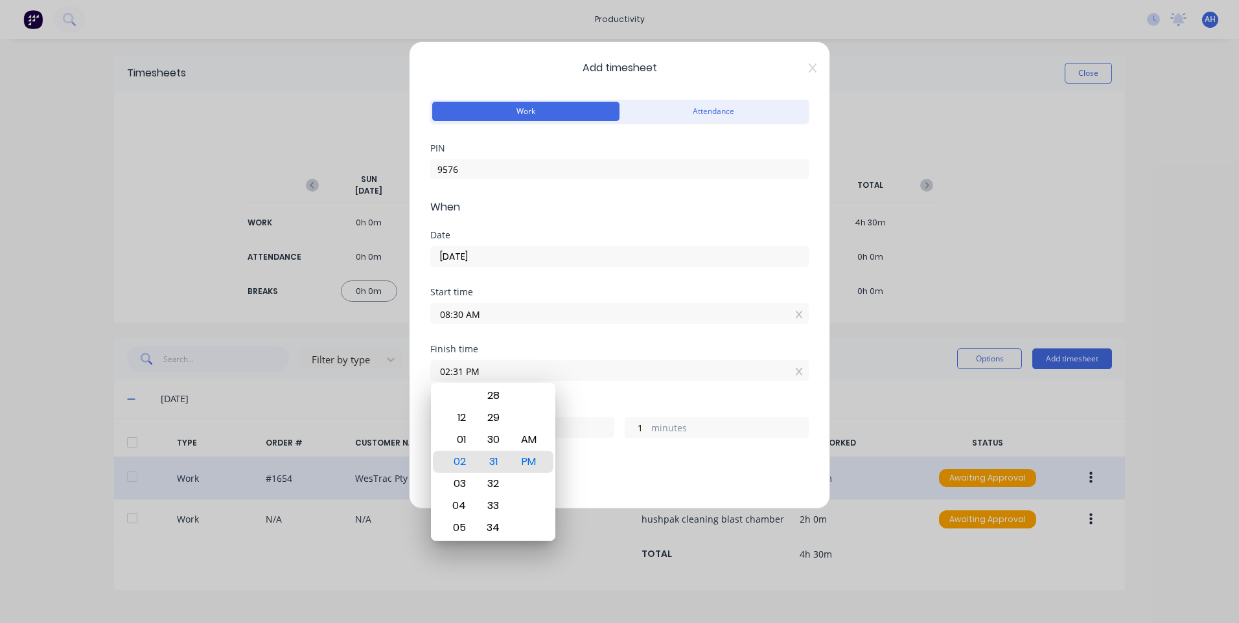
click at [534, 356] on div "Finish time 02:31 PM" at bounding box center [619, 363] width 378 height 36
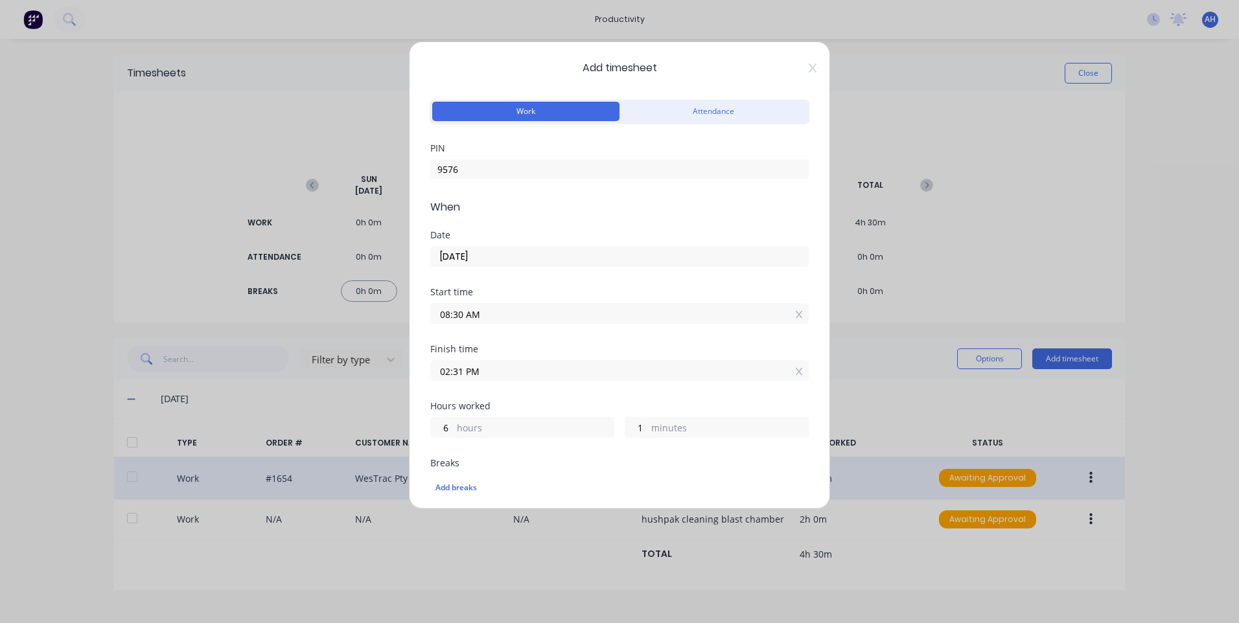
click at [537, 375] on input "02:31 PM" at bounding box center [619, 370] width 377 height 19
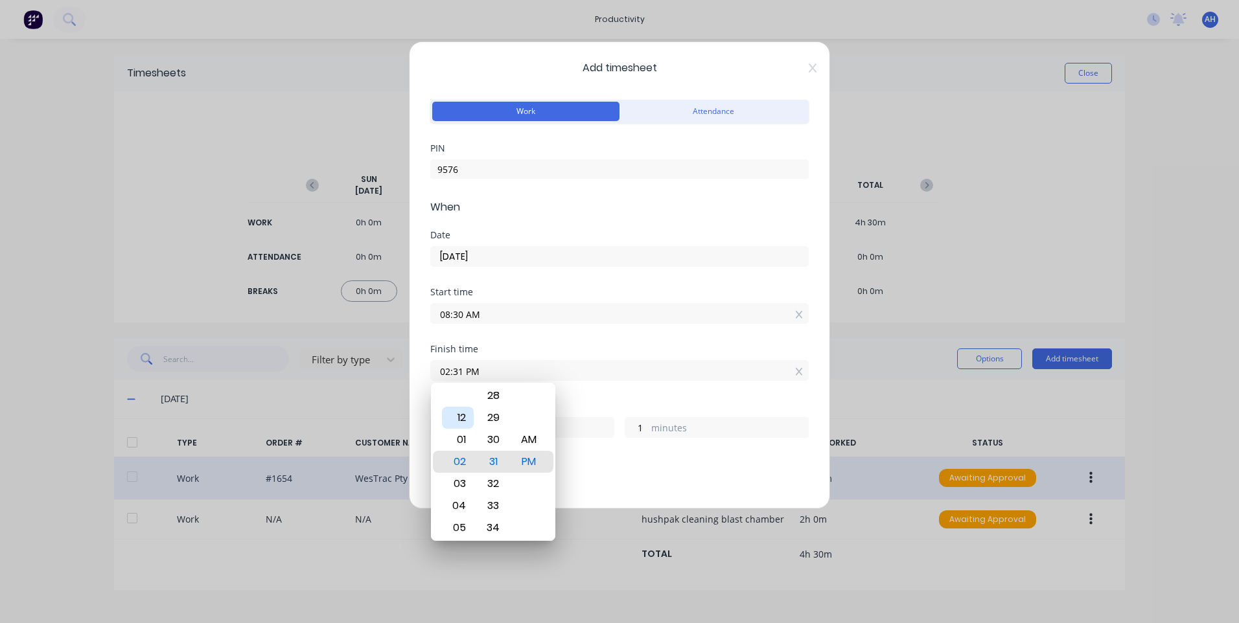
click at [456, 415] on div "12" at bounding box center [458, 418] width 32 height 22
type input "12:31 PM"
type input "4"
click at [528, 442] on div "AM" at bounding box center [529, 440] width 32 height 22
type input "12:31 AM"
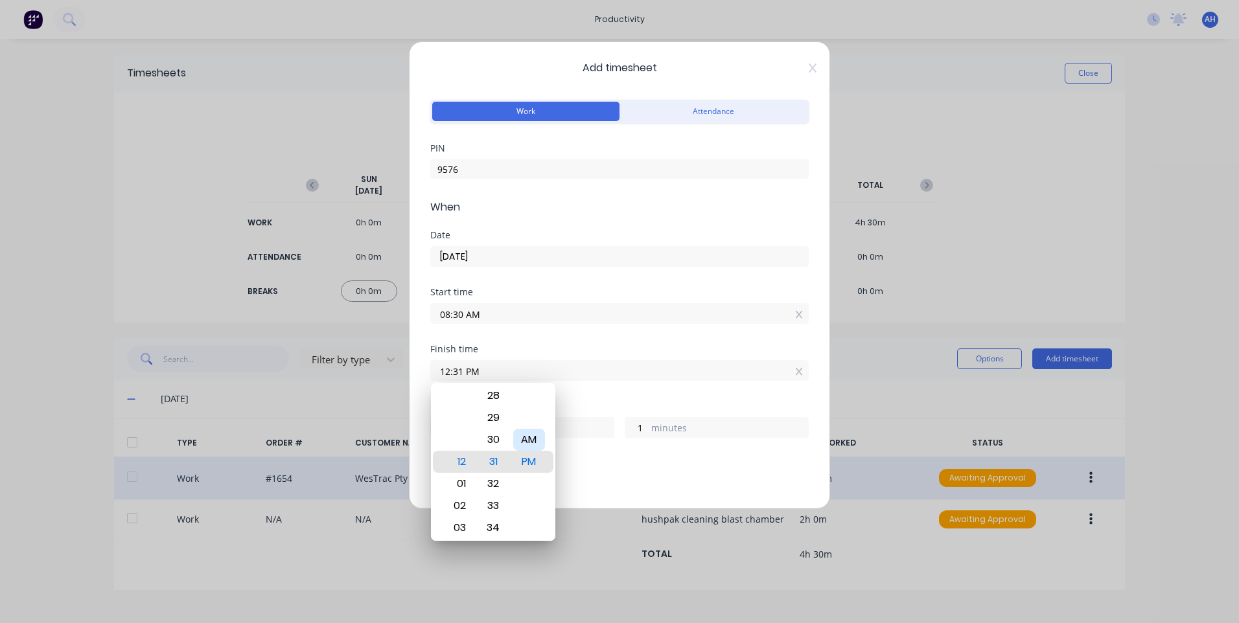
type input "16"
click at [485, 437] on div "30" at bounding box center [494, 440] width 32 height 22
type input "12:30 AM"
type input "0"
click at [532, 476] on div "PM" at bounding box center [529, 484] width 32 height 22
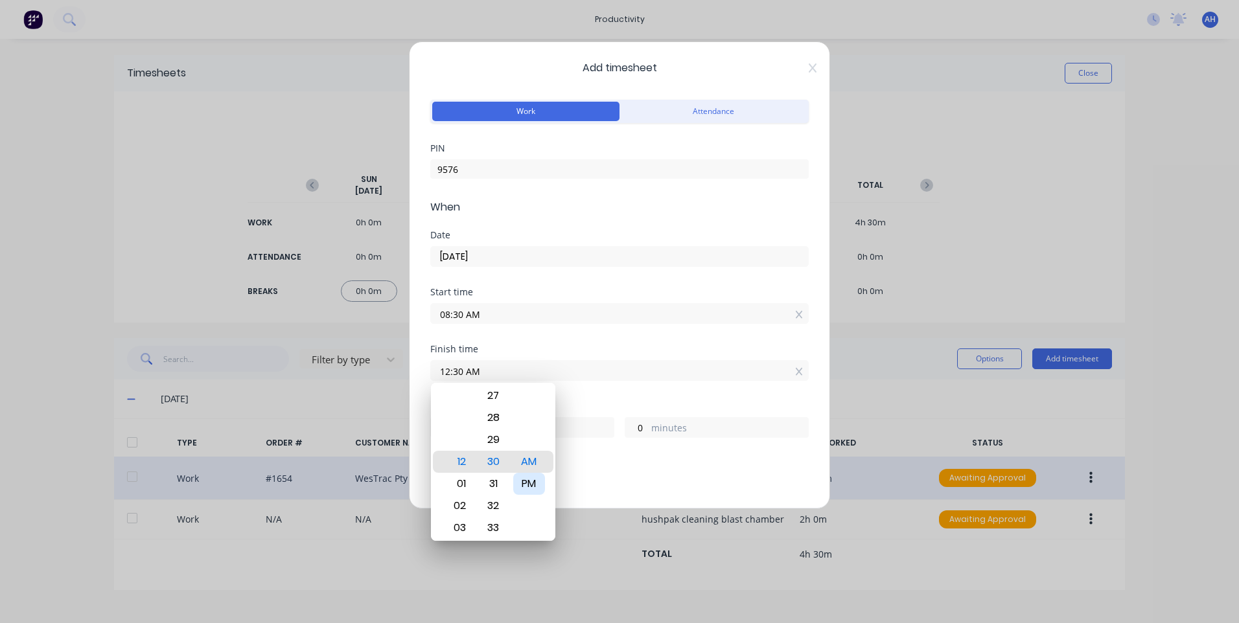
type input "12:30 PM"
type input "4"
drag, startPoint x: 579, startPoint y: 482, endPoint x: 571, endPoint y: 453, distance: 29.7
click at [579, 479] on div "Add breaks" at bounding box center [619, 487] width 378 height 27
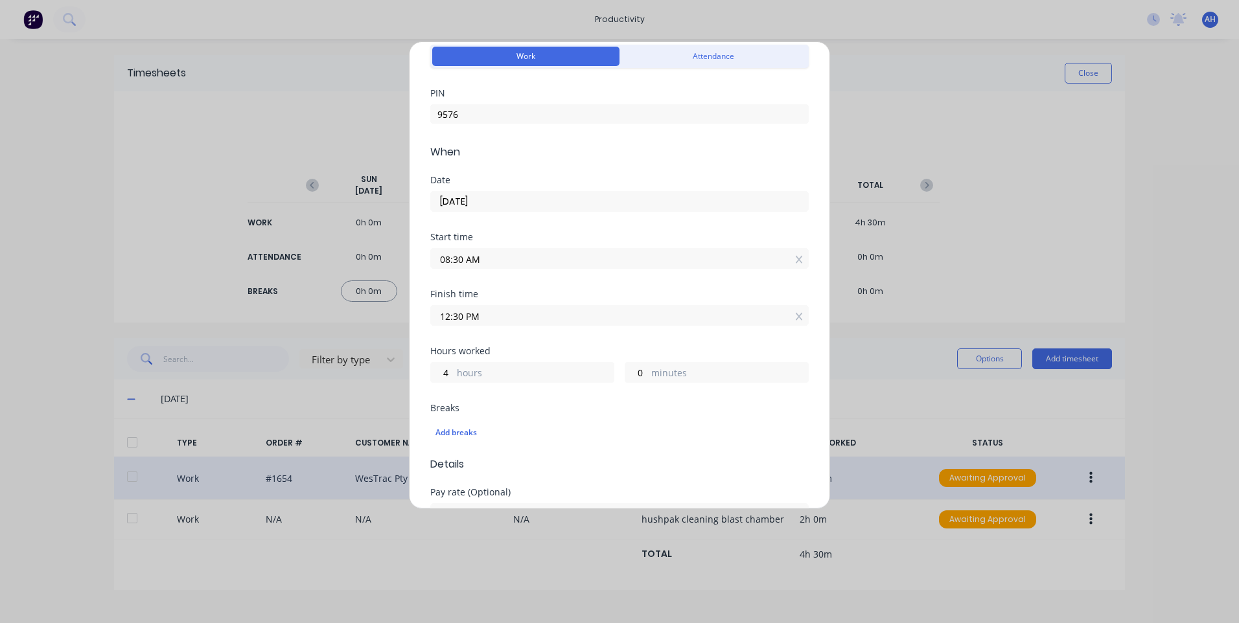
scroll to position [130, 0]
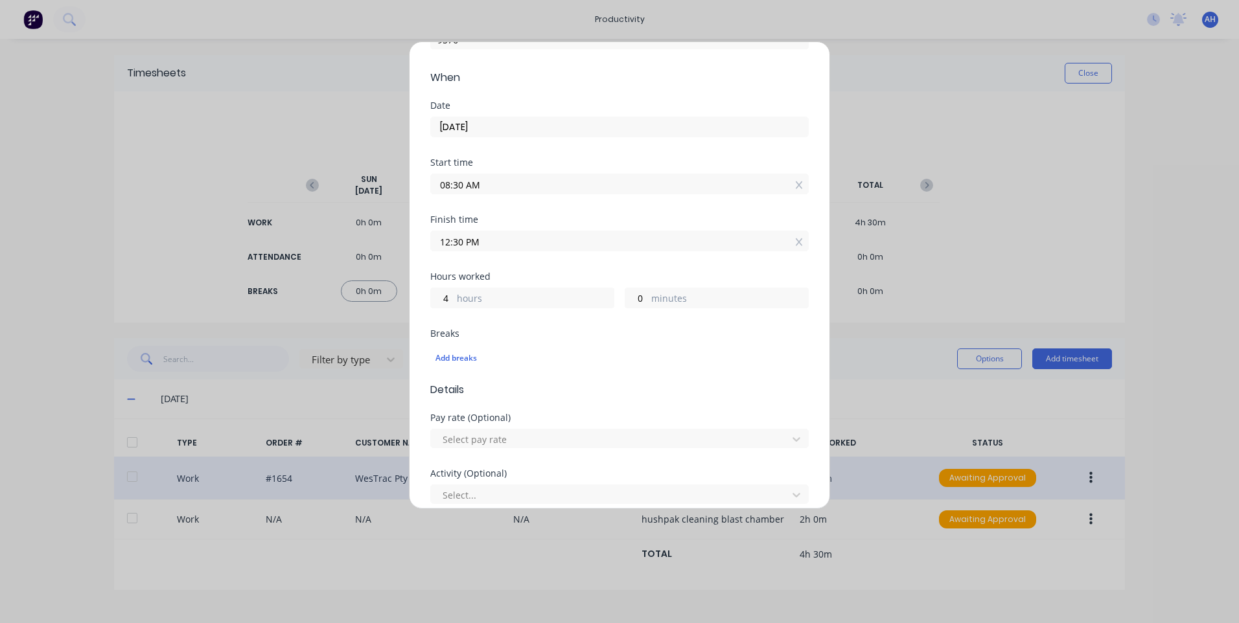
click at [489, 239] on input "12:30 PM" at bounding box center [619, 240] width 377 height 19
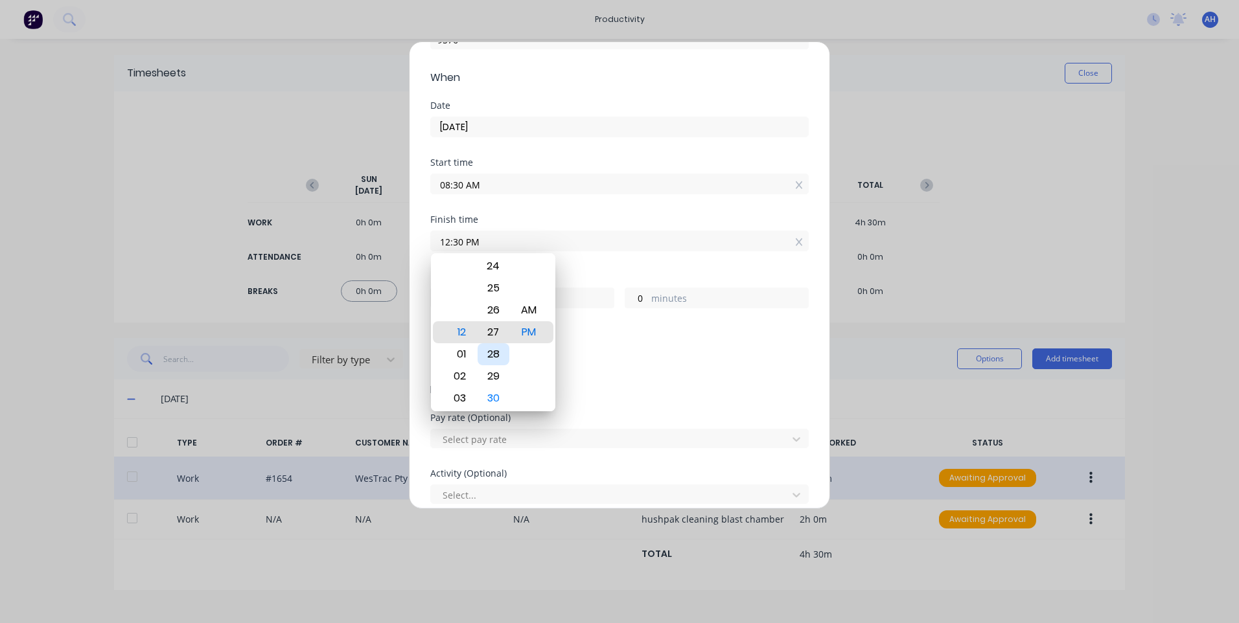
type input "12:26 PM"
type input "3"
type input "56"
type input "12:21 PM"
type input "51"
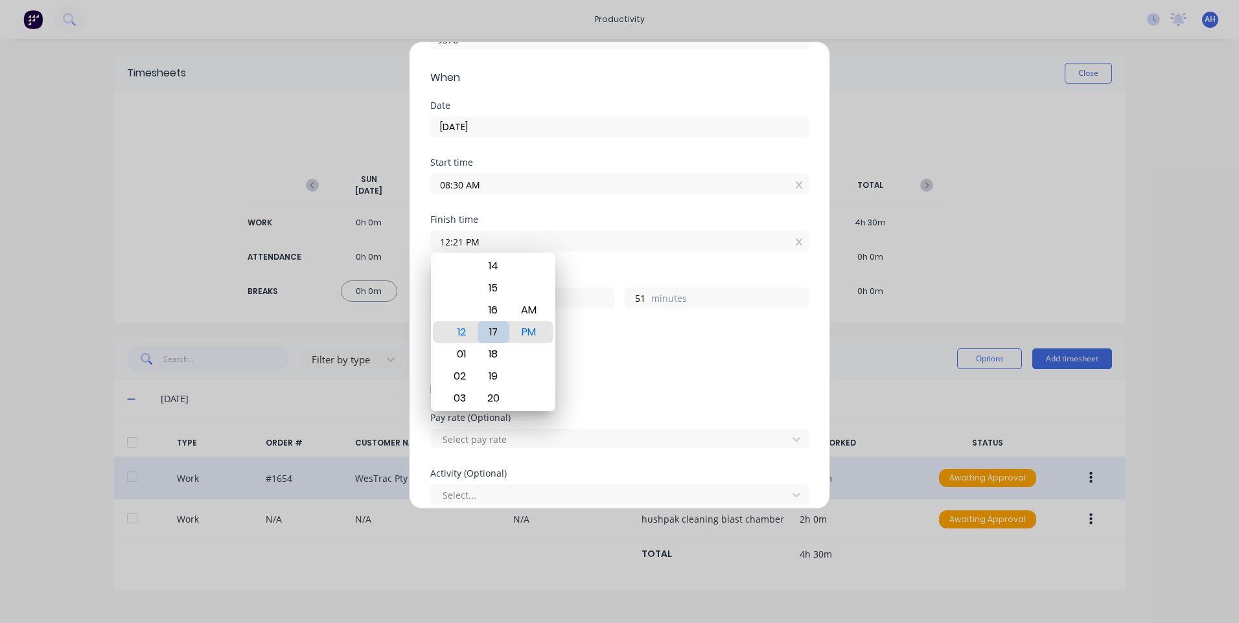
type input "12:17 PM"
type input "47"
type input "12:12 PM"
type input "42"
type input "12:07 PM"
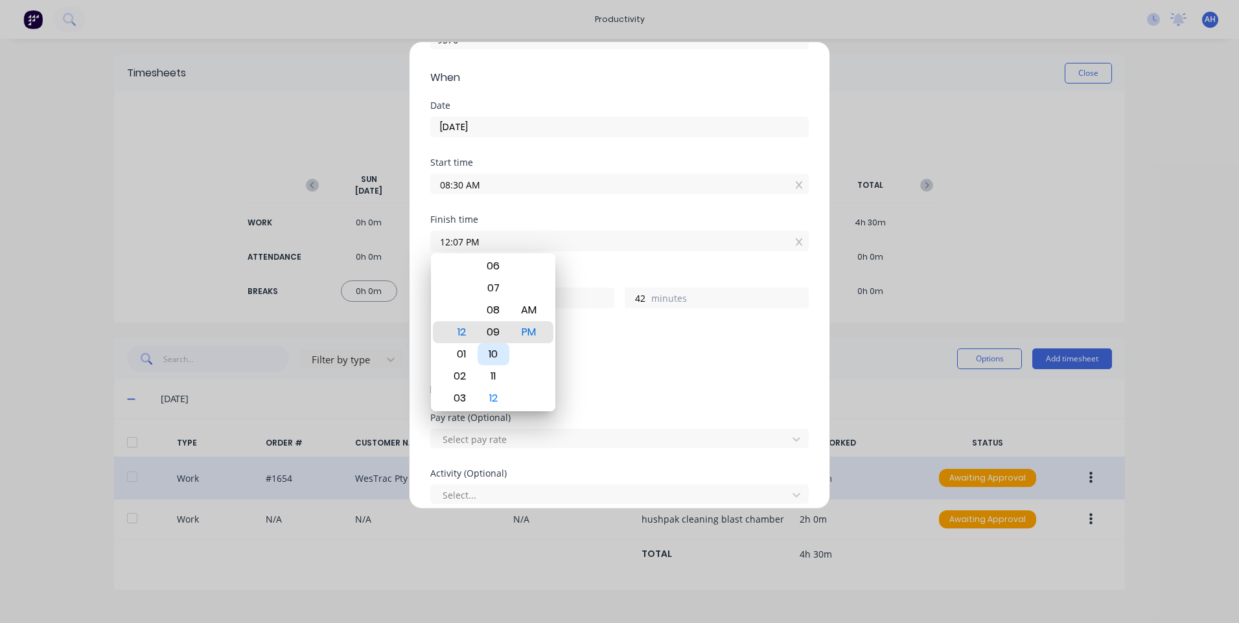
type input "37"
type input "12:01 PM"
type input "31"
type input "12:00 PM"
type input "30"
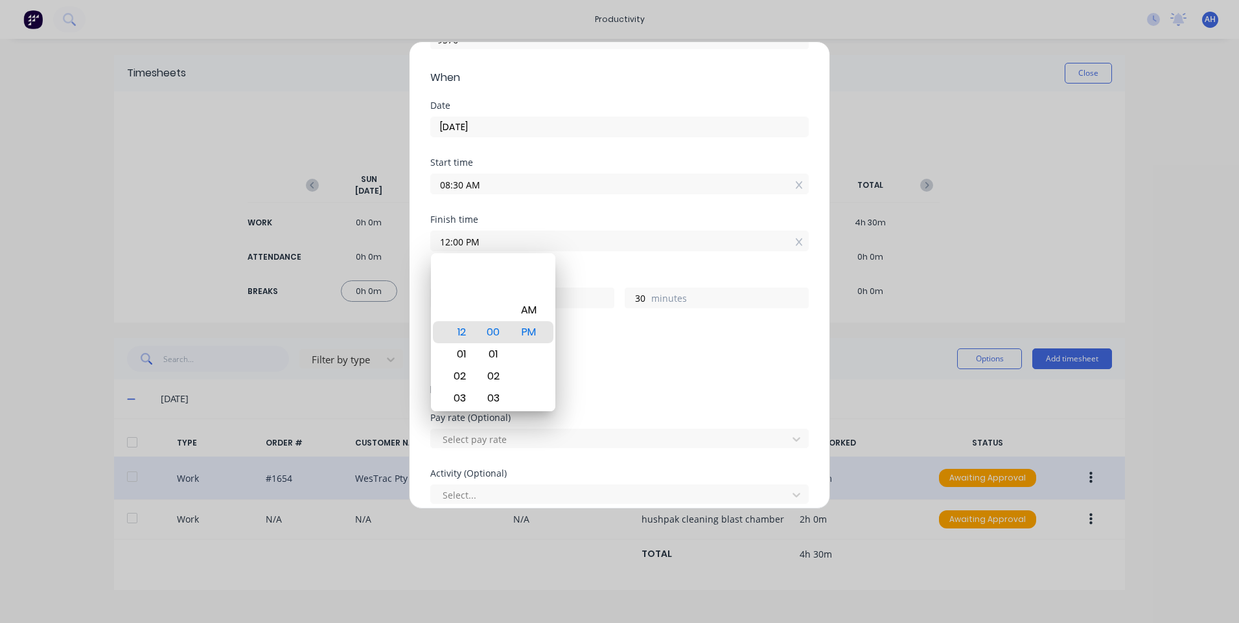
click at [610, 342] on div "Add breaks" at bounding box center [619, 357] width 378 height 30
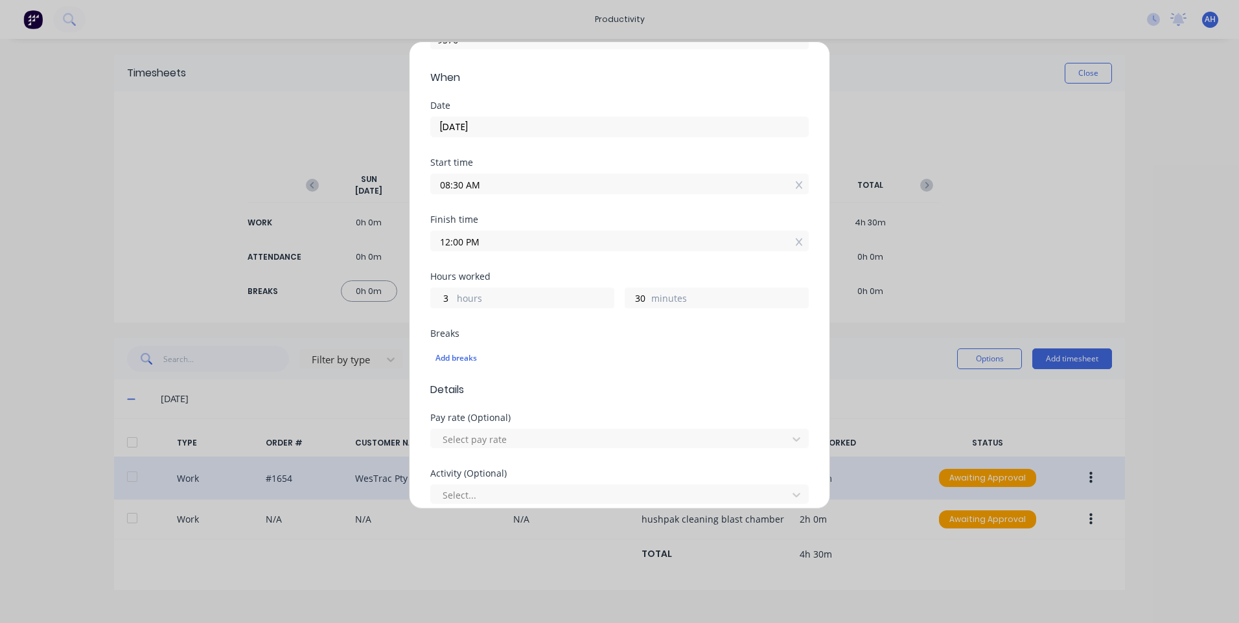
scroll to position [259, 0]
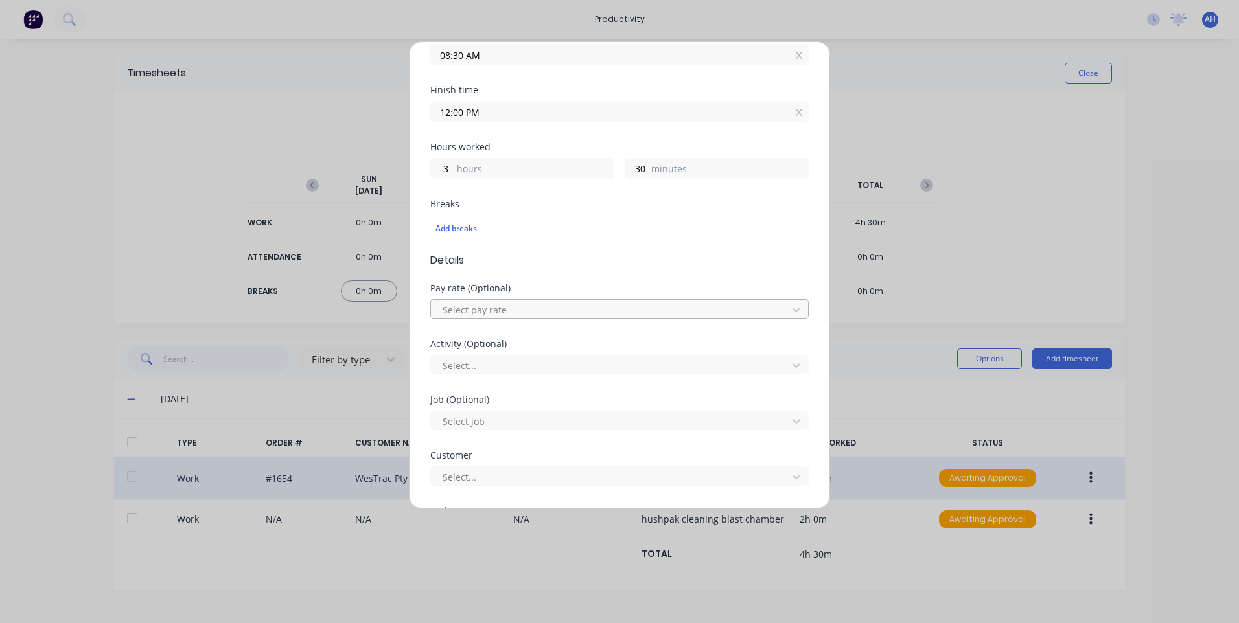
click at [509, 312] on div at bounding box center [611, 310] width 340 height 16
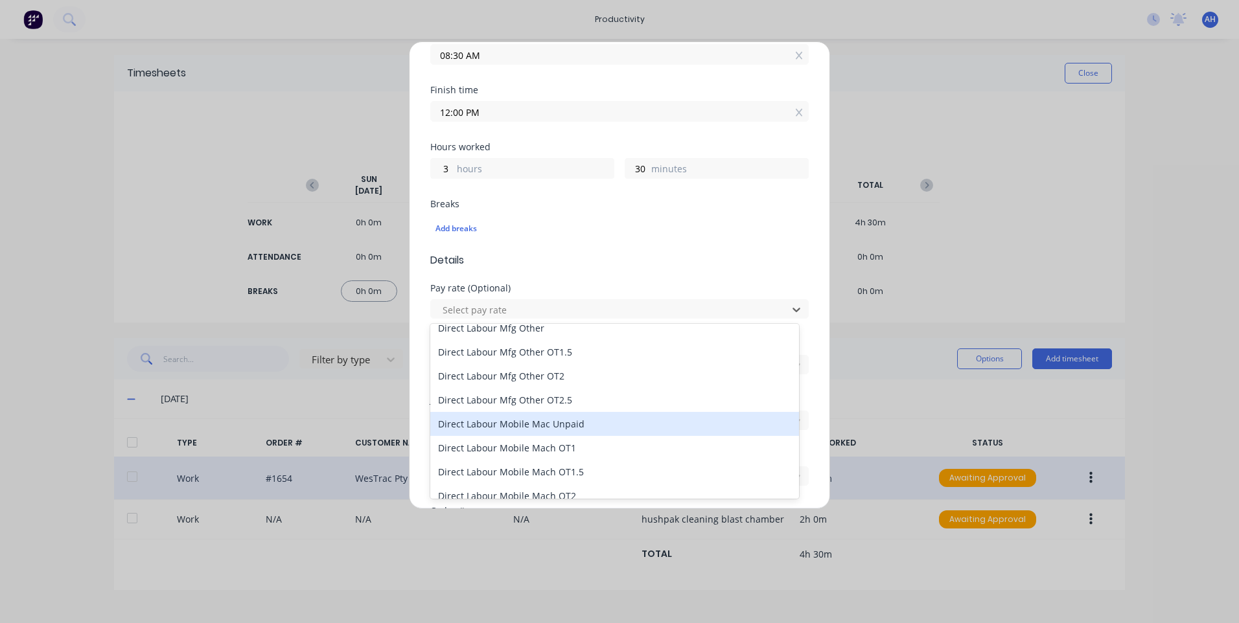
scroll to position [843, 0]
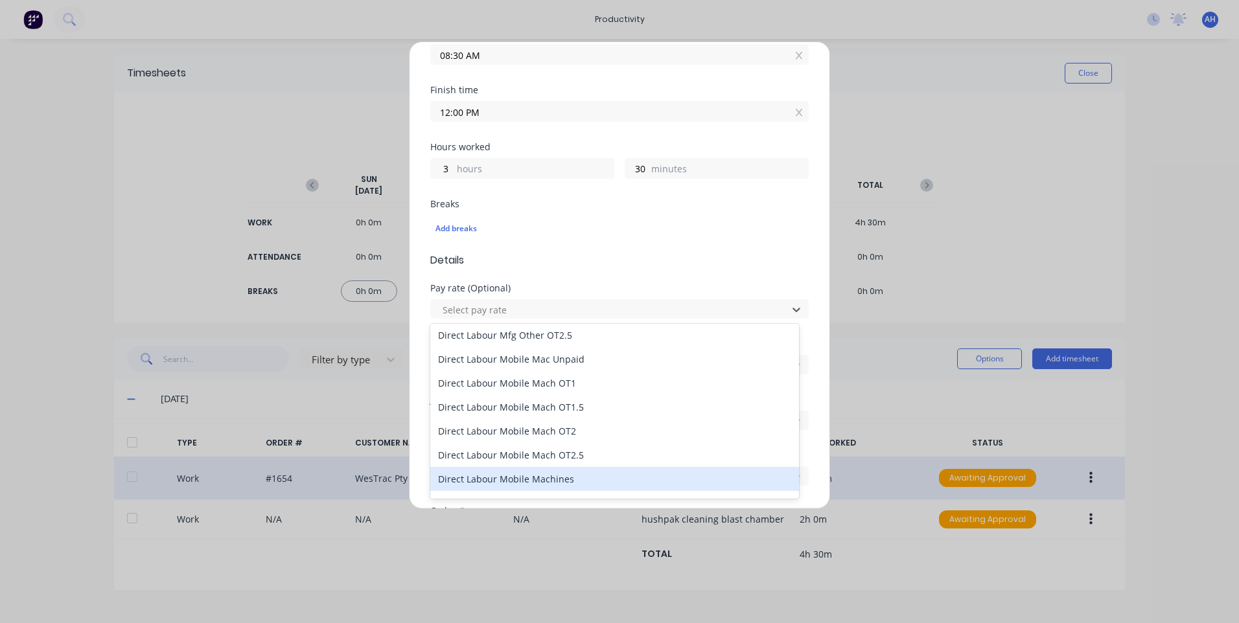
click at [574, 478] on div "Direct Labour Mobile Machines" at bounding box center [614, 479] width 369 height 24
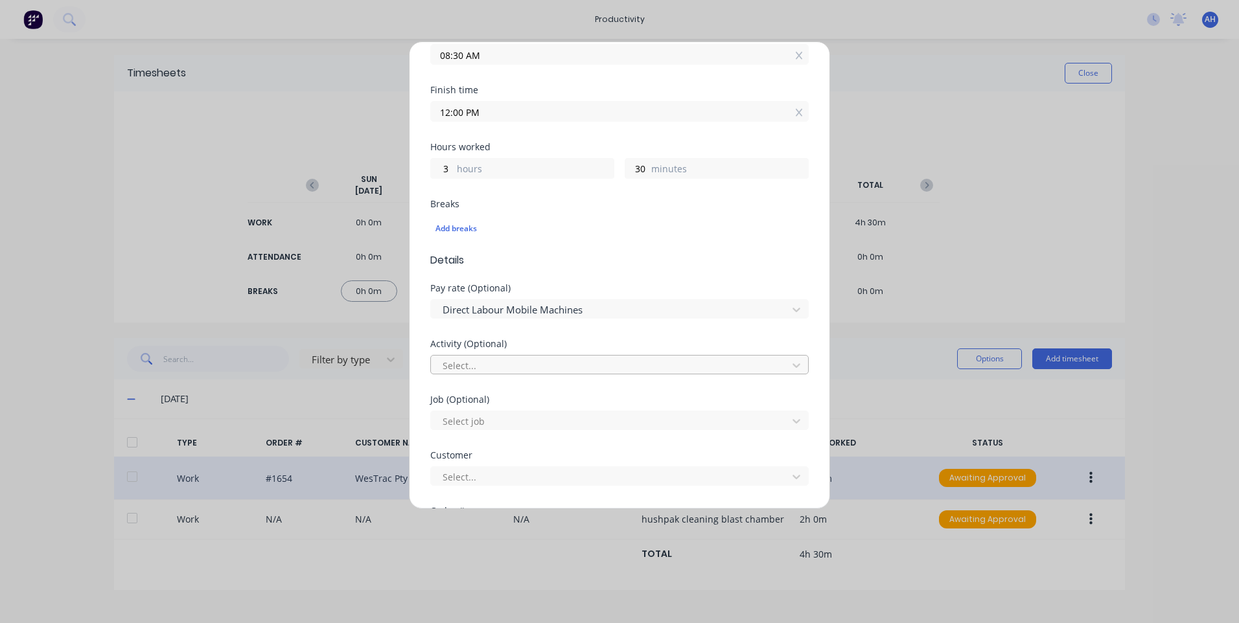
click at [537, 369] on div at bounding box center [611, 366] width 340 height 16
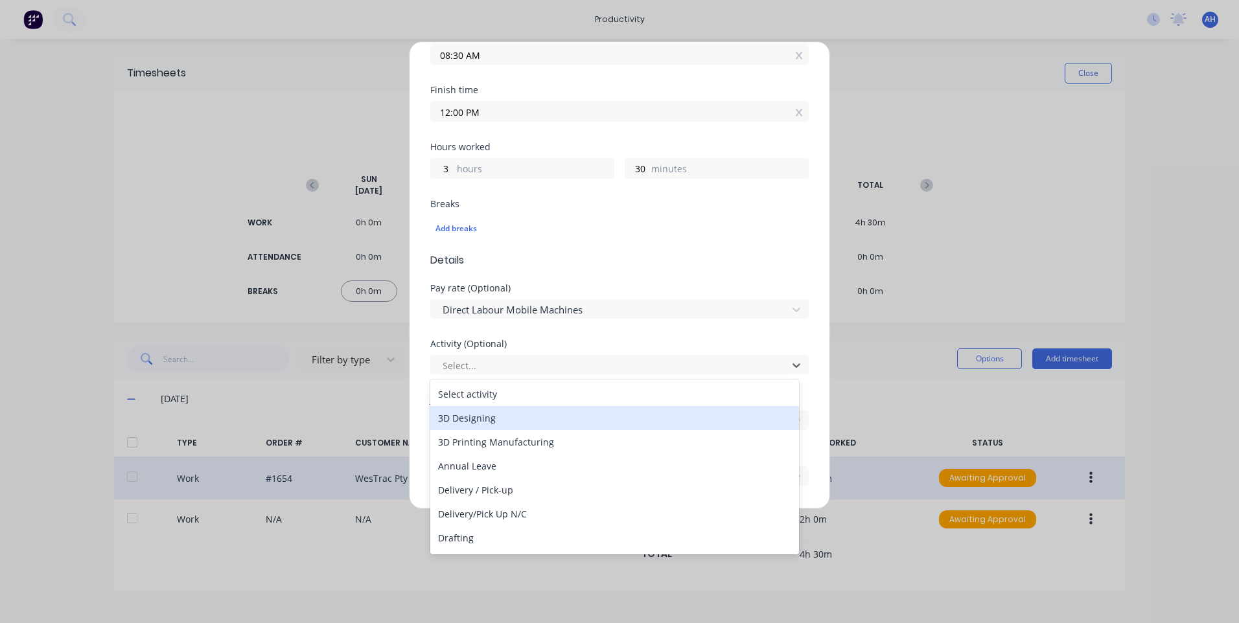
scroll to position [194, 0]
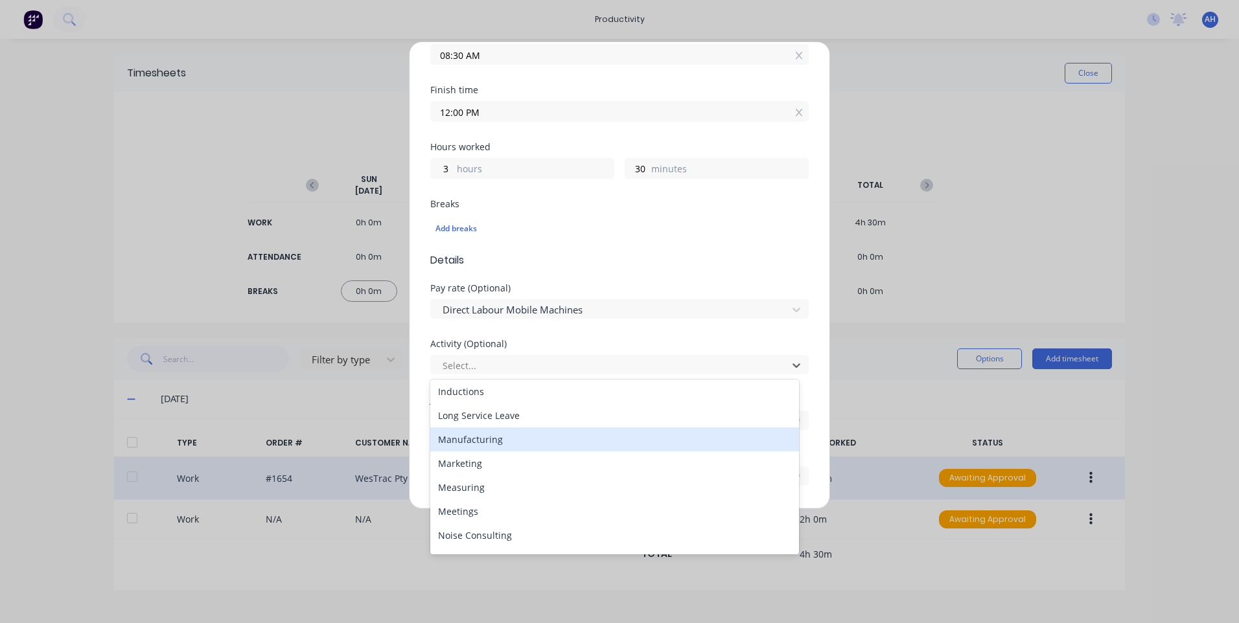
click at [509, 435] on div "Manufacturing" at bounding box center [614, 440] width 369 height 24
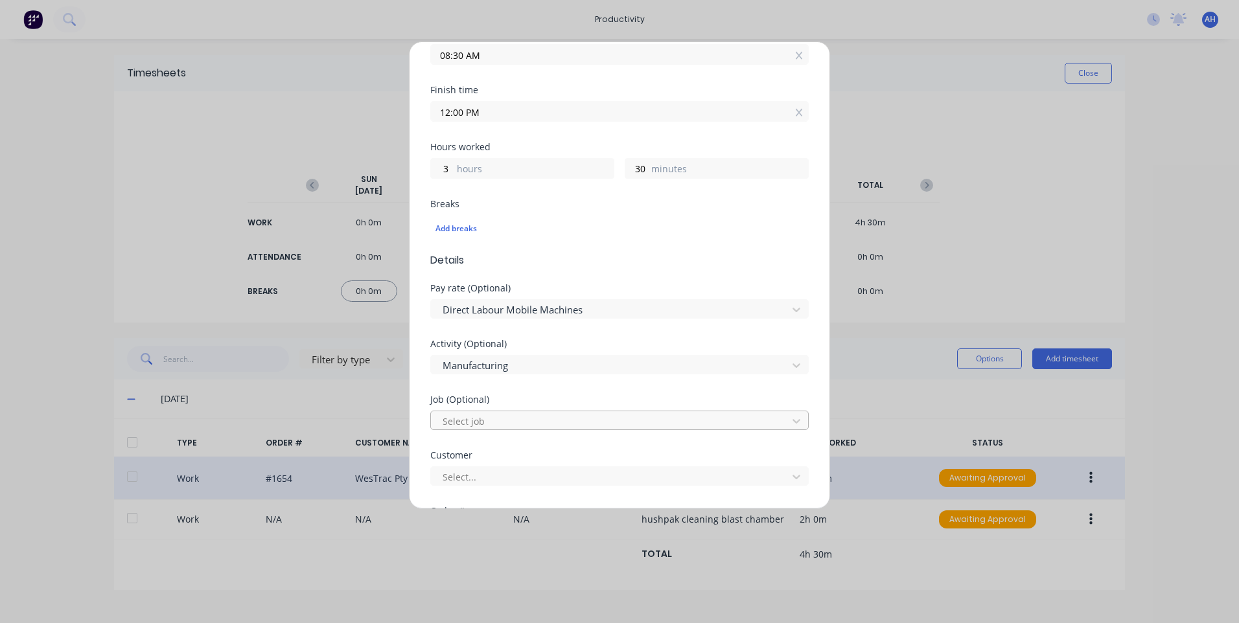
click at [513, 411] on div "Select job" at bounding box center [619, 420] width 378 height 19
click at [514, 417] on div at bounding box center [611, 421] width 340 height 16
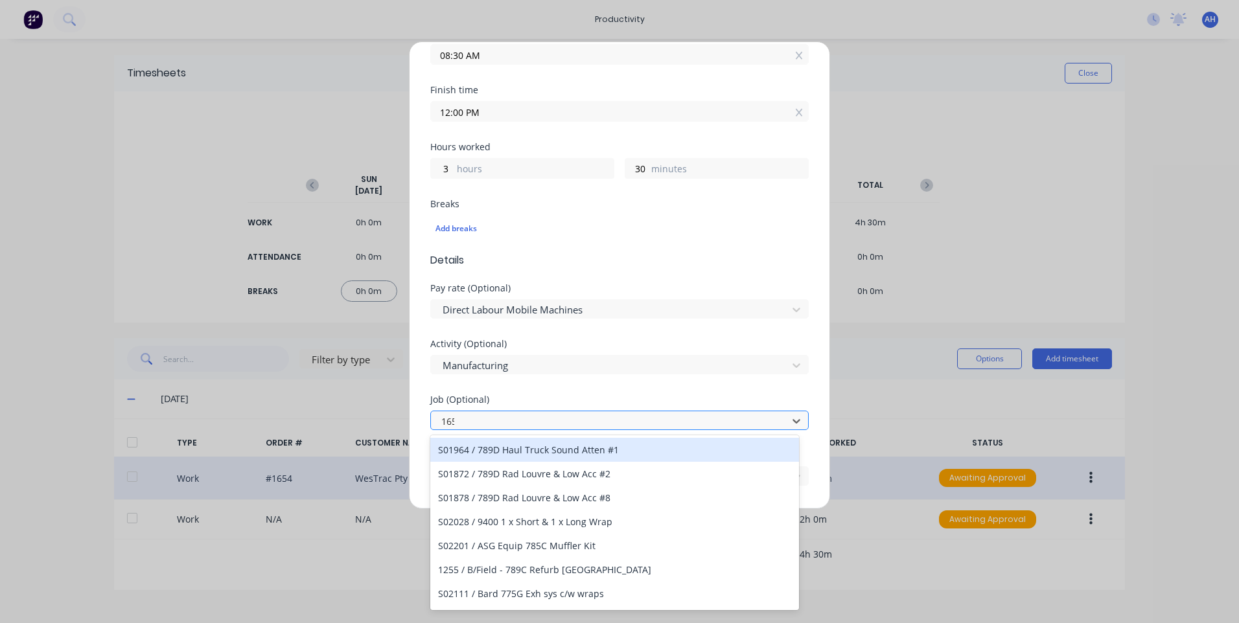
type input "1654"
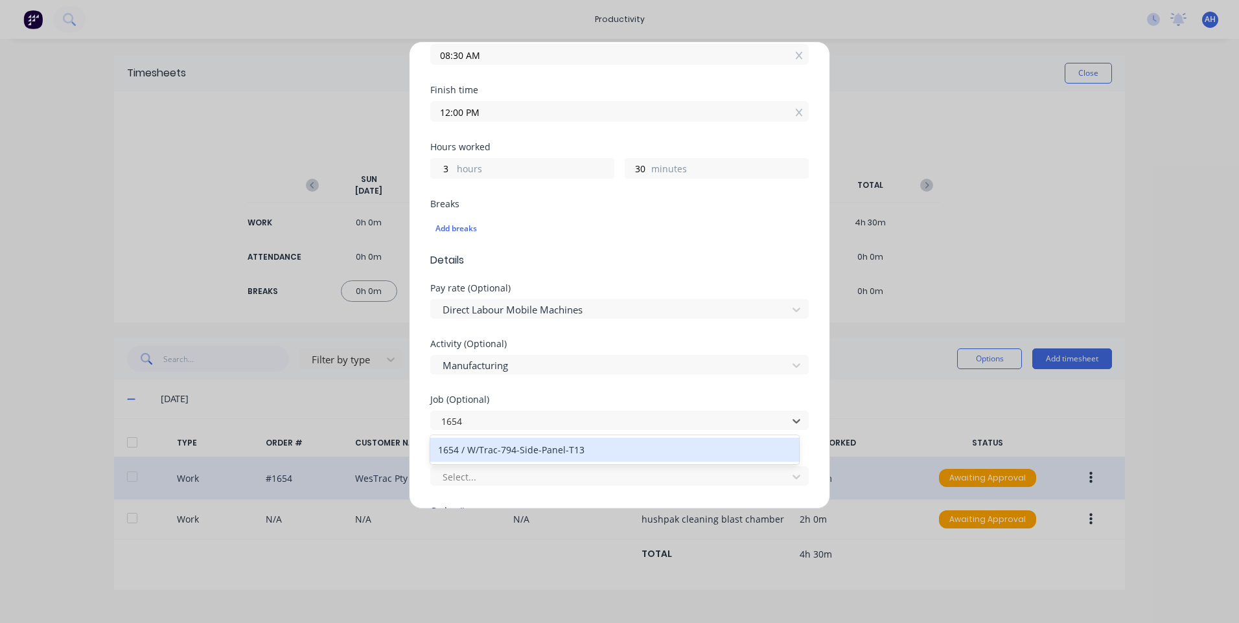
click at [518, 445] on div "1654 / W/Trac-794-Side-Panel-T13" at bounding box center [614, 450] width 369 height 24
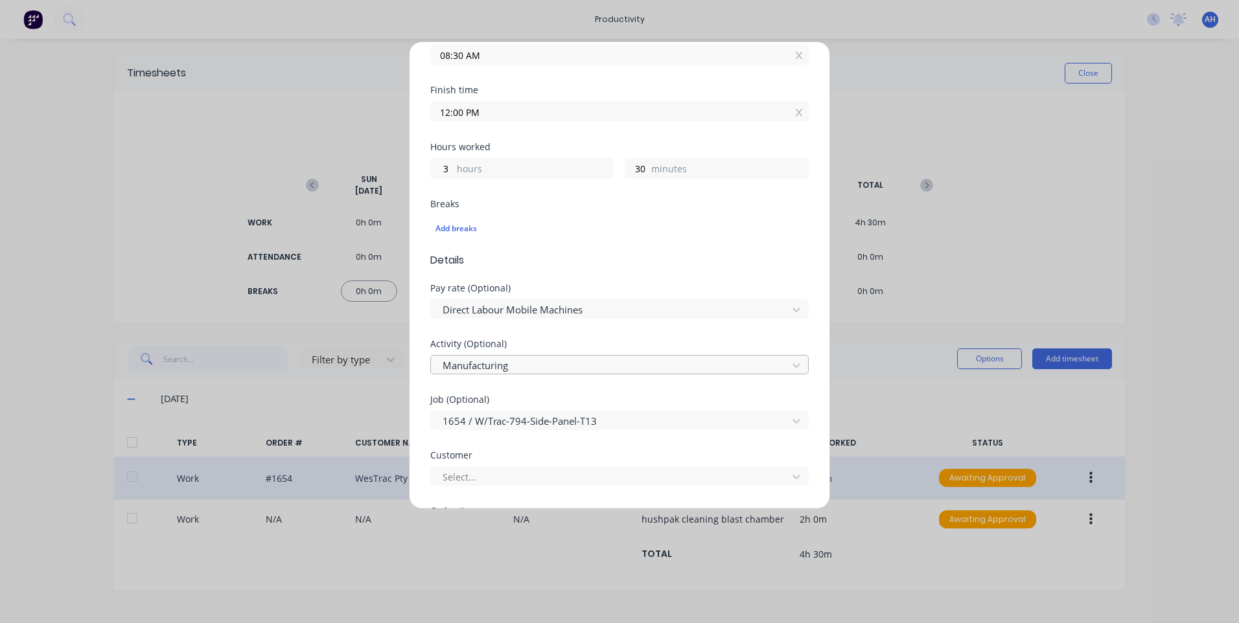
scroll to position [389, 0]
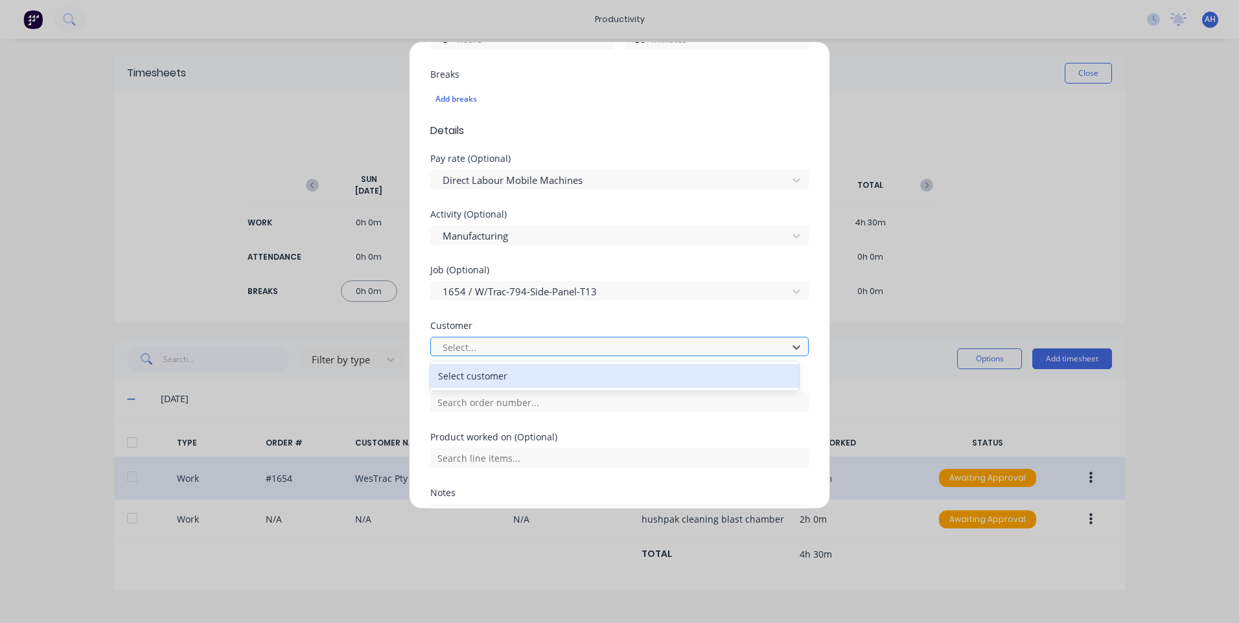
click at [515, 340] on div at bounding box center [611, 348] width 340 height 16
click at [506, 375] on div "Select customer" at bounding box center [614, 376] width 369 height 24
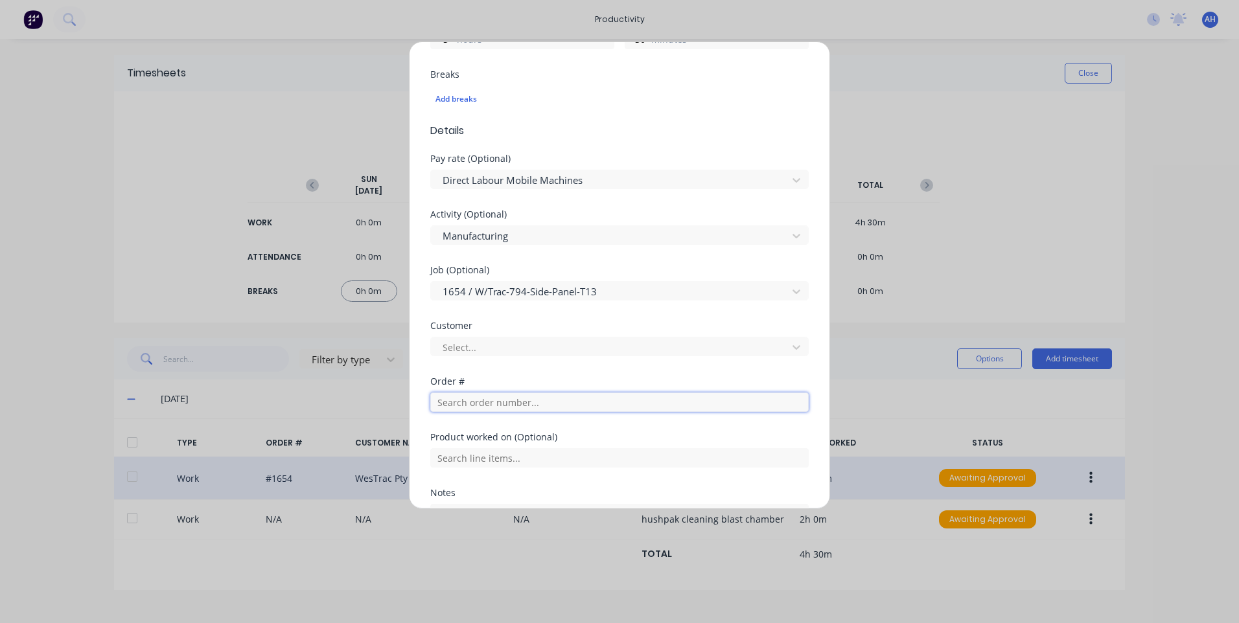
click at [504, 406] on input "text" at bounding box center [619, 402] width 378 height 19
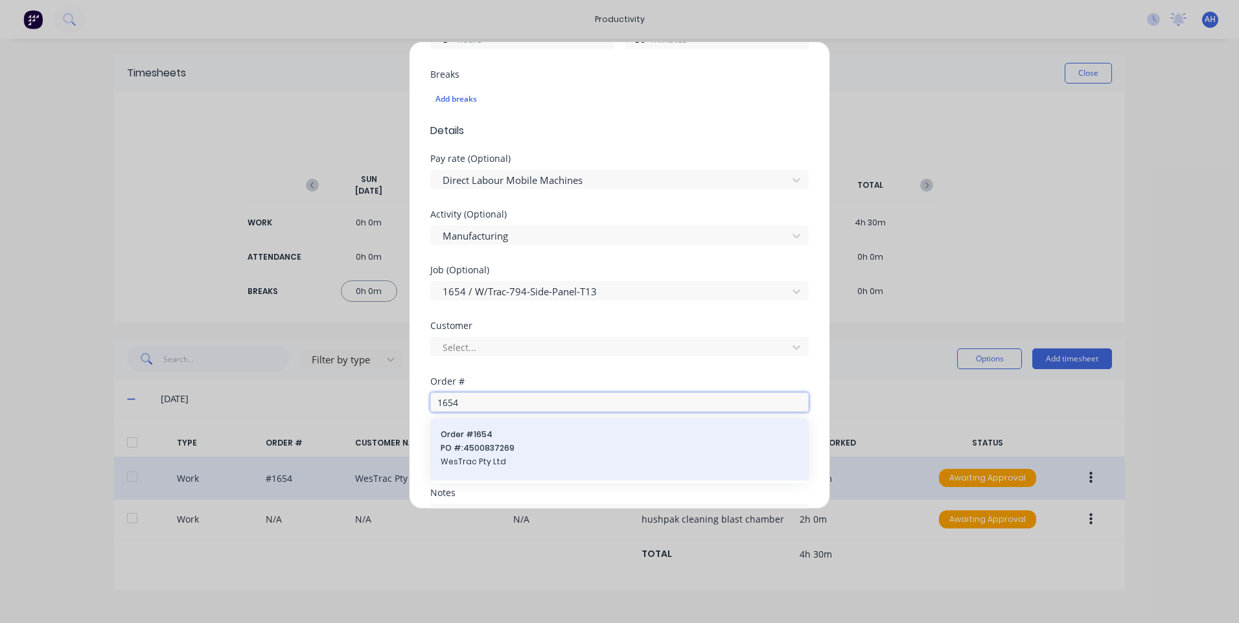
type input "1654"
click at [502, 446] on span "PO #: 4500837269" at bounding box center [620, 449] width 358 height 12
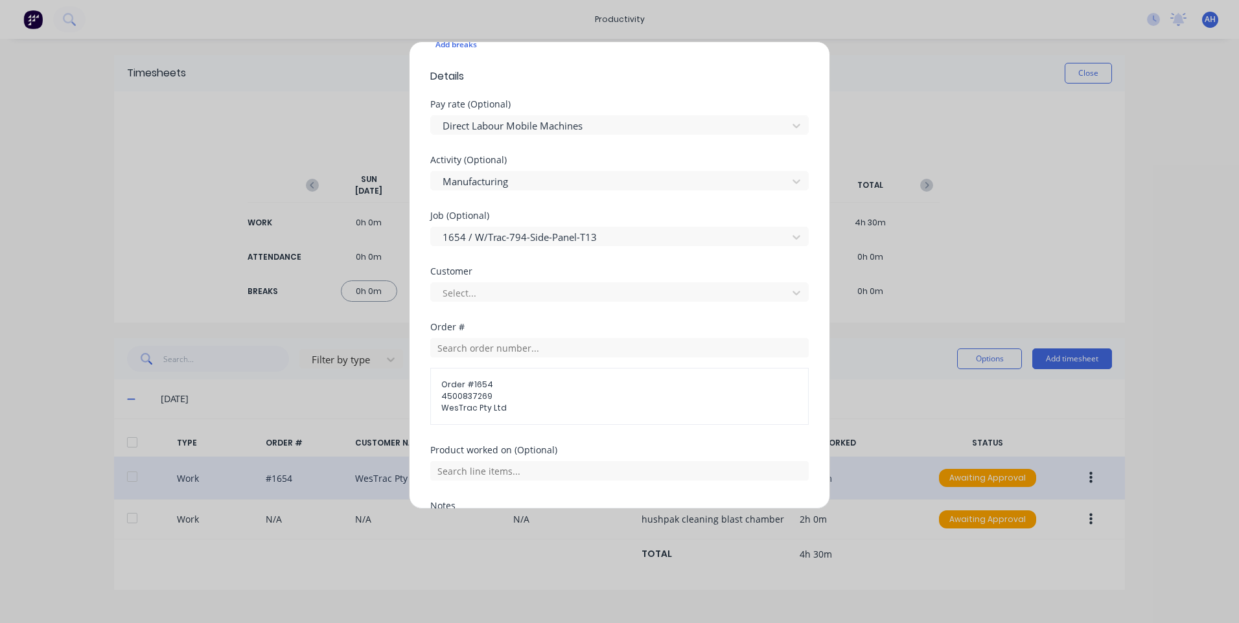
scroll to position [518, 0]
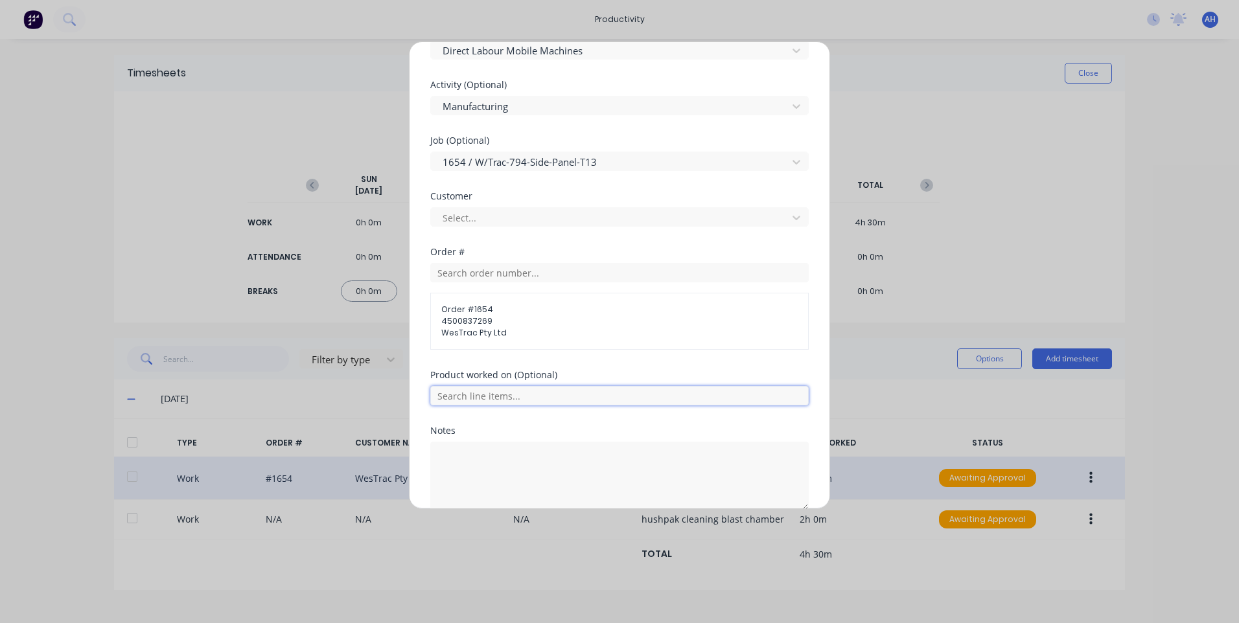
click at [522, 394] on input "text" at bounding box center [619, 395] width 378 height 19
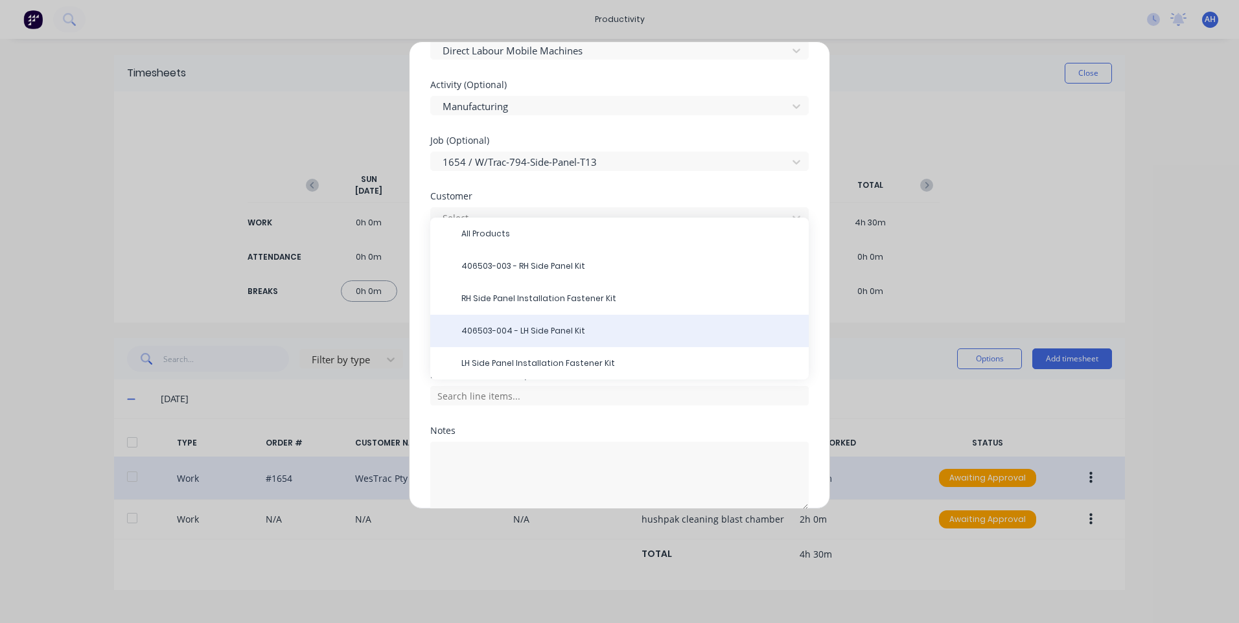
click at [538, 325] on div "406503-004 - LH Side Panel Kit" at bounding box center [619, 331] width 378 height 32
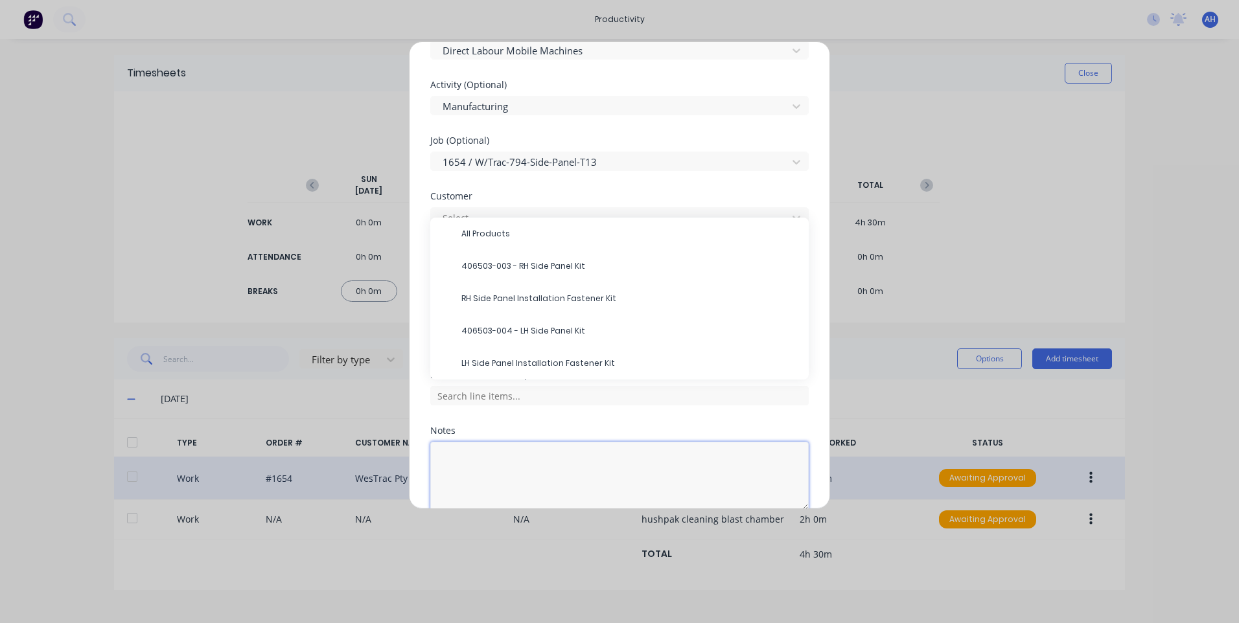
click at [517, 460] on textarea at bounding box center [619, 476] width 378 height 69
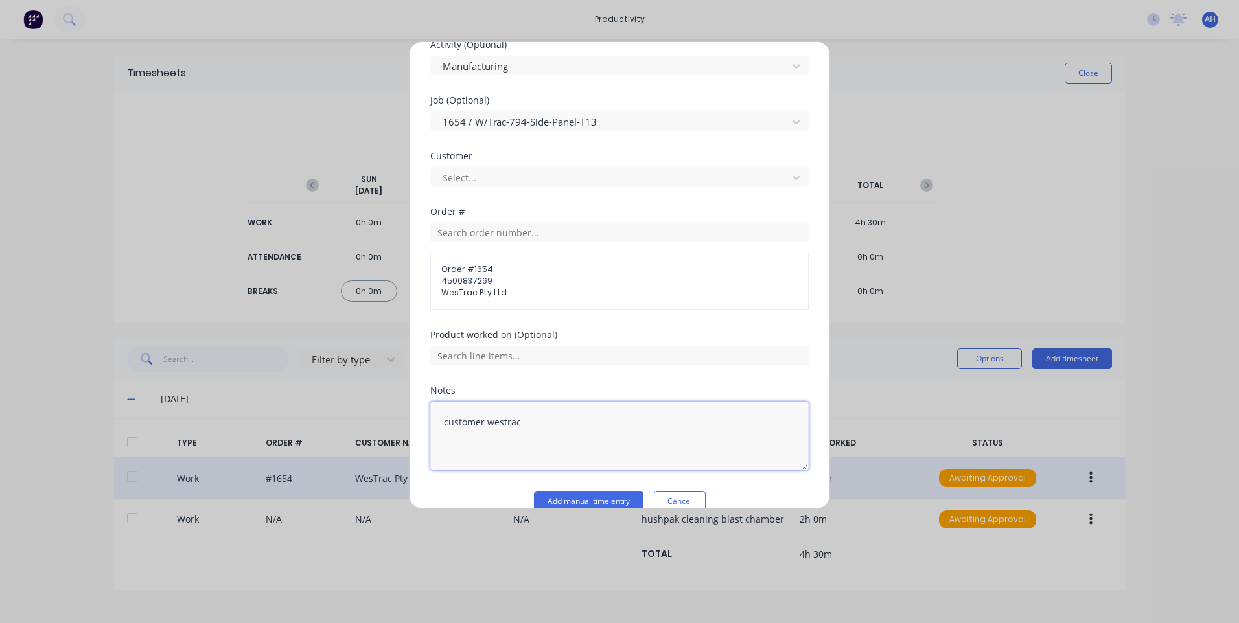
scroll to position [580, 0]
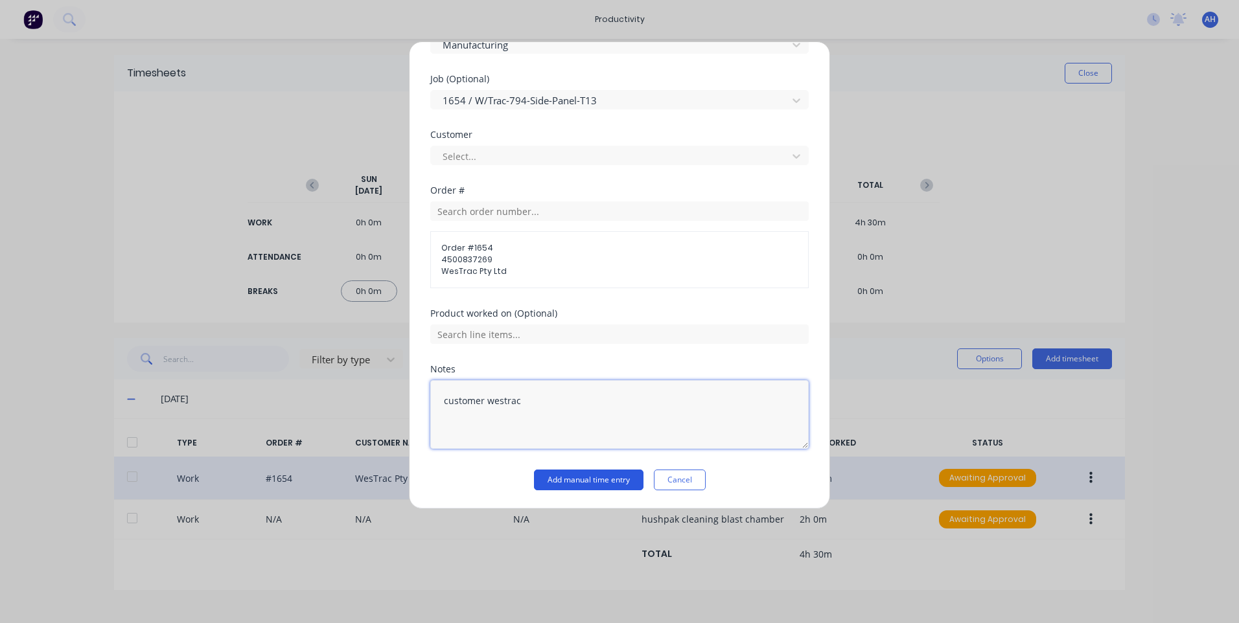
type textarea "customer westrac"
click at [588, 472] on button "Add manual time entry" at bounding box center [589, 480] width 110 height 21
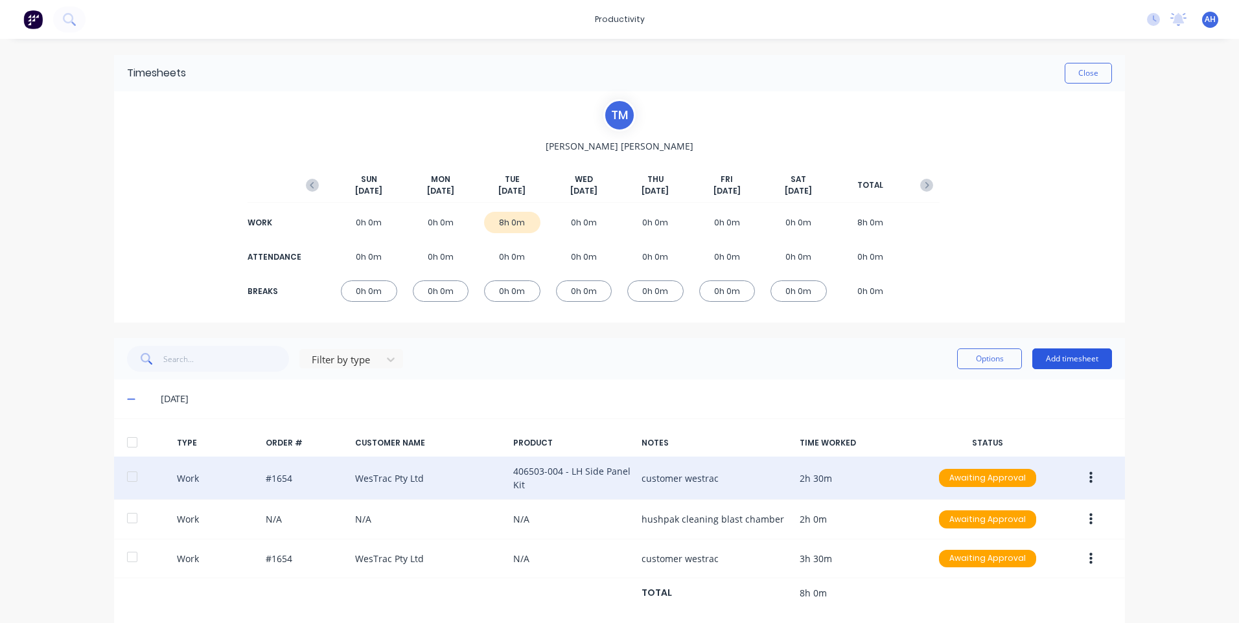
click at [1075, 354] on button "Add timesheet" at bounding box center [1072, 359] width 80 height 21
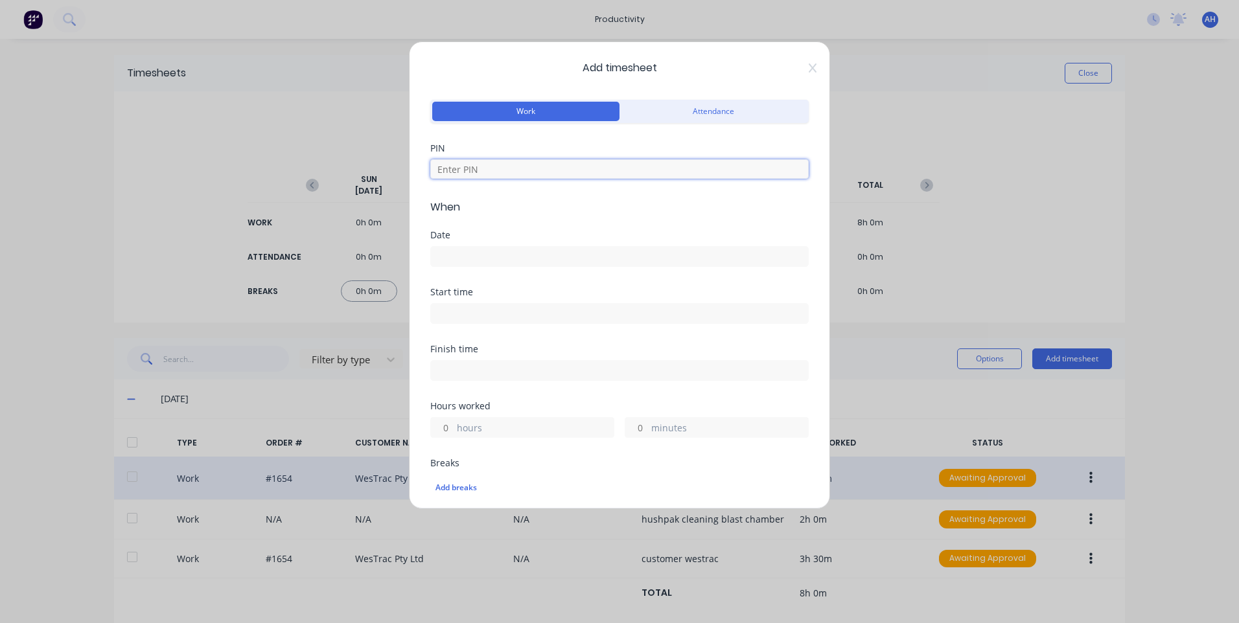
click at [645, 169] on input at bounding box center [619, 168] width 378 height 19
type input "9576"
click at [521, 251] on input at bounding box center [619, 256] width 377 height 19
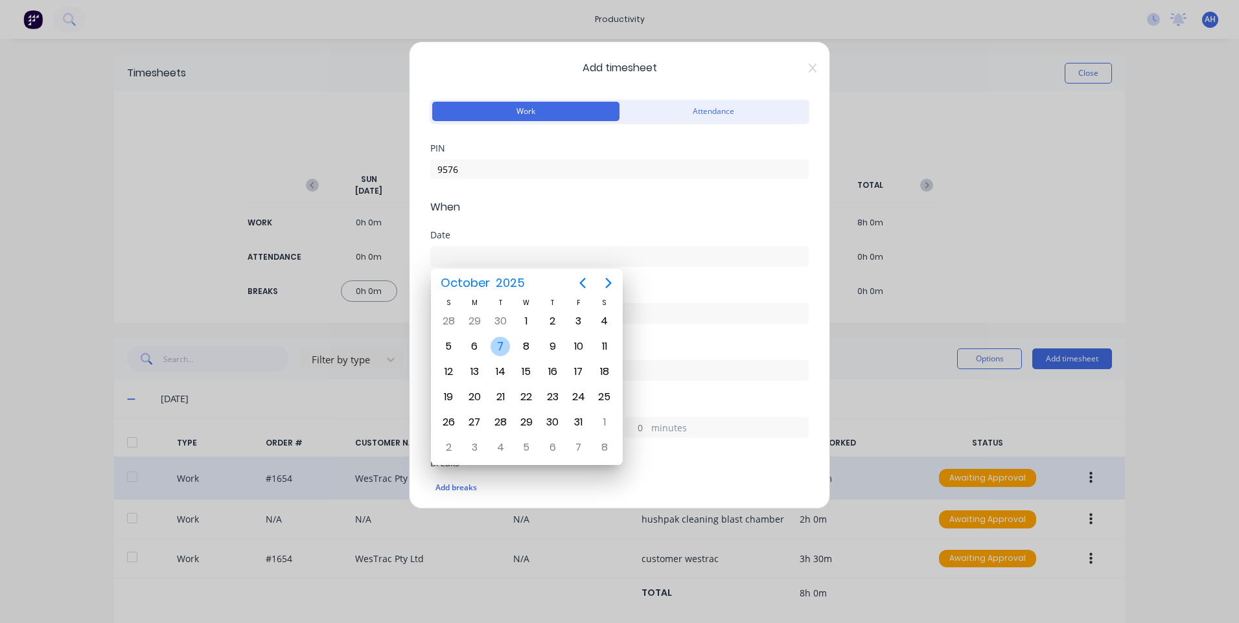
click at [503, 336] on div "7" at bounding box center [500, 346] width 26 height 25
type input "[DATE]"
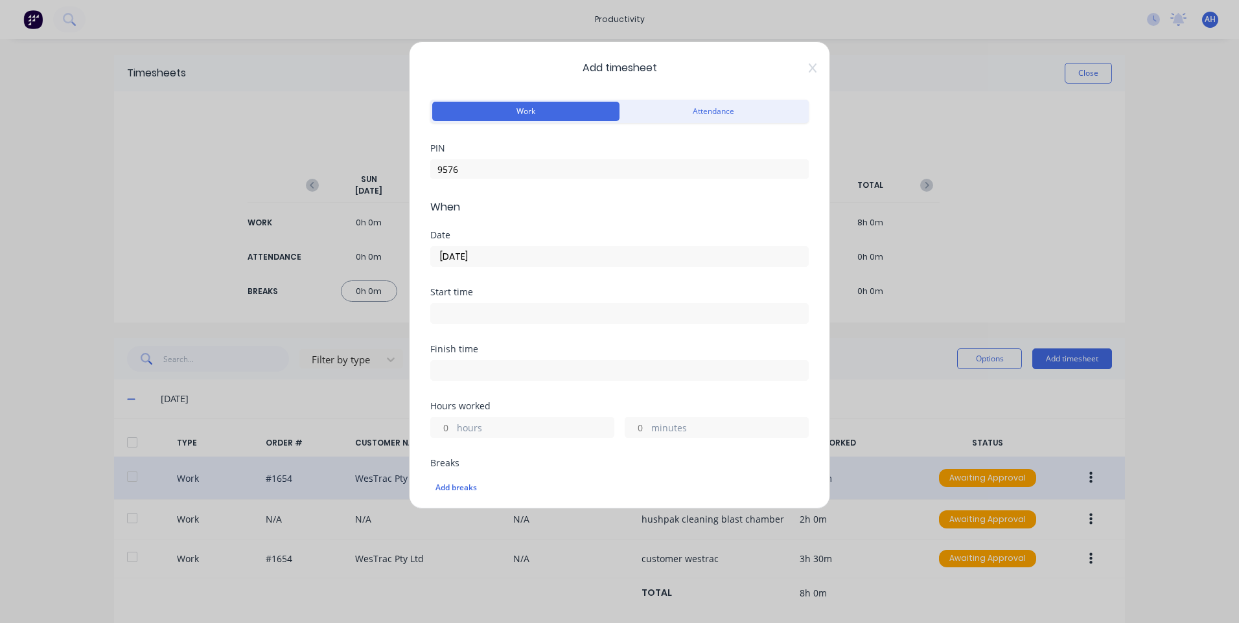
click at [510, 311] on input at bounding box center [619, 313] width 377 height 19
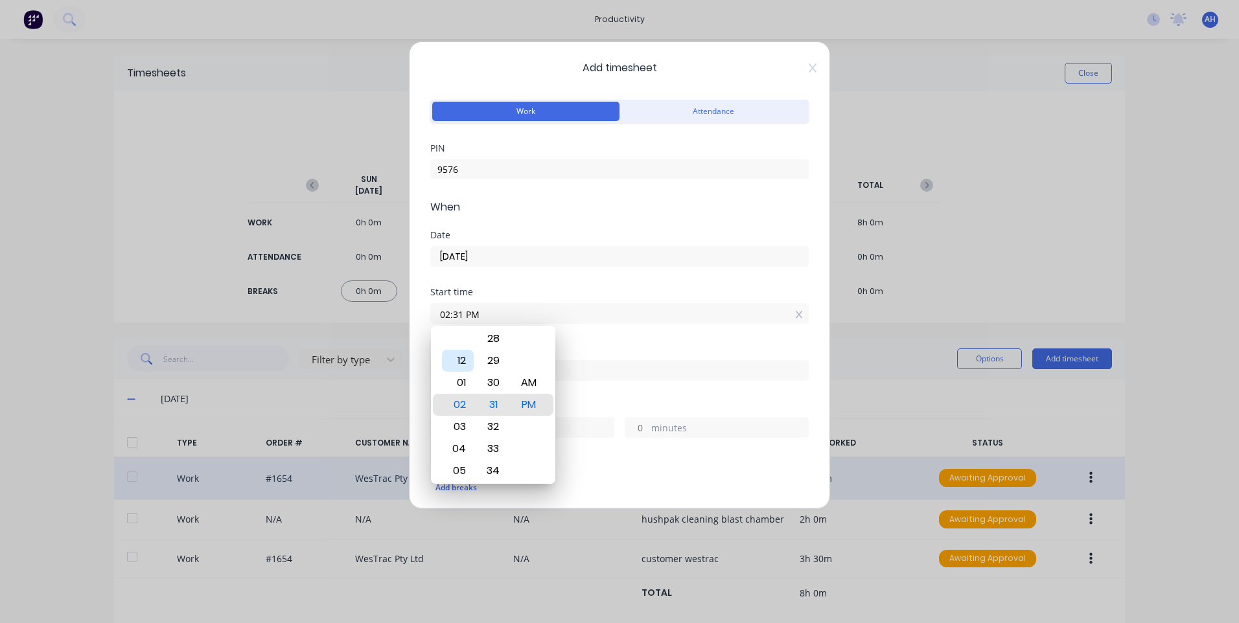
click at [461, 358] on div "12" at bounding box center [458, 361] width 32 height 22
type input "12:00 PM"
click at [566, 399] on div "Finish time" at bounding box center [619, 373] width 378 height 57
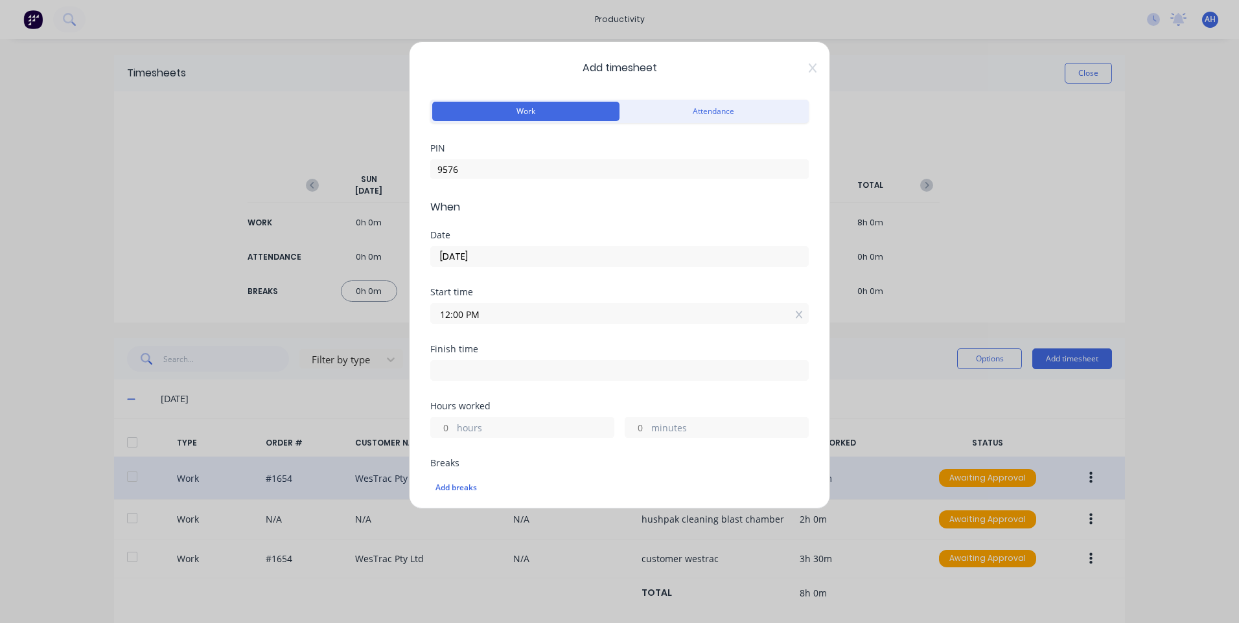
click at [568, 381] on div "Finish time" at bounding box center [619, 373] width 378 height 57
click at [567, 377] on input at bounding box center [619, 370] width 377 height 19
type input "02:31 PM"
type input "2"
type input "31"
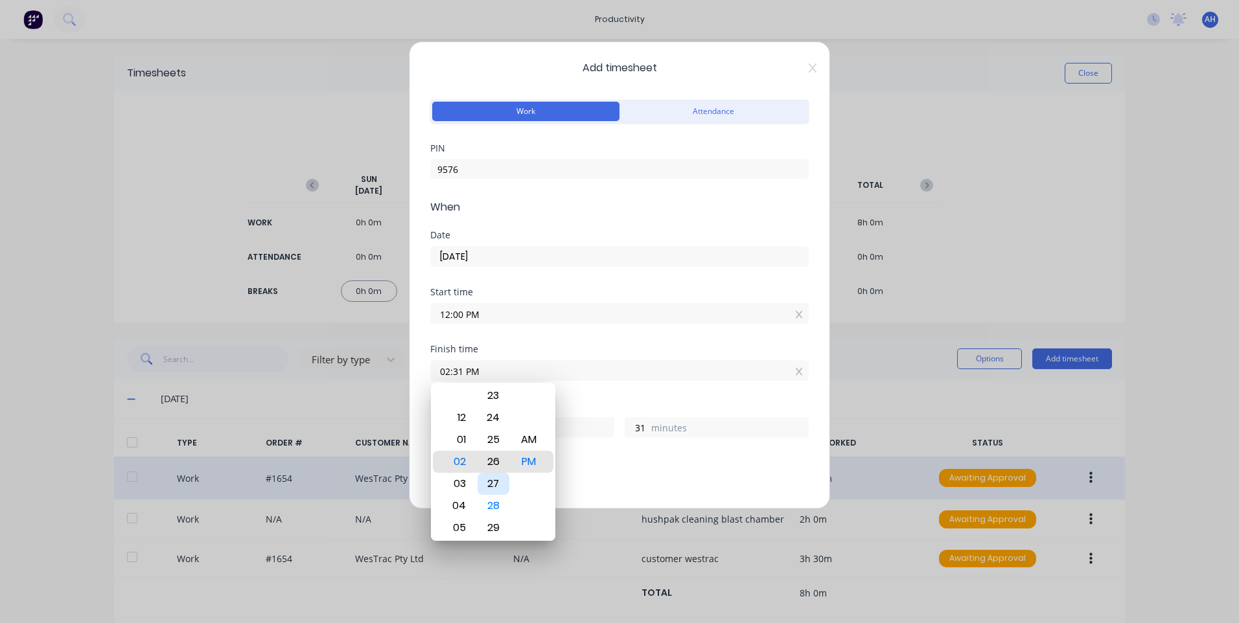
type input "02:28 PM"
type input "28"
type input "02:25 PM"
type input "25"
type input "02:27 PM"
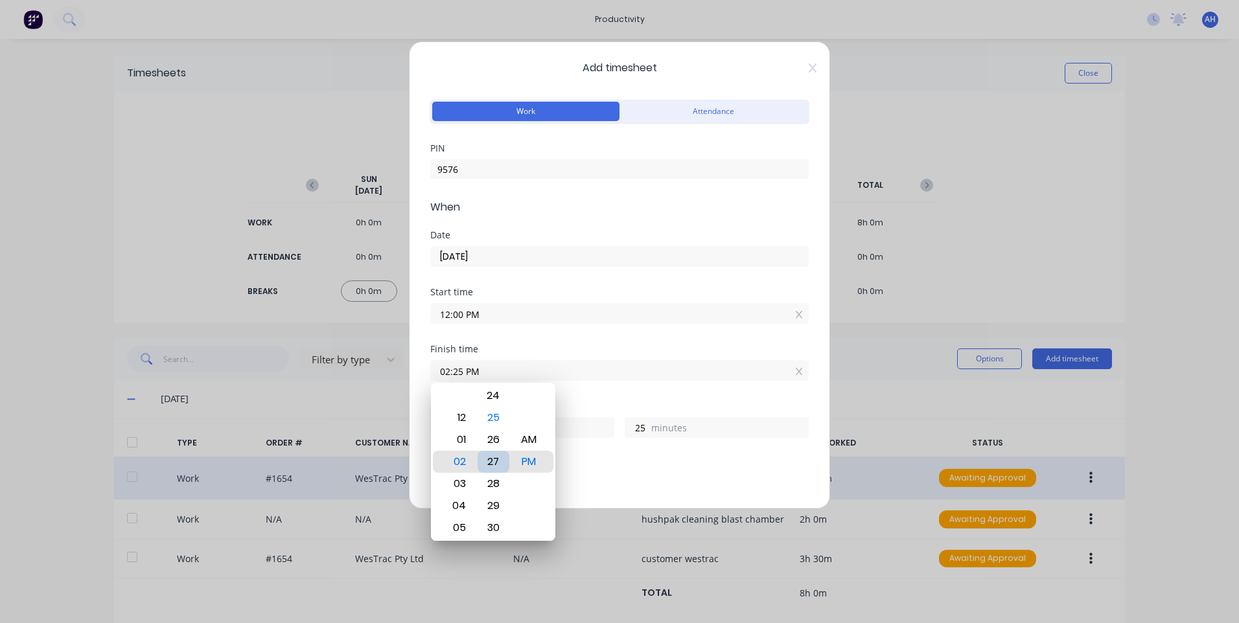
type input "27"
type input "02:28 PM"
type input "28"
click at [496, 498] on div "30" at bounding box center [494, 506] width 32 height 22
type input "02:30 PM"
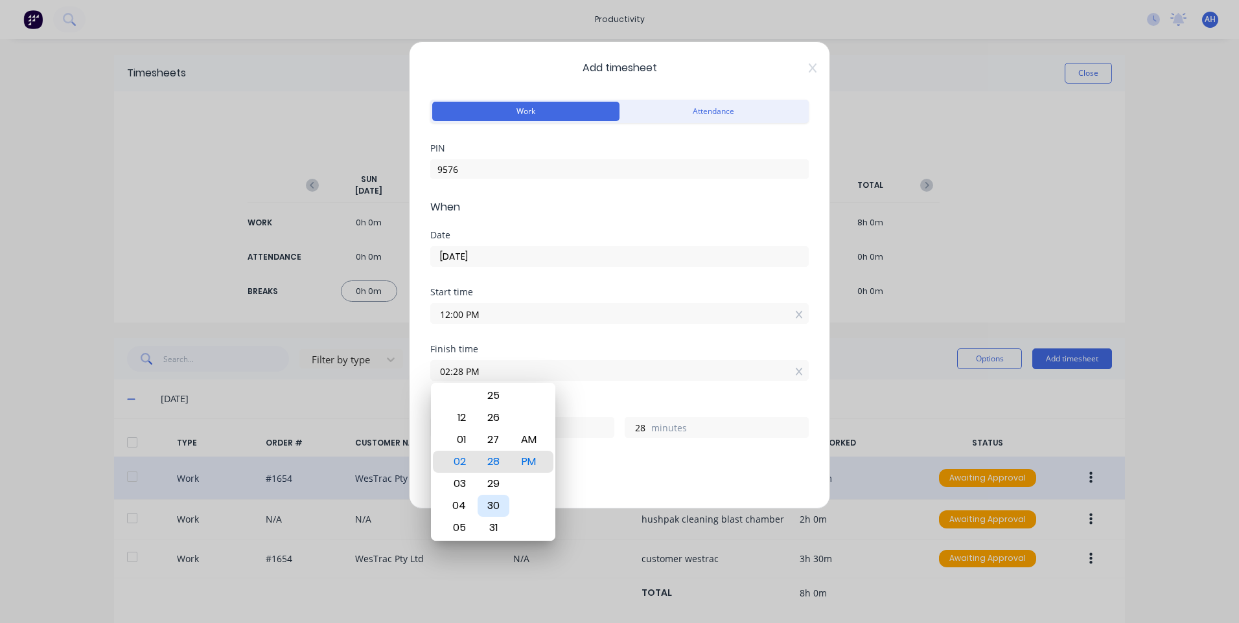
type input "30"
click at [577, 466] on div "Breaks" at bounding box center [619, 463] width 378 height 9
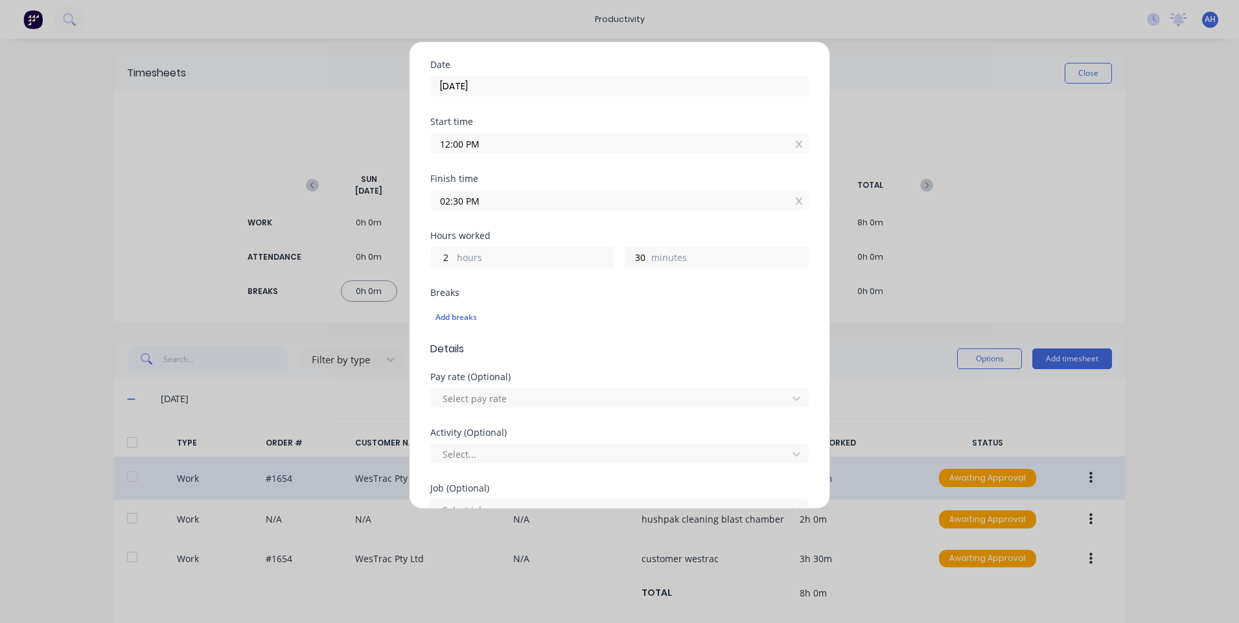
scroll to position [194, 0]
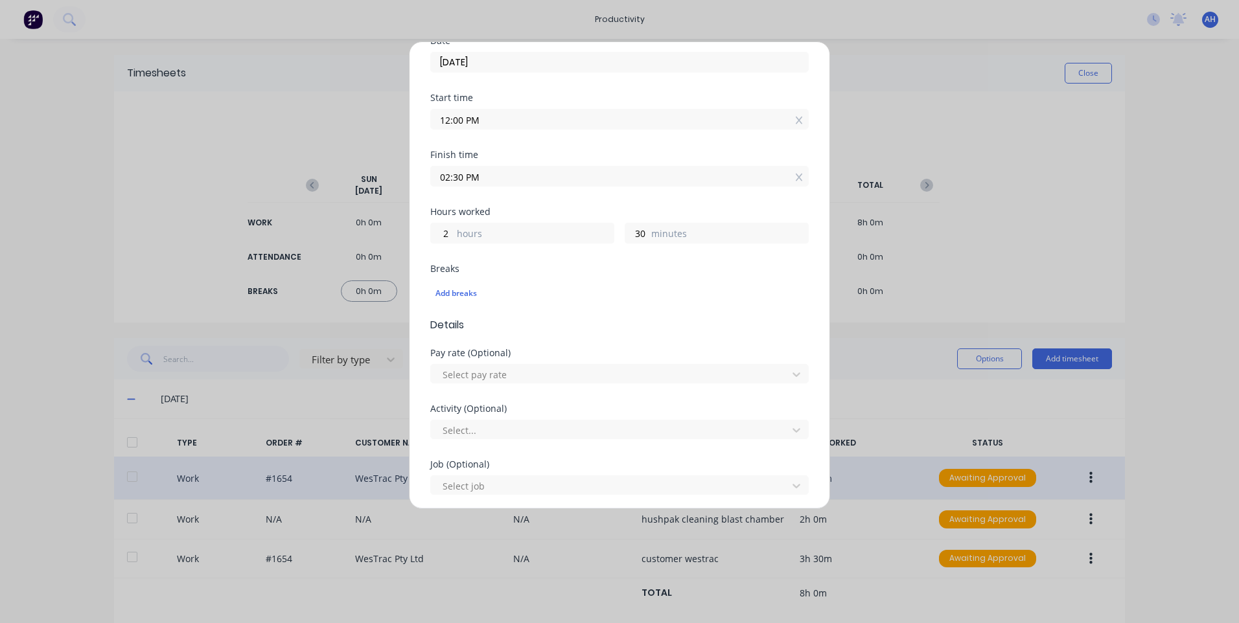
click at [476, 285] on div "Add breaks" at bounding box center [619, 293] width 378 height 27
click at [479, 293] on div "Add breaks" at bounding box center [620, 293] width 368 height 17
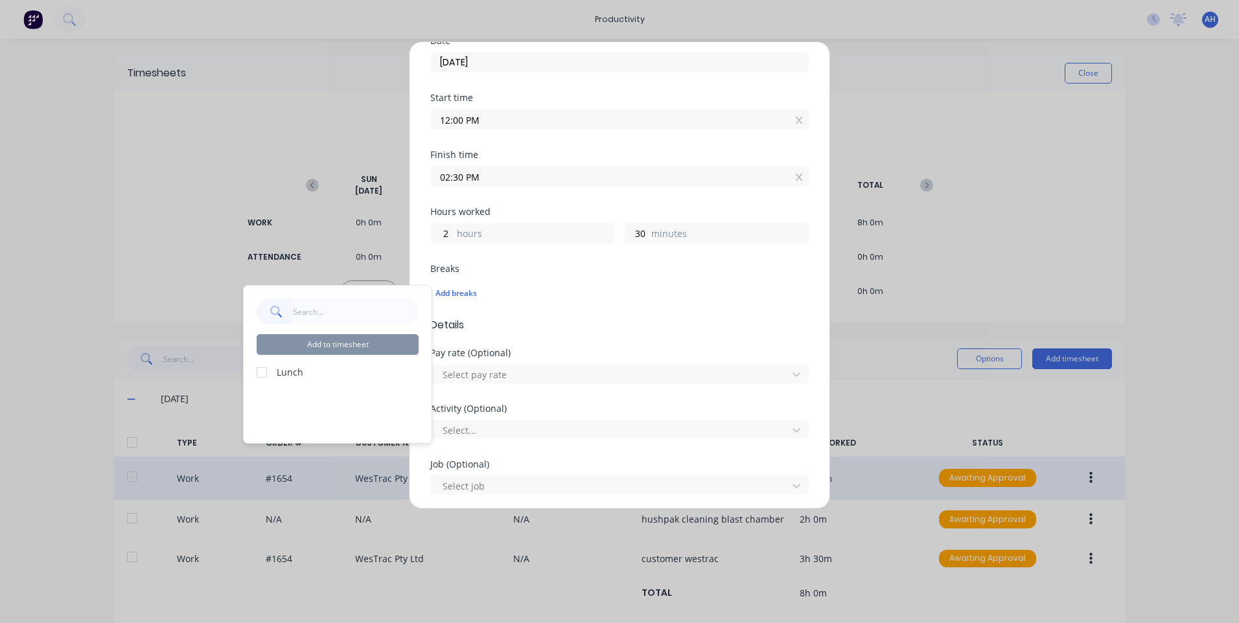
click at [281, 371] on label "Lunch" at bounding box center [348, 373] width 142 height 14
click at [261, 371] on div at bounding box center [262, 373] width 26 height 26
click at [304, 347] on button "Add to timesheet" at bounding box center [338, 344] width 162 height 21
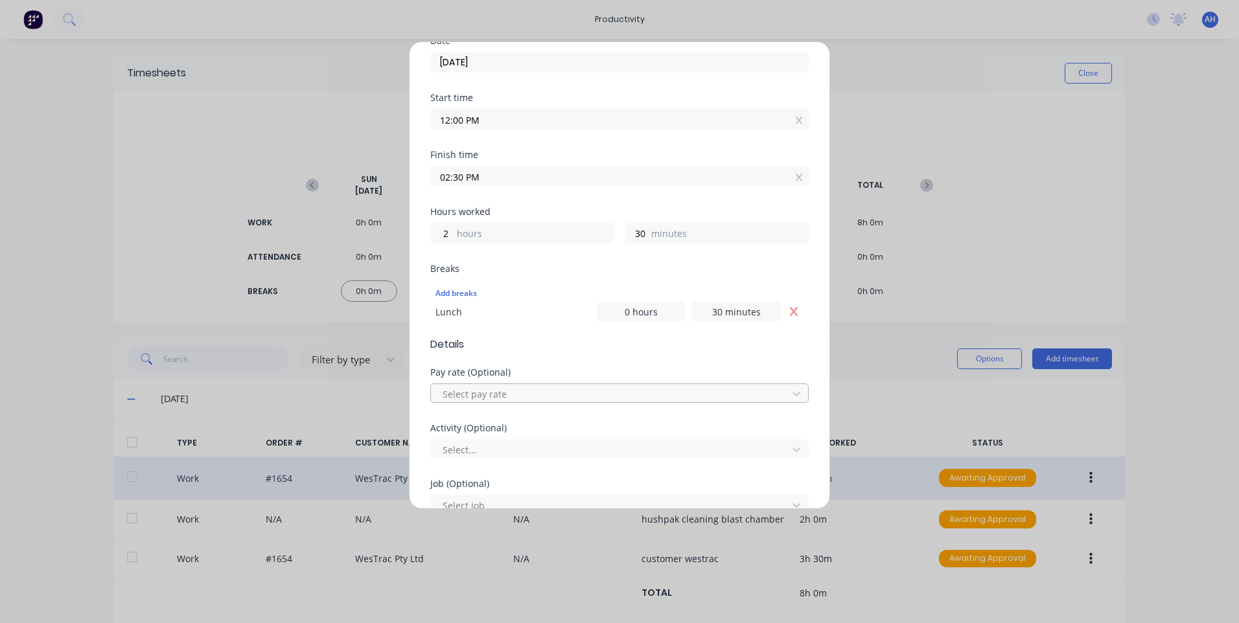
click at [556, 390] on div at bounding box center [611, 394] width 340 height 16
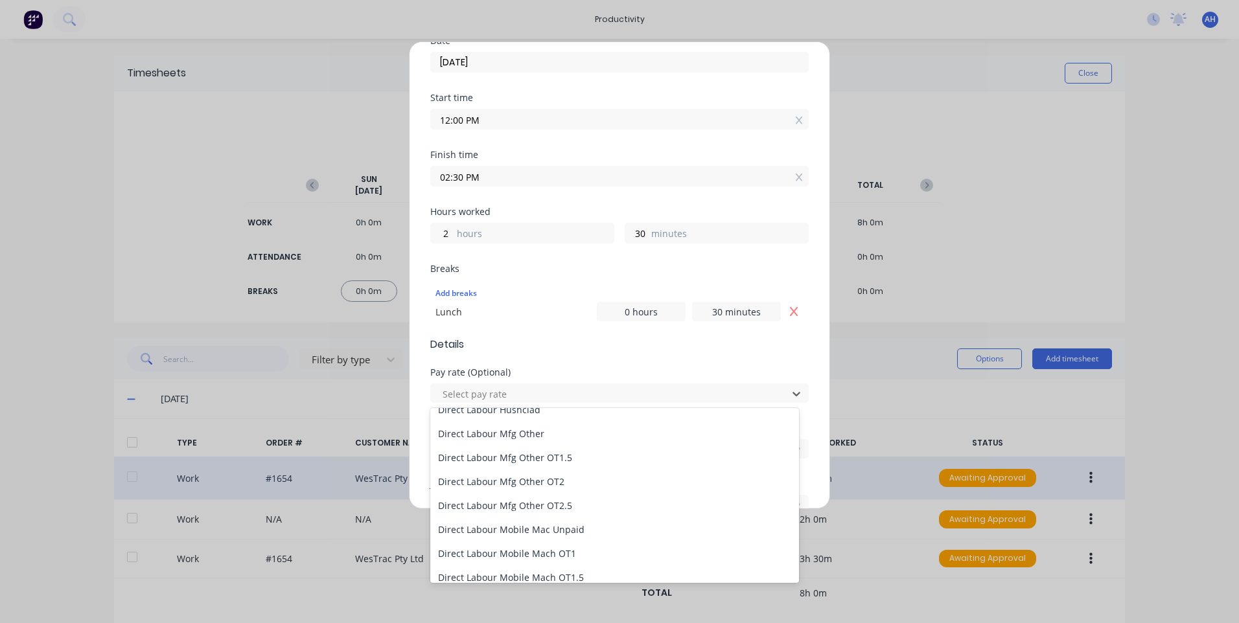
scroll to position [778, 0]
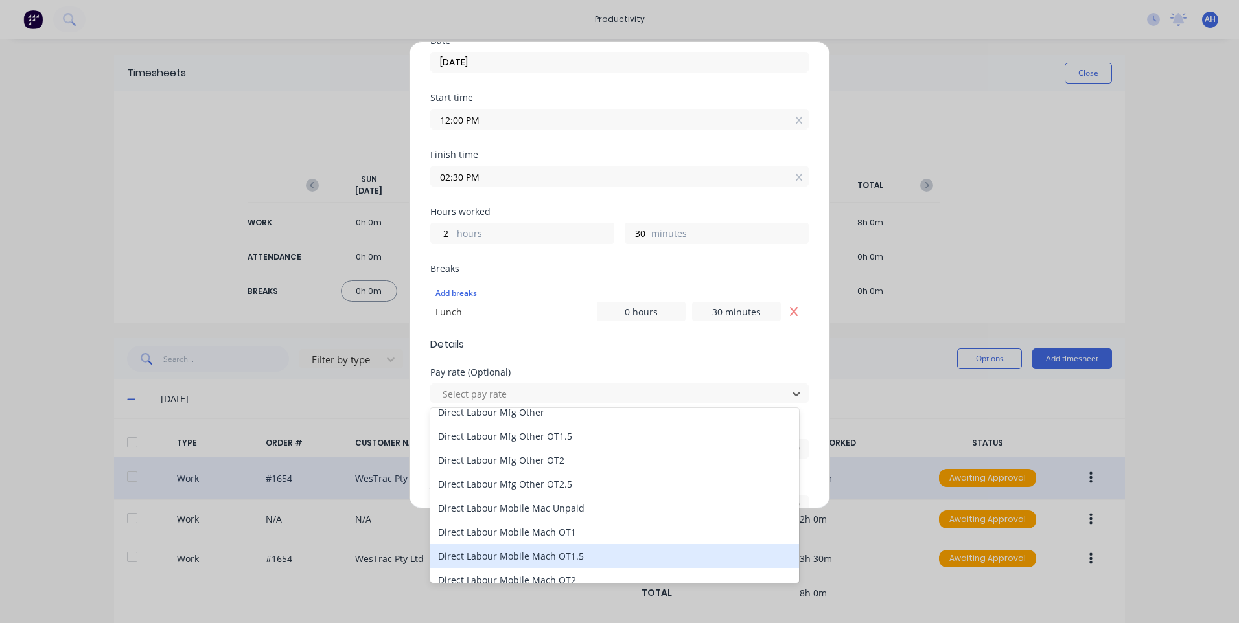
click at [579, 557] on div "Direct Labour Mobile Mach OT1.5" at bounding box center [614, 556] width 369 height 24
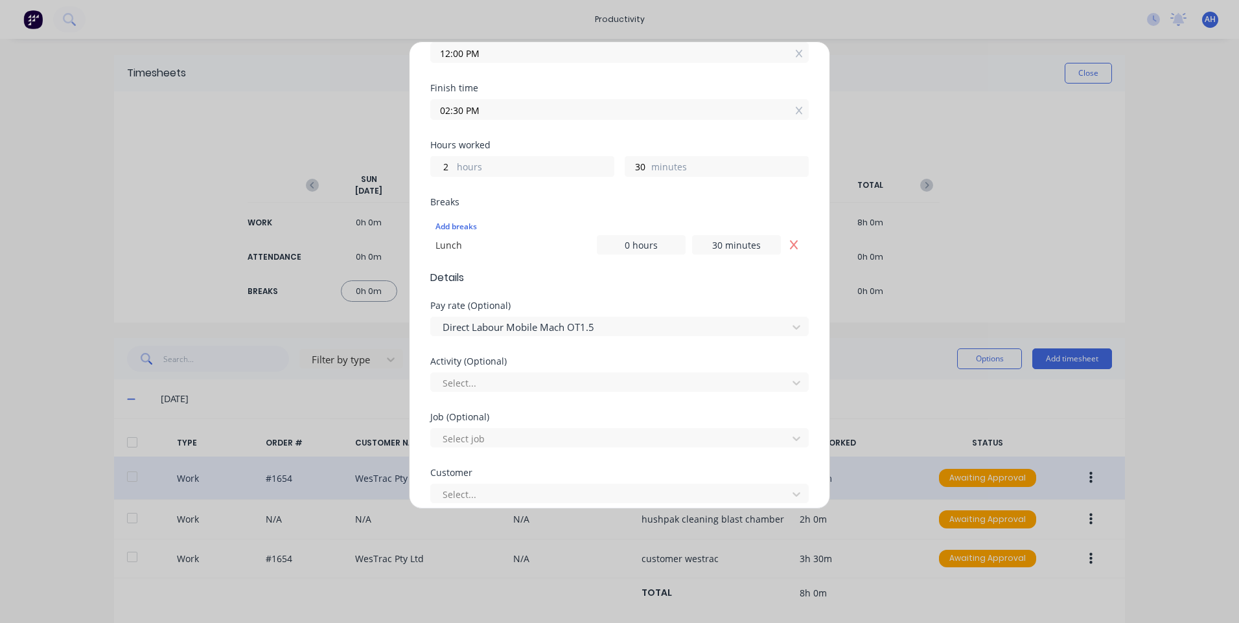
scroll to position [324, 0]
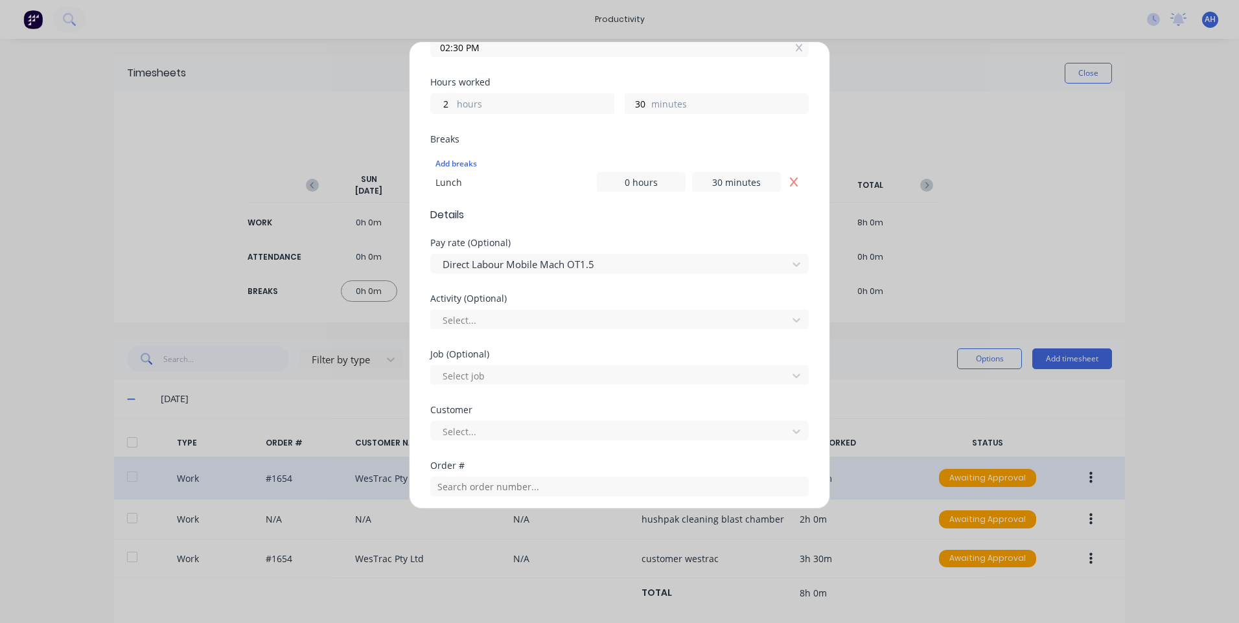
click at [537, 339] on div "Activity (Optional) Select..." at bounding box center [619, 322] width 378 height 56
click at [537, 305] on div "Activity (Optional) Select..." at bounding box center [619, 311] width 378 height 35
click at [539, 316] on div at bounding box center [611, 320] width 340 height 16
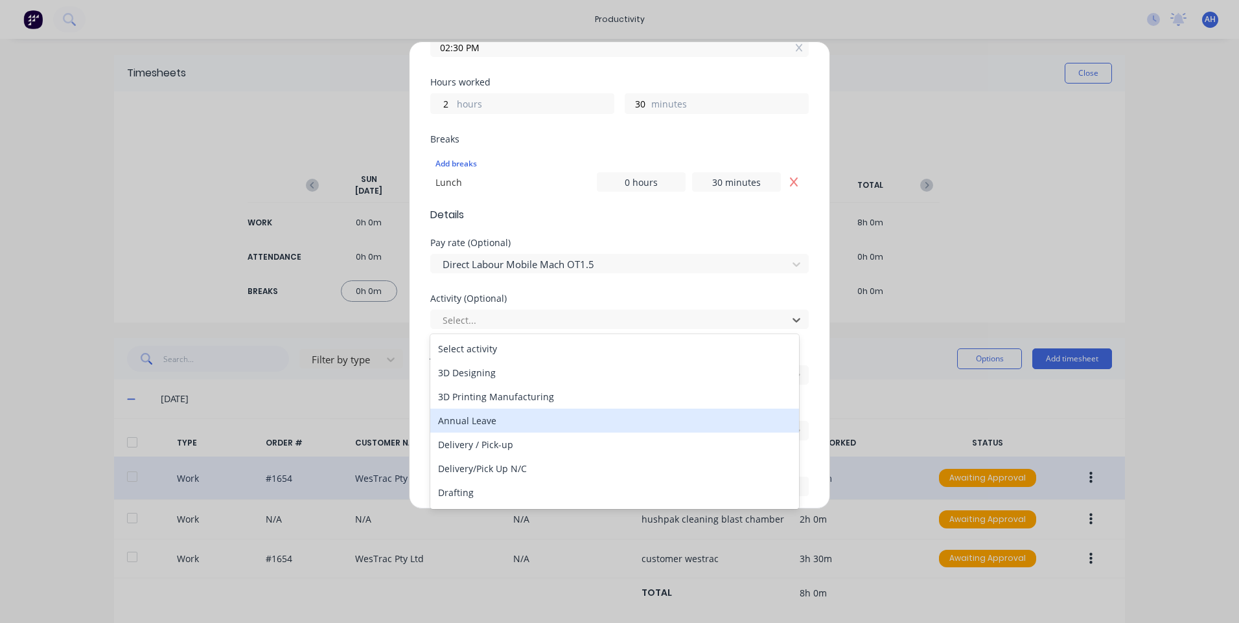
type input "m"
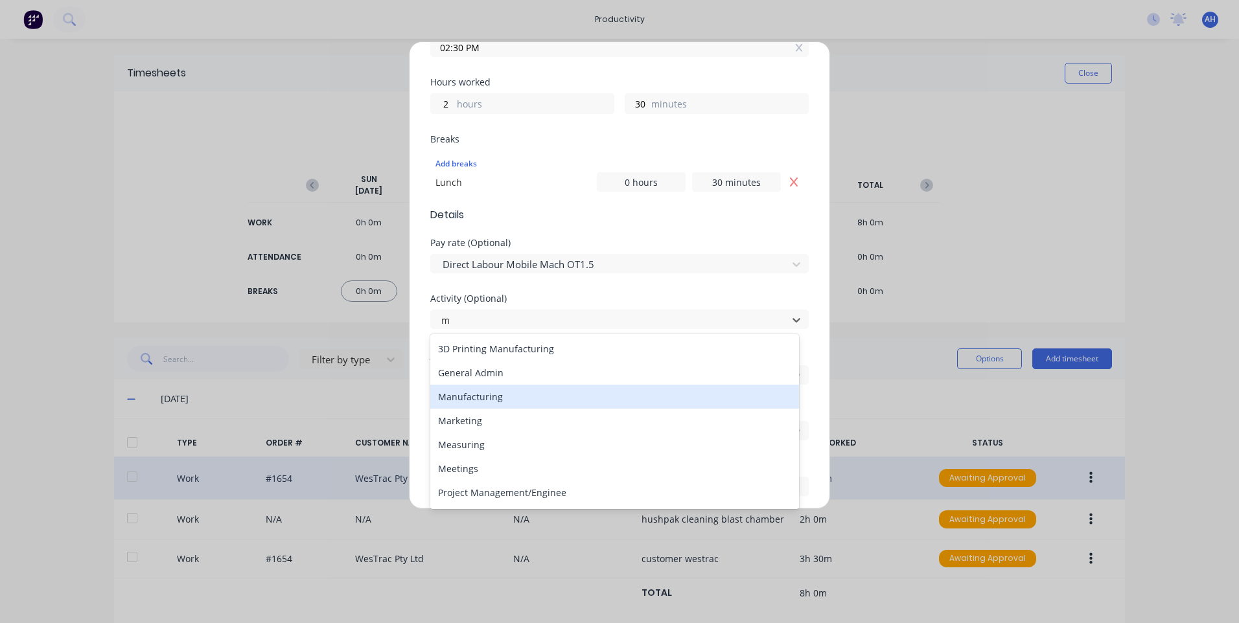
click at [489, 401] on div "Manufacturing" at bounding box center [614, 397] width 369 height 24
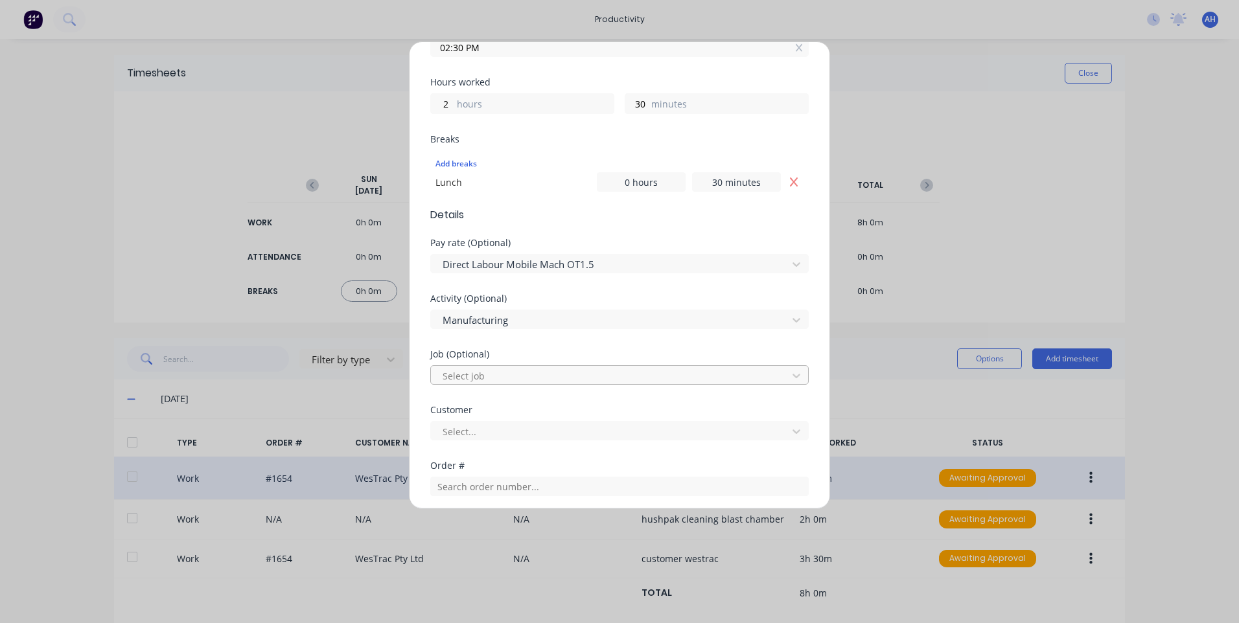
click at [496, 382] on div at bounding box center [611, 376] width 340 height 16
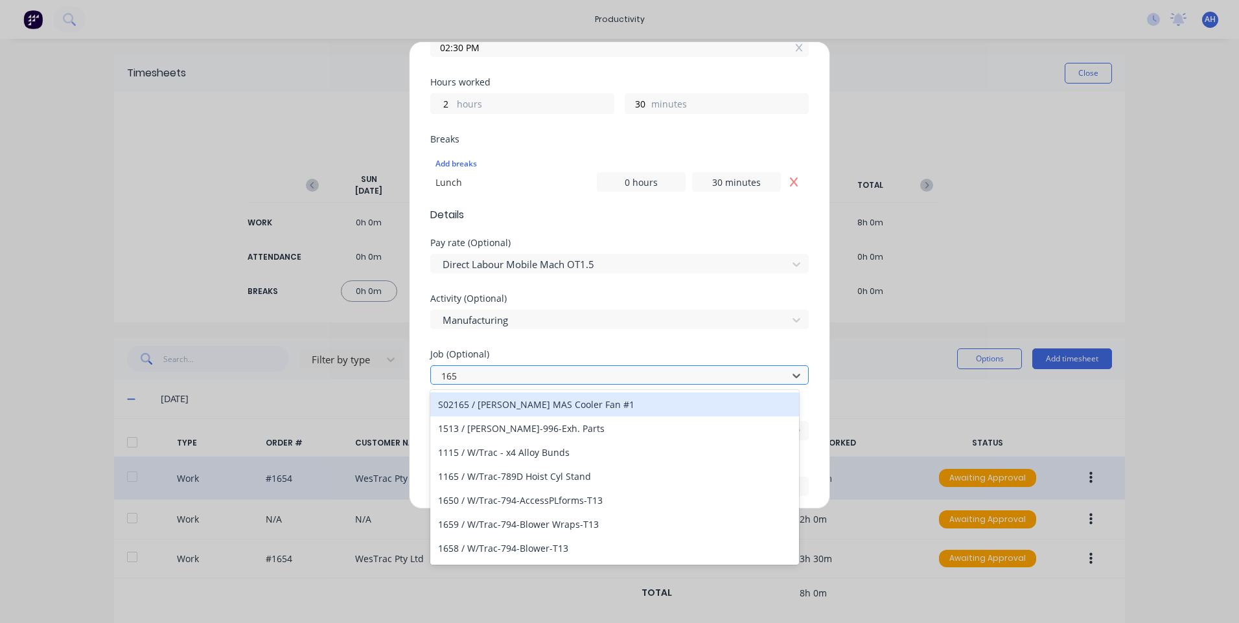
type input "1654"
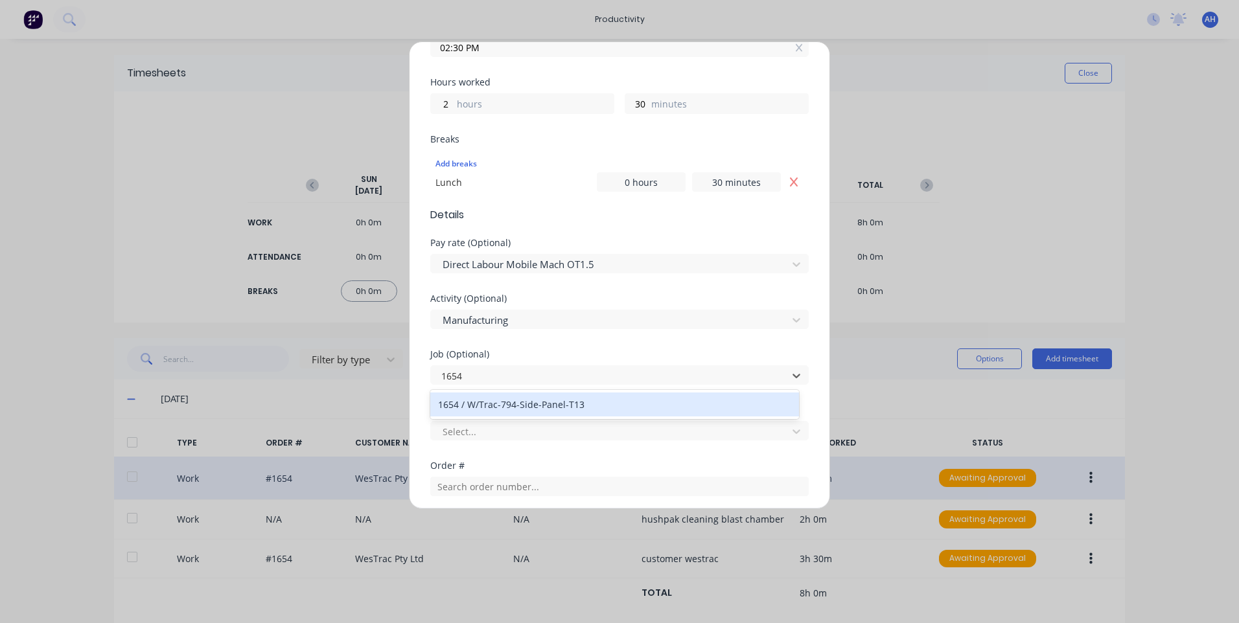
click at [511, 401] on div "1654 / W/Trac-794-Side-Panel-T13" at bounding box center [614, 405] width 369 height 24
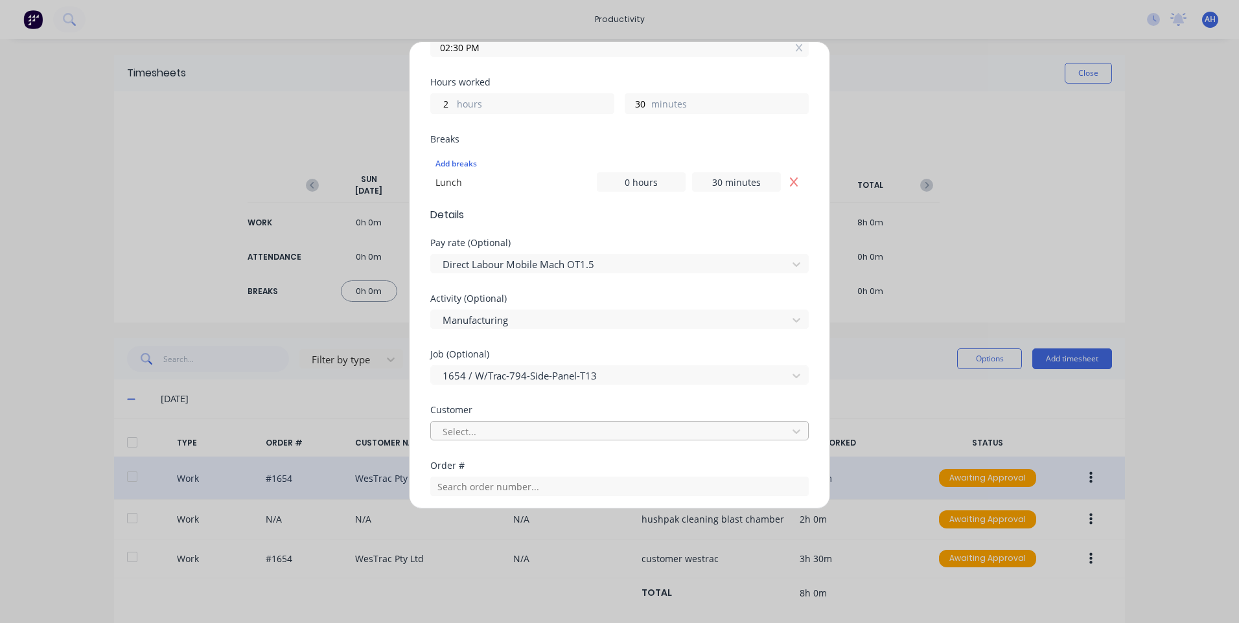
click at [521, 427] on div at bounding box center [611, 432] width 340 height 16
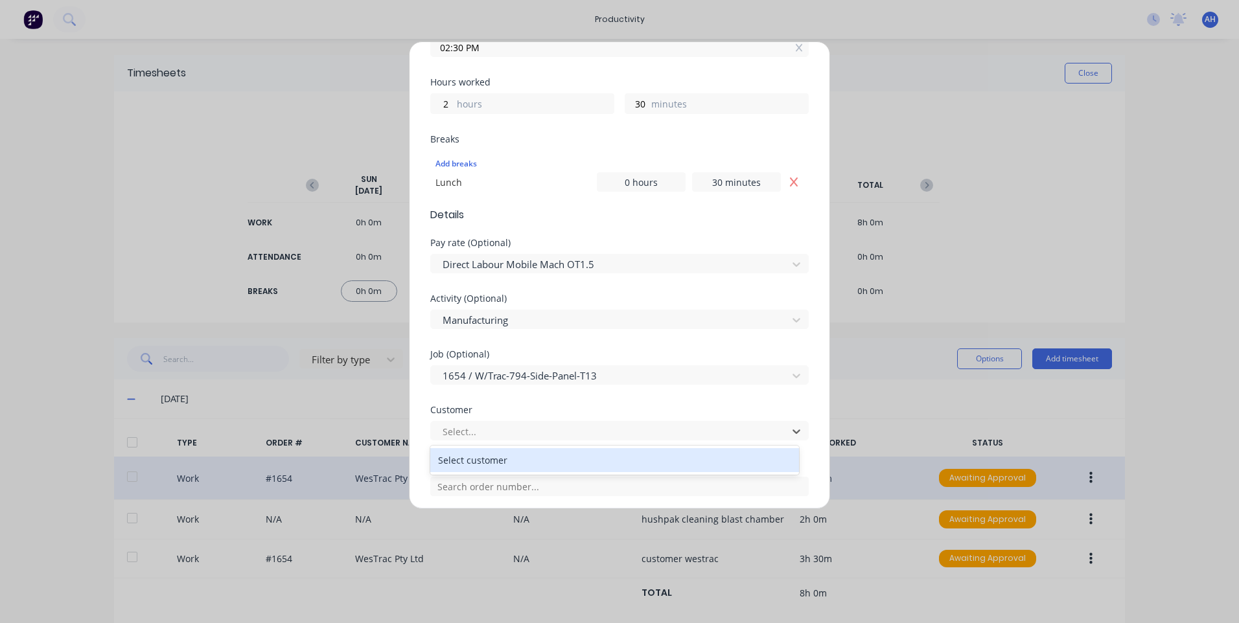
click at [496, 452] on div "Select customer" at bounding box center [614, 460] width 369 height 24
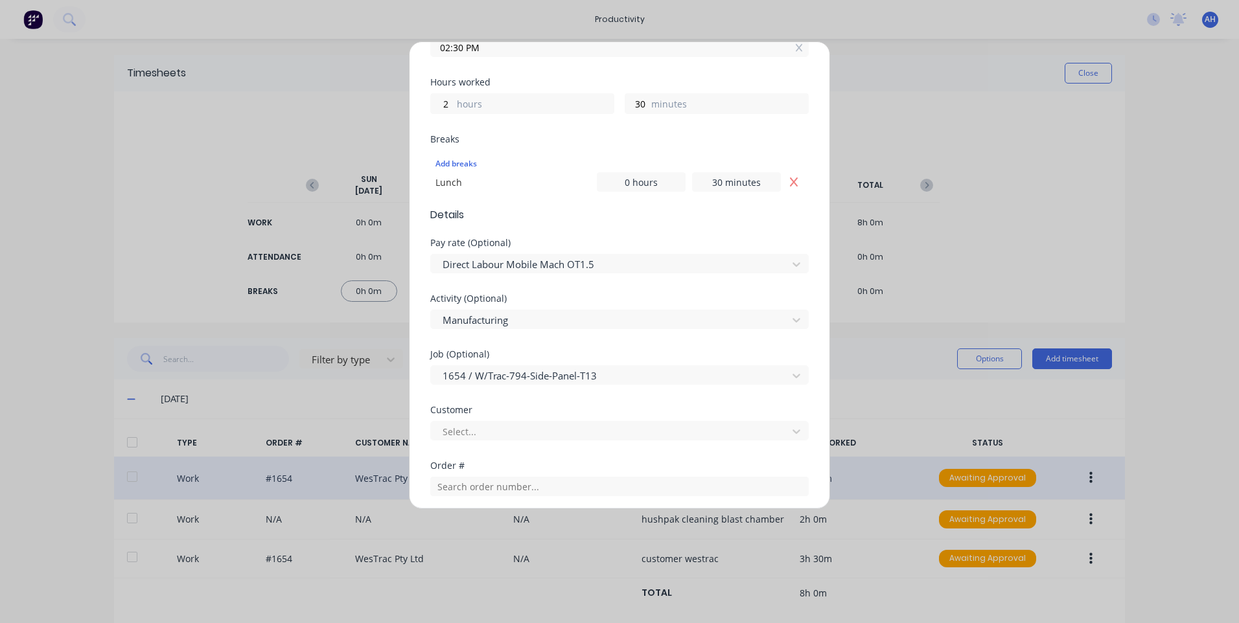
scroll to position [518, 0]
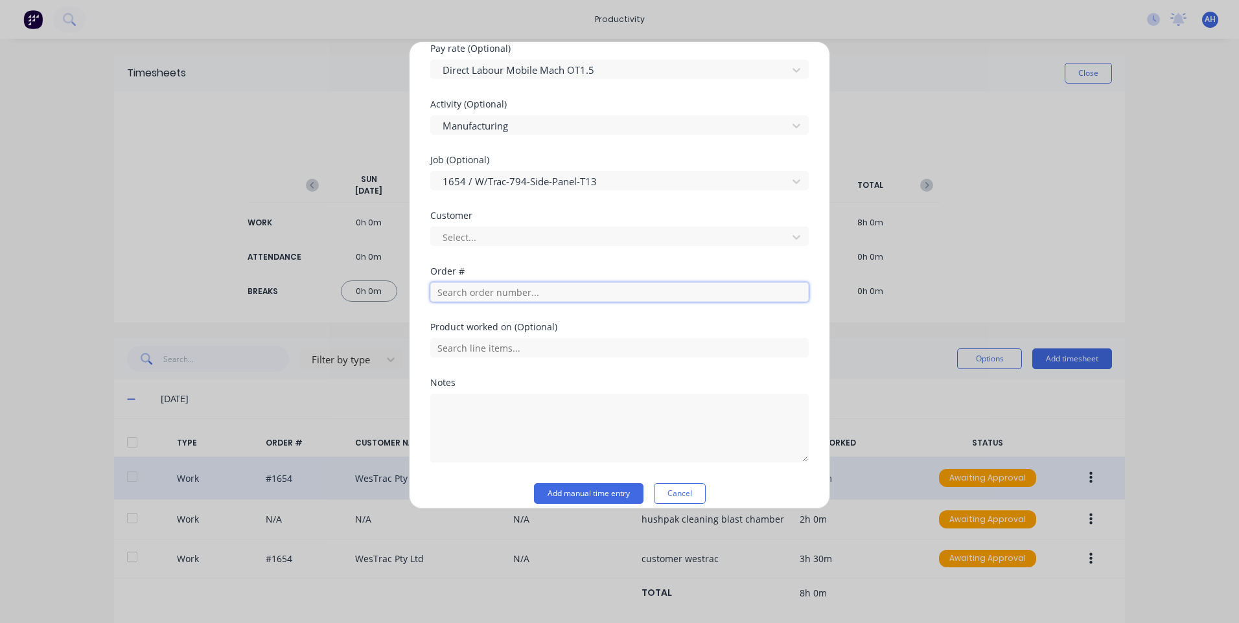
click at [520, 300] on input "text" at bounding box center [619, 292] width 378 height 19
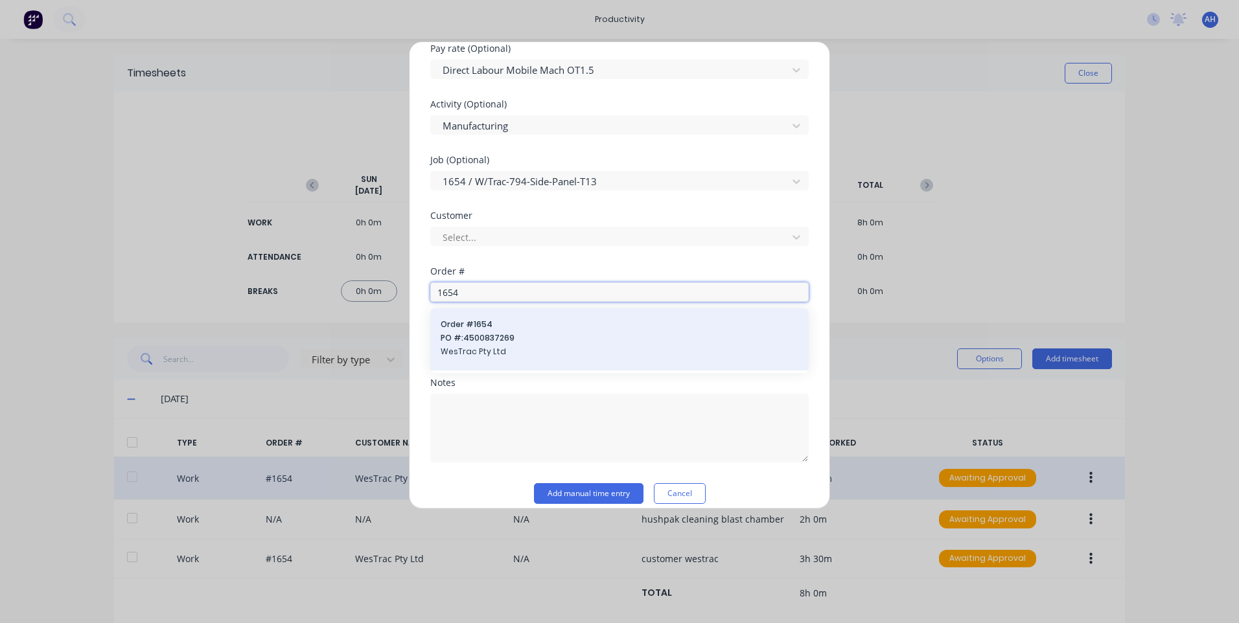
type input "1654"
click at [539, 335] on span "PO #: 4500837269" at bounding box center [620, 338] width 358 height 12
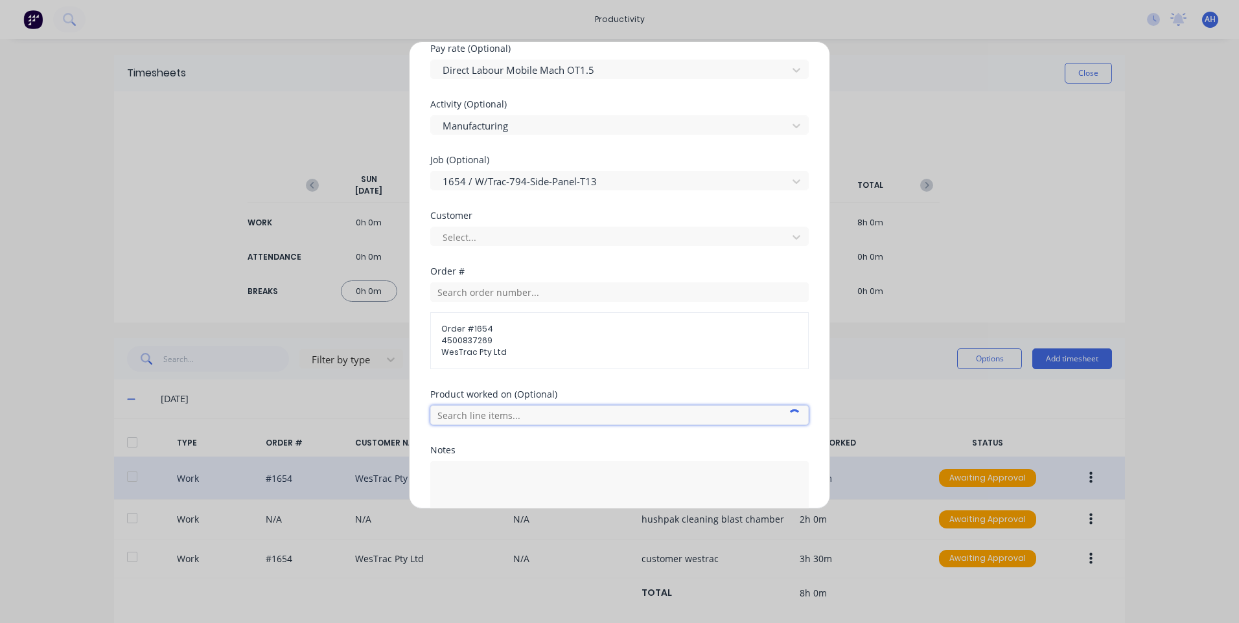
click at [539, 408] on input "text" at bounding box center [619, 415] width 378 height 19
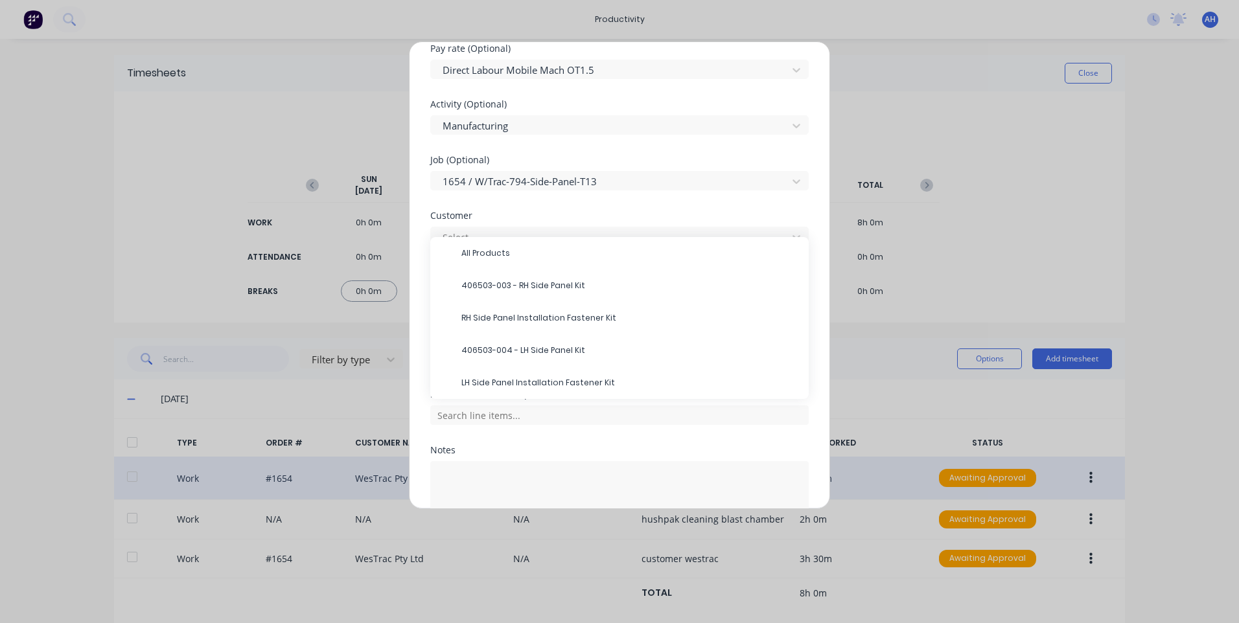
click at [540, 355] on span "406503-004 - LH Side Panel Kit" at bounding box center [629, 351] width 337 height 12
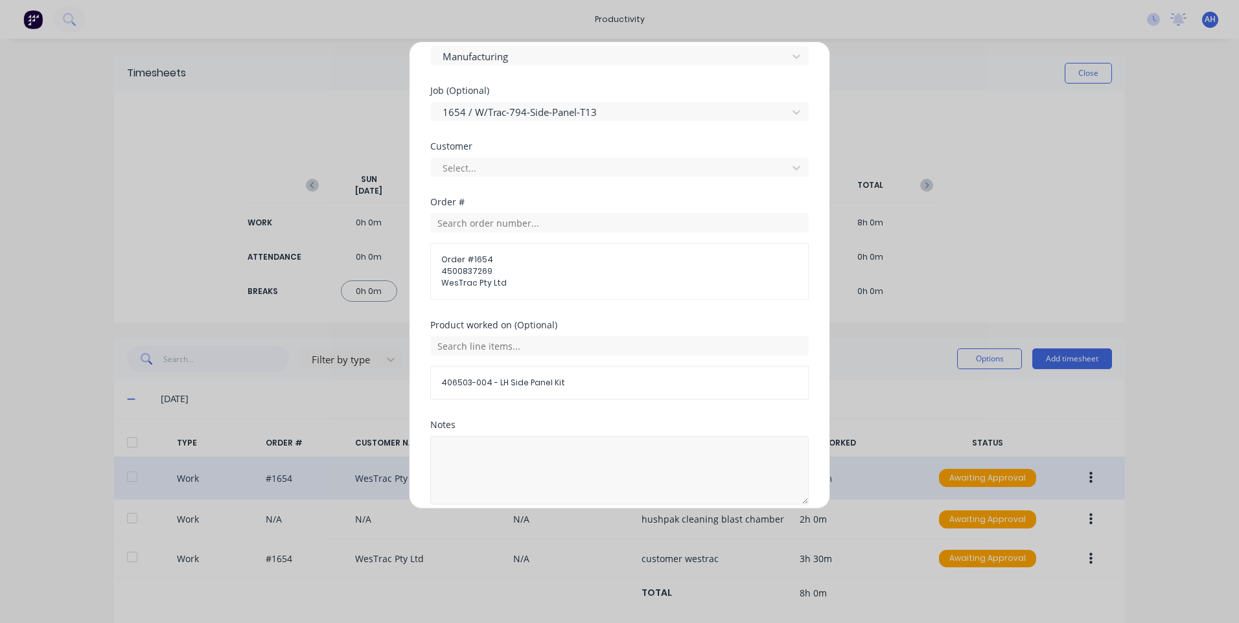
scroll to position [644, 0]
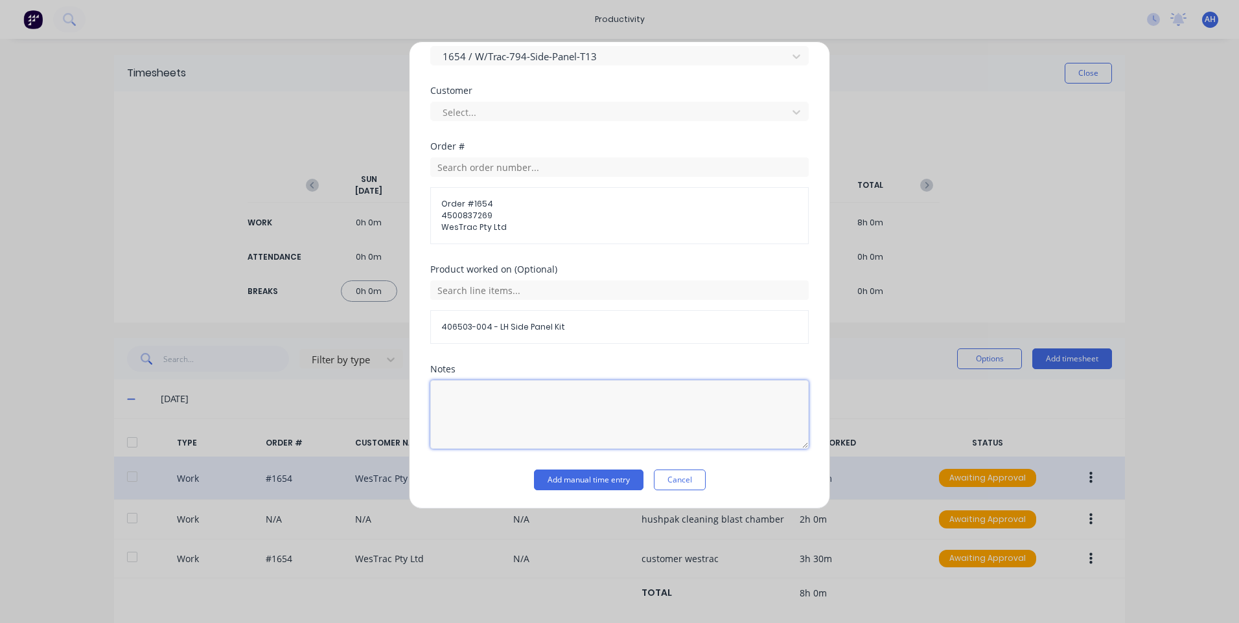
click at [541, 391] on textarea at bounding box center [619, 414] width 378 height 69
type textarea "customer westrac"
click at [613, 478] on button "Add manual time entry" at bounding box center [589, 480] width 110 height 21
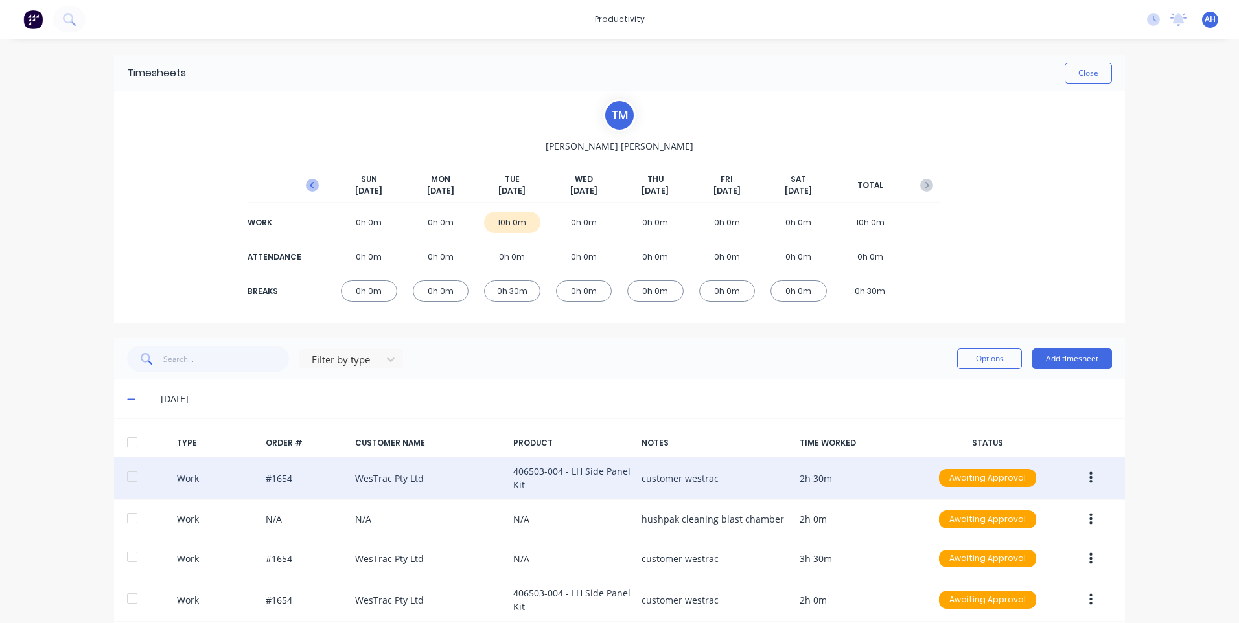
click at [309, 187] on icon "button" at bounding box center [312, 185] width 13 height 13
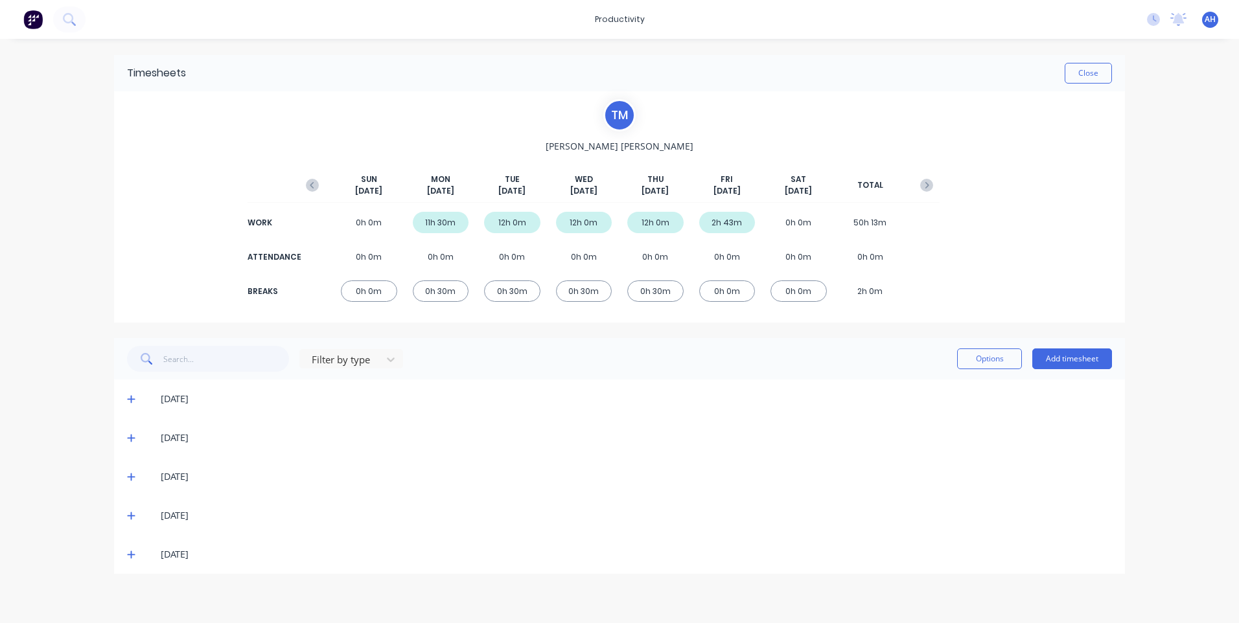
click at [724, 219] on div "2h 43m" at bounding box center [727, 222] width 56 height 21
click at [148, 555] on div "[DATE]" at bounding box center [626, 555] width 972 height 14
drag, startPoint x: 148, startPoint y: 555, endPoint x: 133, endPoint y: 557, distance: 15.0
click at [132, 557] on icon at bounding box center [131, 554] width 8 height 9
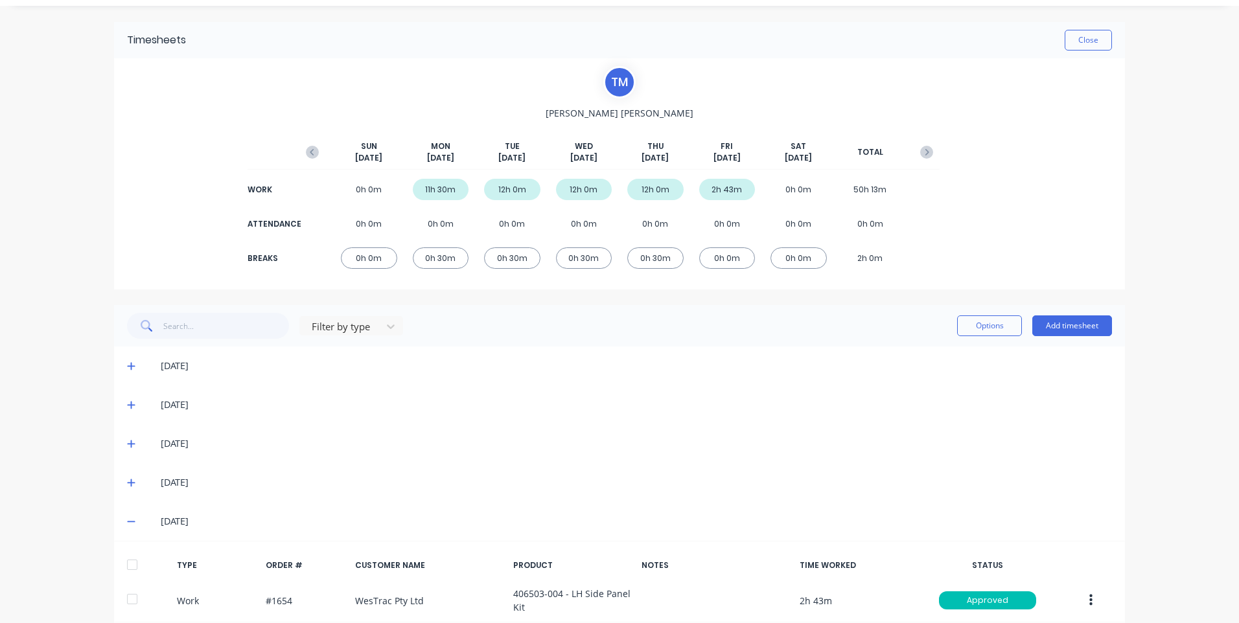
scroll to position [0, 0]
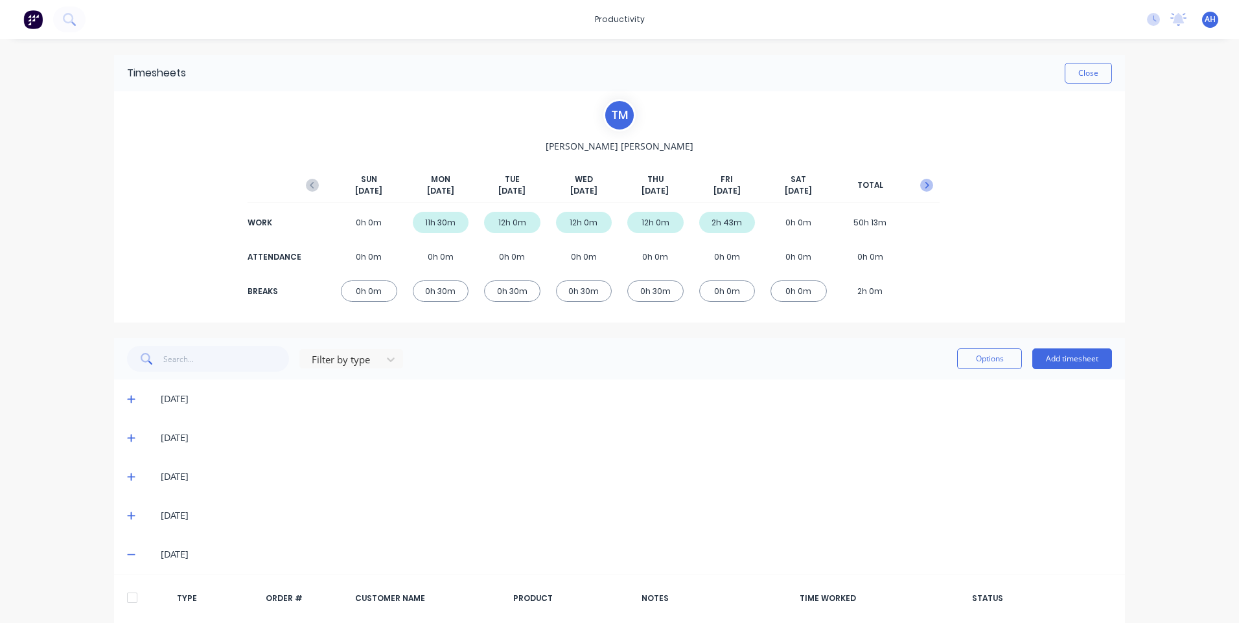
click at [920, 185] on icon "button" at bounding box center [926, 185] width 13 height 13
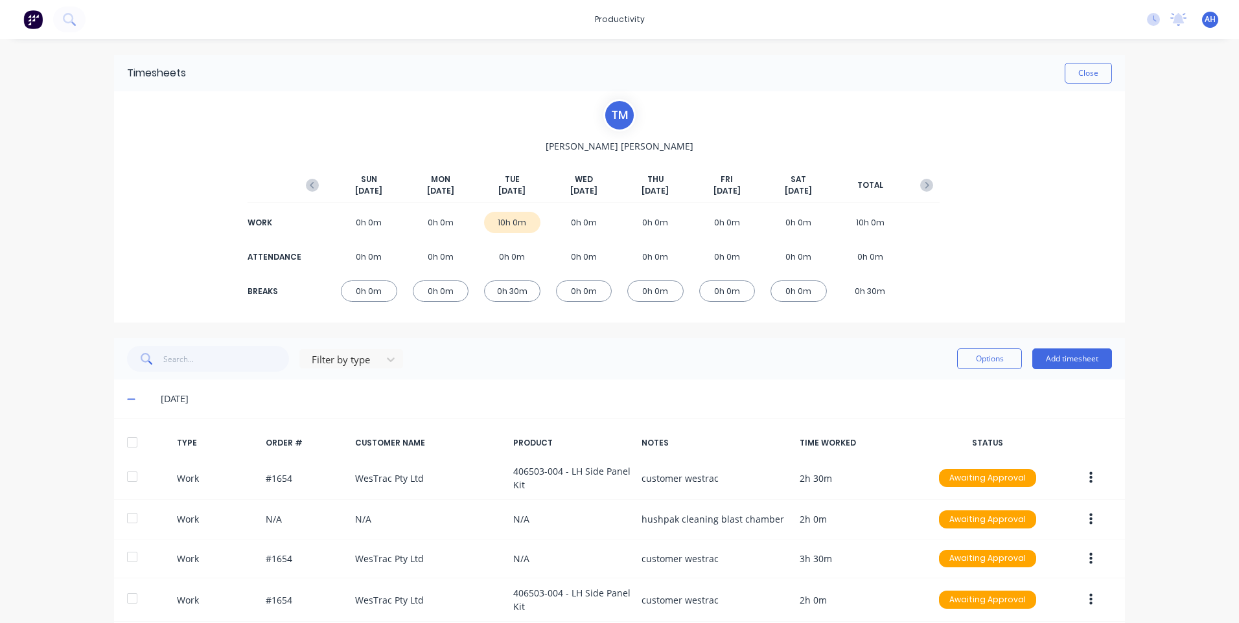
click at [32, 22] on img at bounding box center [32, 19] width 19 height 19
